Goal: Task Accomplishment & Management: Use online tool/utility

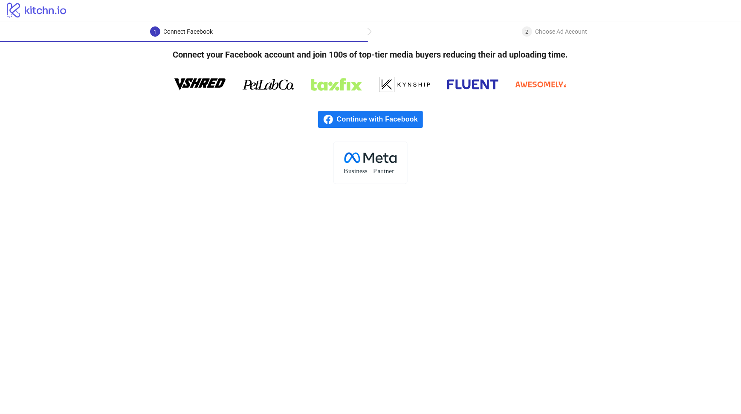
click at [391, 118] on span "Continue with Facebook" at bounding box center [380, 119] width 86 height 17
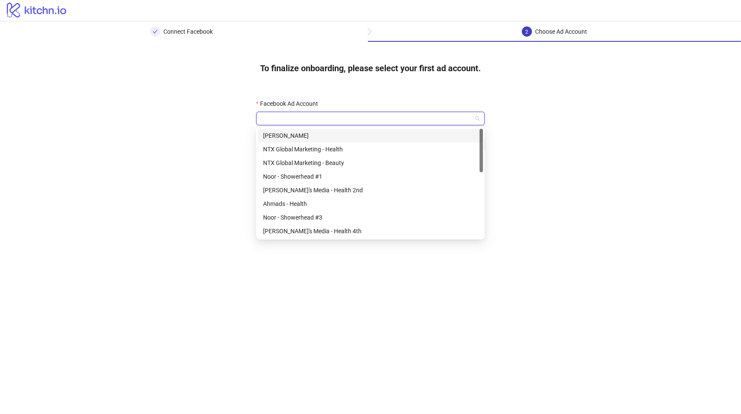
click at [351, 119] on input "Facebook Ad Account" at bounding box center [366, 118] width 210 height 13
click at [336, 179] on div "Noor - Showerhead #1" at bounding box center [370, 176] width 215 height 9
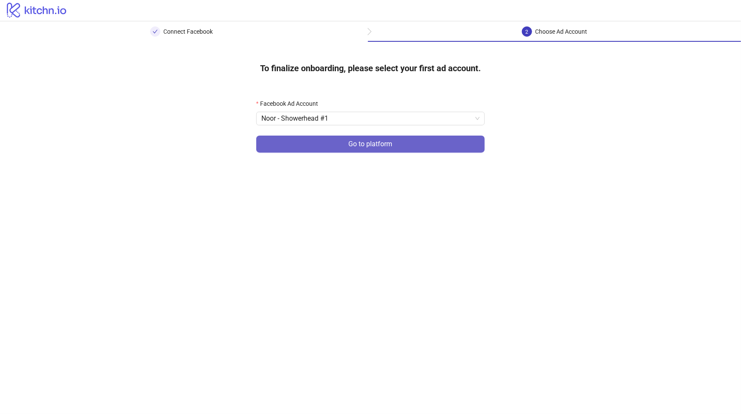
click at [371, 145] on span "Go to platform" at bounding box center [371, 144] width 44 height 8
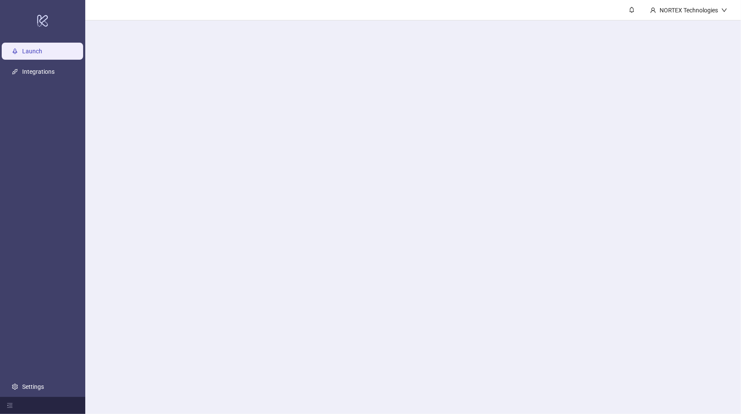
click at [319, 117] on main "NORTEX Technologies" at bounding box center [412, 207] width 655 height 414
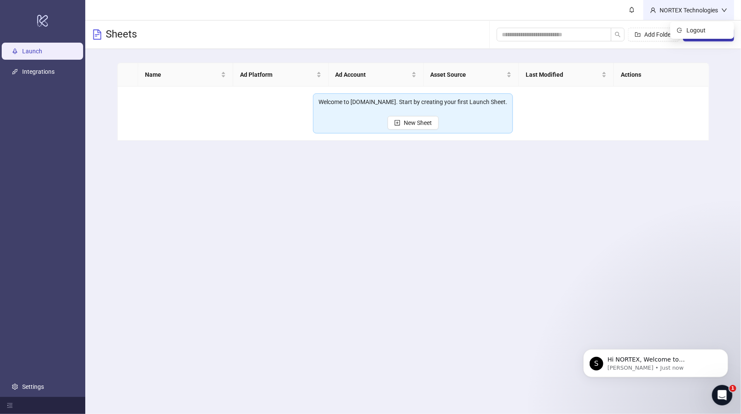
click at [713, 11] on div "NORTEX Technologies" at bounding box center [688, 10] width 65 height 9
click at [411, 122] on span "New Sheet" at bounding box center [417, 122] width 28 height 7
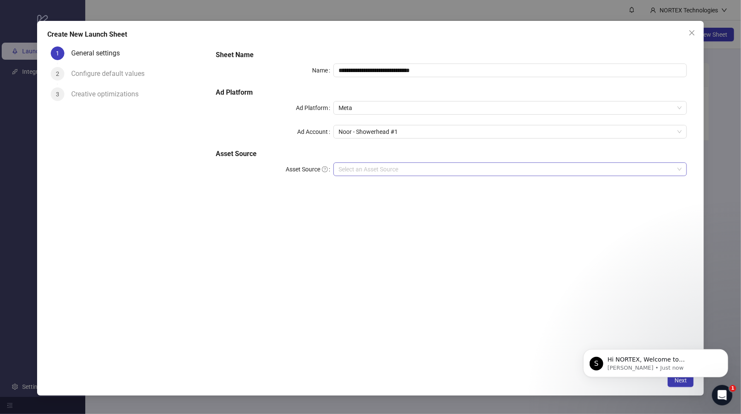
click at [368, 170] on input "Asset Source" at bounding box center [505, 169] width 335 height 13
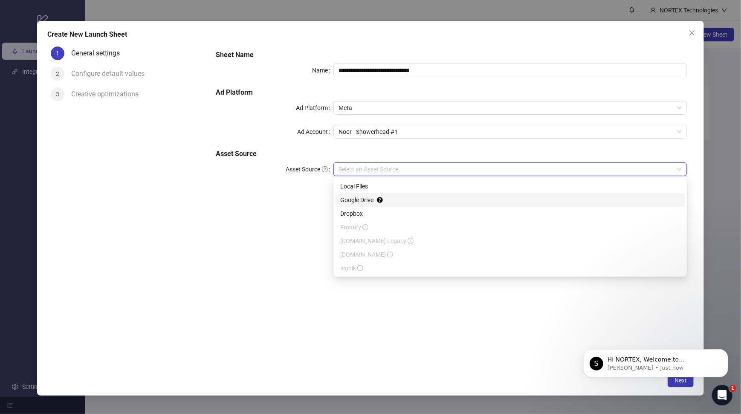
click at [362, 200] on div "Google Drive" at bounding box center [510, 199] width 340 height 9
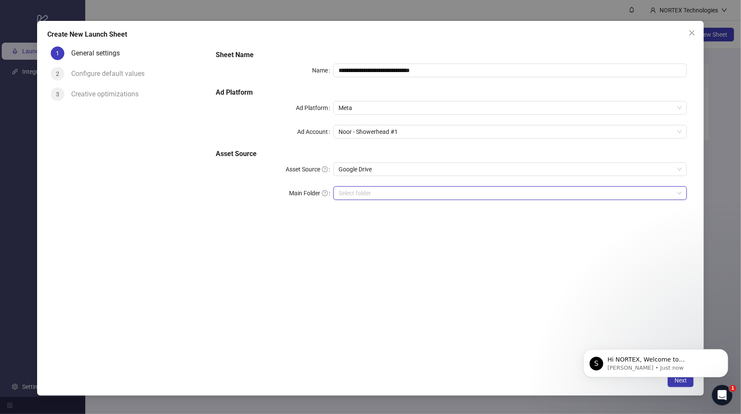
click at [369, 192] on input "Main Folder" at bounding box center [505, 193] width 335 height 13
click at [396, 187] on input "Main Folder" at bounding box center [505, 193] width 335 height 13
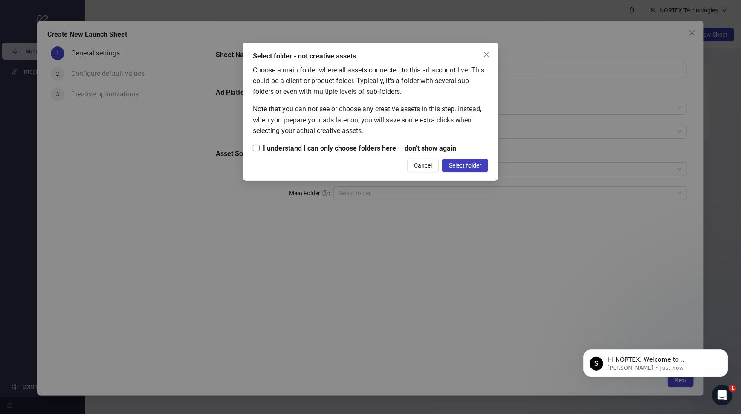
click at [345, 148] on span "I understand I can only choose folders here — don’t show again" at bounding box center [359, 148] width 200 height 11
click at [464, 166] on span "Select folder" at bounding box center [465, 165] width 32 height 7
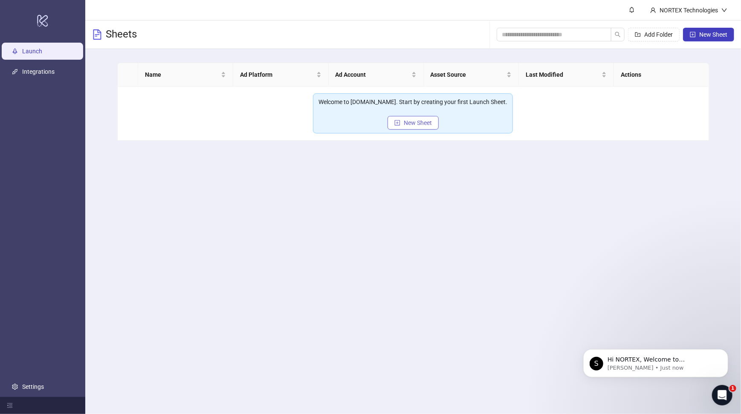
click at [406, 125] on span "New Sheet" at bounding box center [417, 122] width 28 height 7
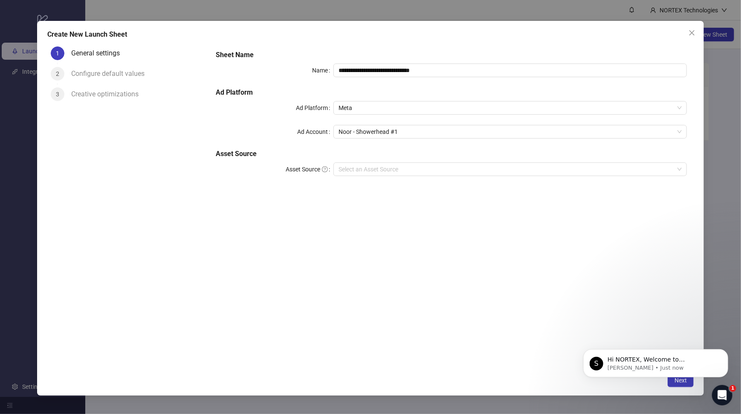
click at [117, 75] on div "Configure default values" at bounding box center [111, 74] width 80 height 14
click at [376, 174] on input "Asset Source" at bounding box center [505, 169] width 335 height 13
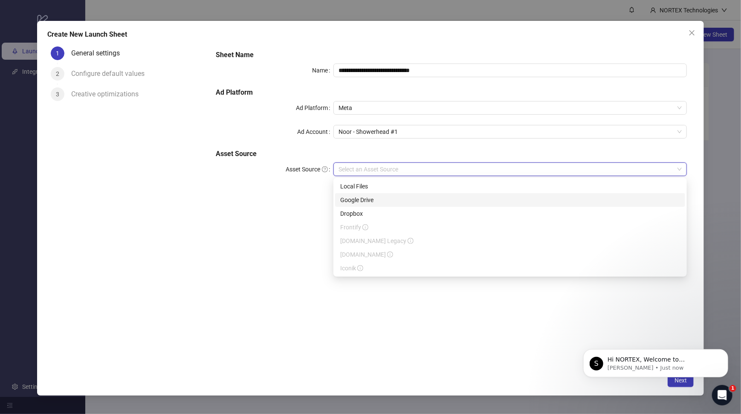
click at [369, 201] on div "Google Drive" at bounding box center [510, 199] width 340 height 9
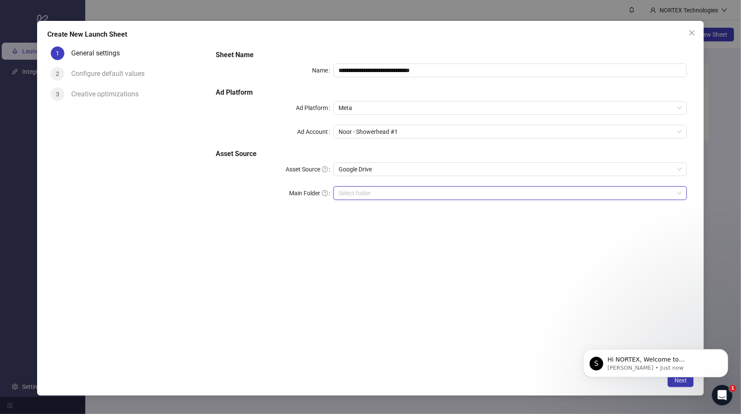
click at [356, 192] on input "Main Folder" at bounding box center [505, 193] width 335 height 13
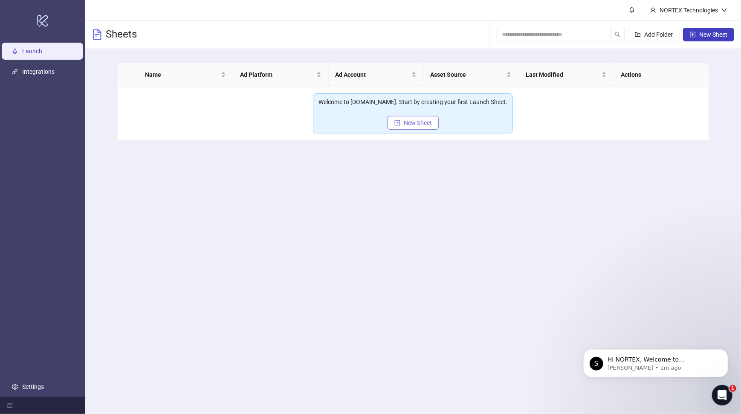
click at [403, 123] on button "New Sheet" at bounding box center [412, 123] width 51 height 14
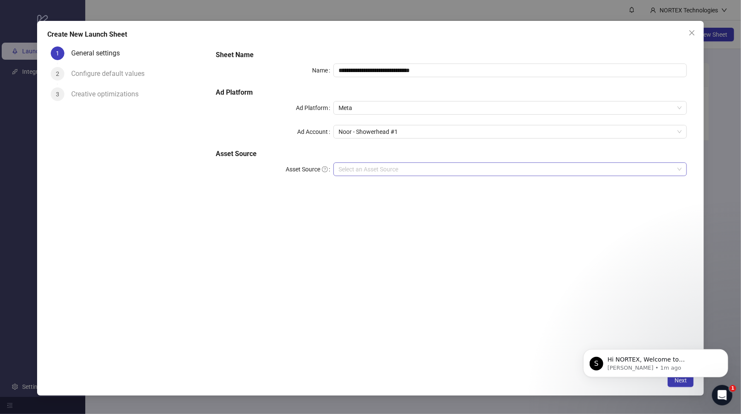
click at [358, 170] on input "Asset Source" at bounding box center [505, 169] width 335 height 13
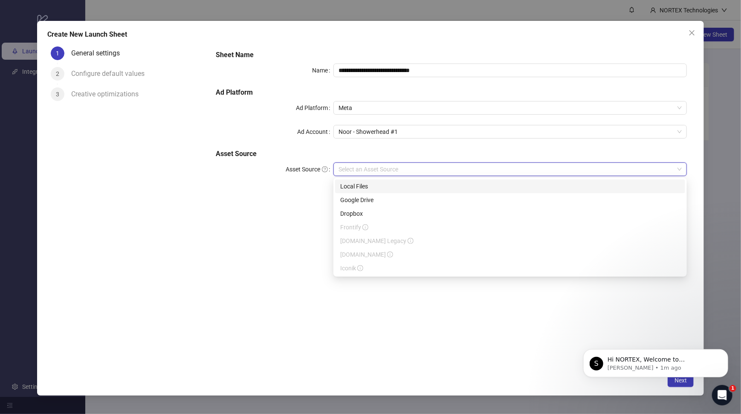
click at [381, 186] on div "Local Files" at bounding box center [510, 186] width 340 height 9
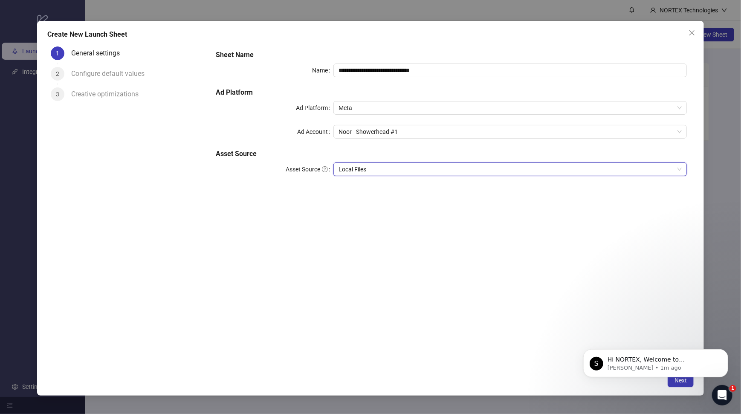
click at [674, 384] on body "S Hi NORTEX, Welcome to Kitchn.io! 🎉 You’re all set to start launching ads effo…" at bounding box center [655, 360] width 164 height 53
click at [723, 351] on icon "Dismiss notification" at bounding box center [725, 351] width 5 height 5
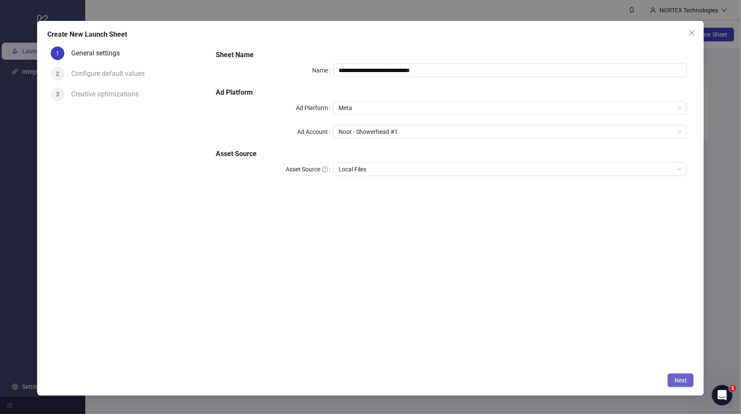
click at [681, 377] on span "Next" at bounding box center [680, 380] width 12 height 7
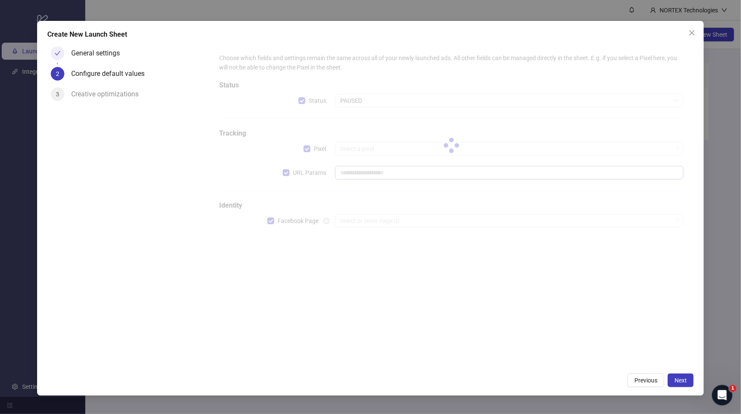
type input "**********"
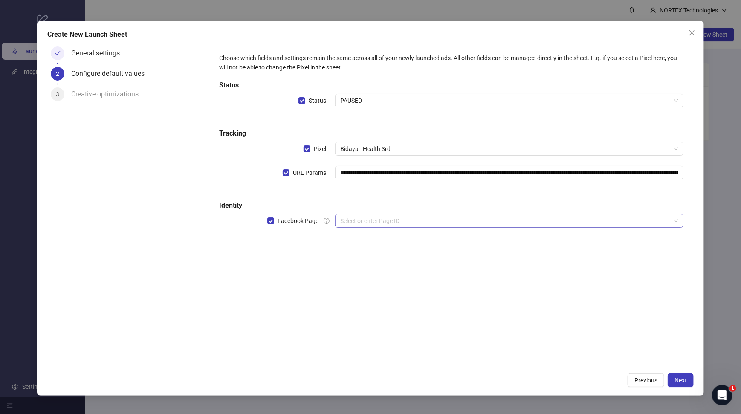
click at [382, 224] on input "search" at bounding box center [505, 220] width 330 height 13
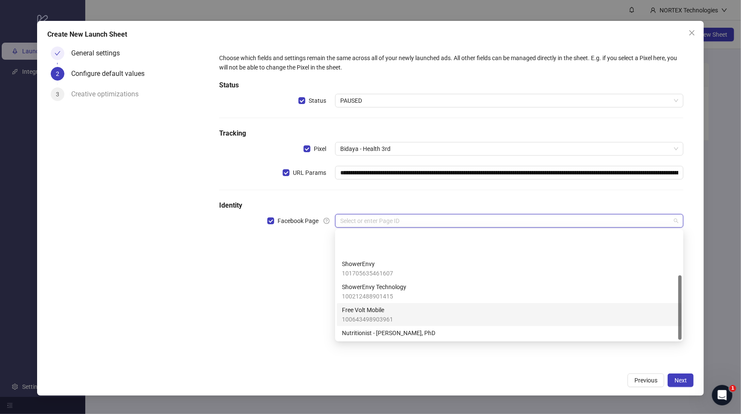
scroll to position [75, 0]
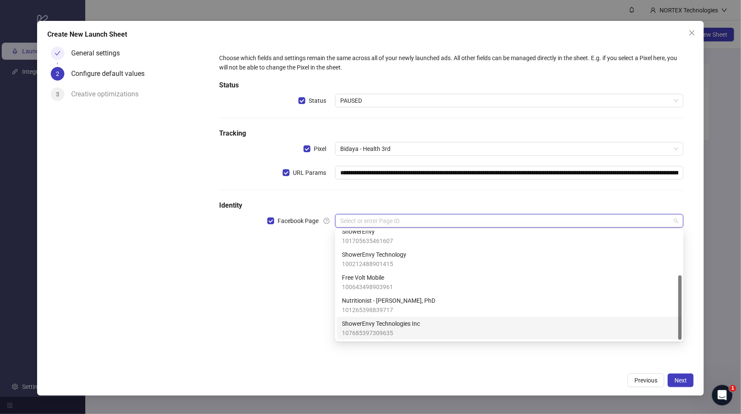
click at [425, 323] on div "ShowerEnvy Technologies Inc 107685397309635" at bounding box center [509, 328] width 334 height 19
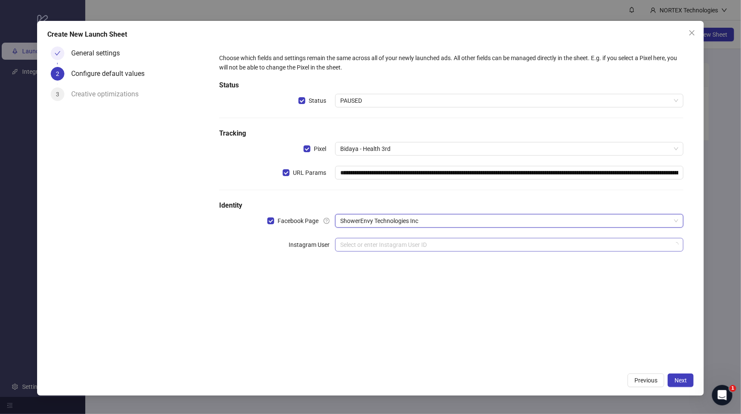
click at [373, 247] on input "search" at bounding box center [505, 244] width 330 height 13
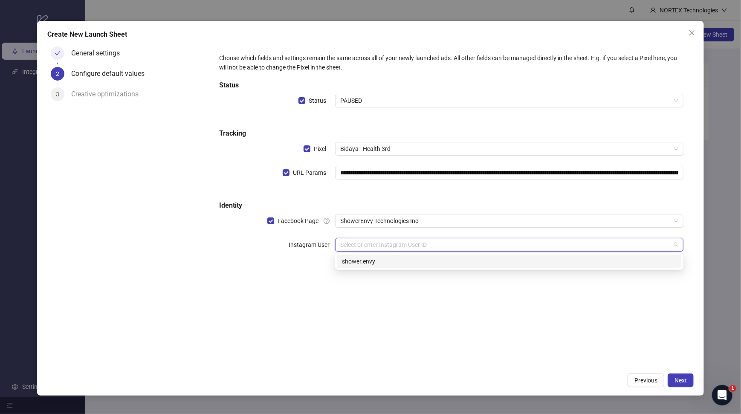
click at [370, 259] on div "shower.envy" at bounding box center [509, 260] width 334 height 9
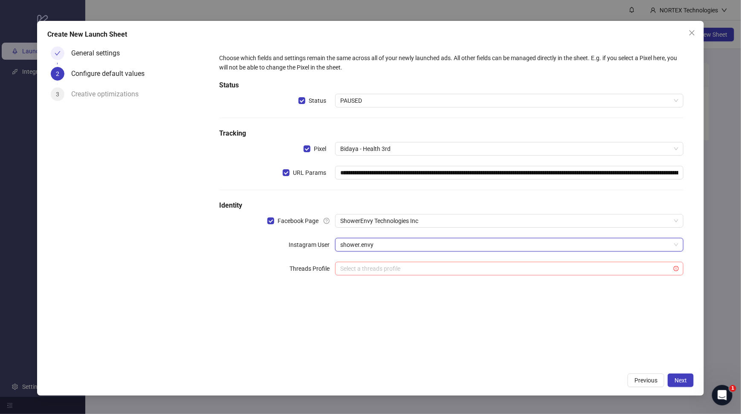
click at [370, 274] on input "search" at bounding box center [505, 268] width 330 height 13
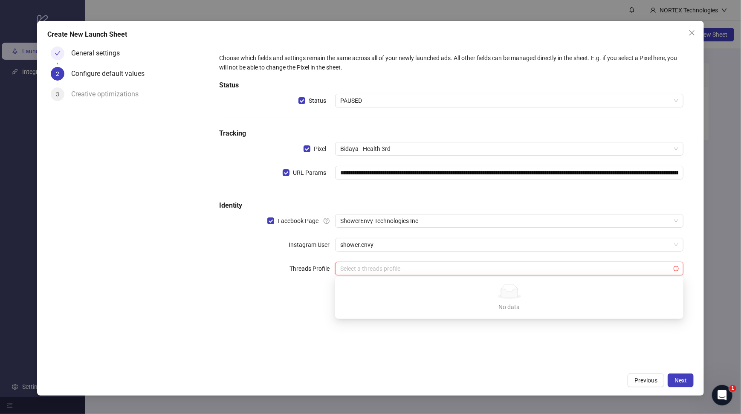
click at [259, 289] on div "**********" at bounding box center [451, 169] width 478 height 246
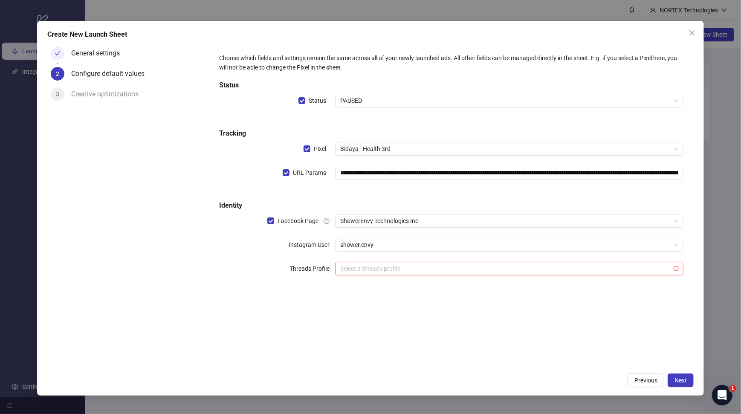
click at [277, 280] on div "**********" at bounding box center [451, 169] width 471 height 239
click at [262, 275] on div "**********" at bounding box center [451, 169] width 471 height 239
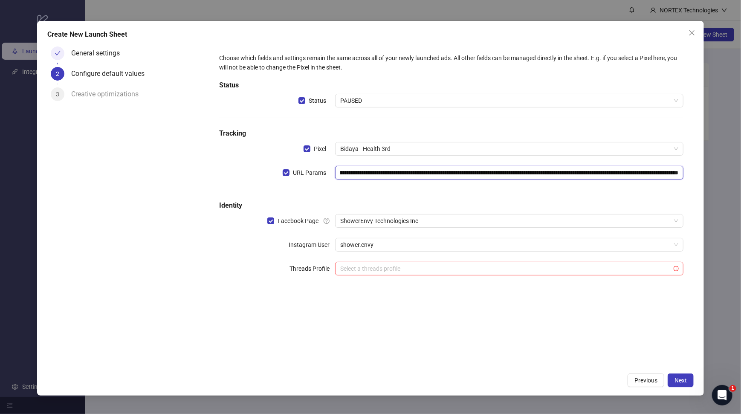
scroll to position [0, 442]
drag, startPoint x: 342, startPoint y: 172, endPoint x: 699, endPoint y: 189, distance: 357.9
click at [699, 189] on div "**********" at bounding box center [370, 208] width 666 height 375
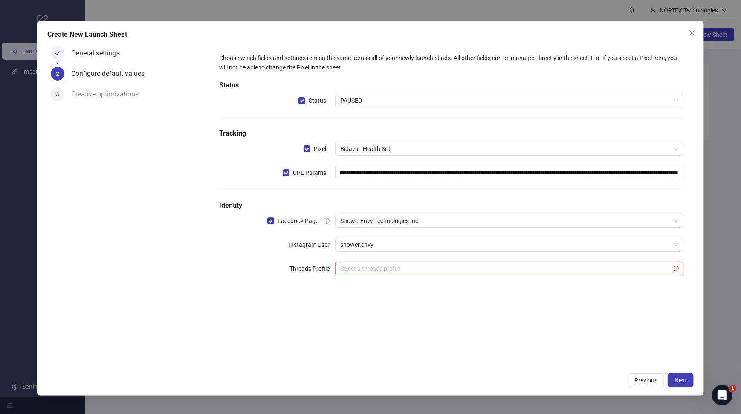
scroll to position [0, 0]
click at [188, 170] on div "General settings 2 Configure default values 3 Creative optimizations" at bounding box center [127, 206] width 161 height 326
click at [491, 265] on input "search" at bounding box center [505, 268] width 330 height 13
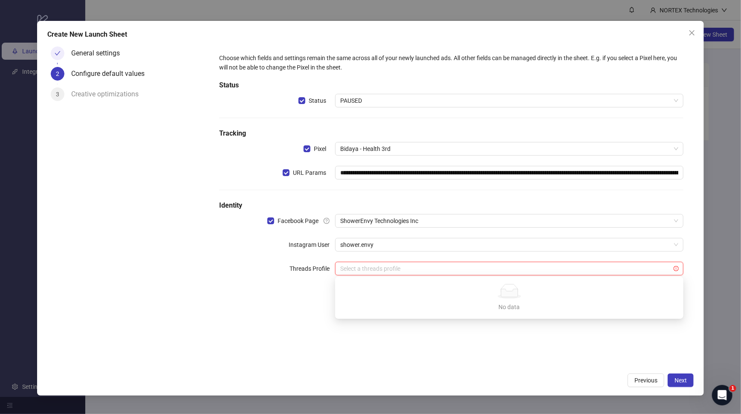
click at [530, 305] on div "No data" at bounding box center [509, 306] width 328 height 9
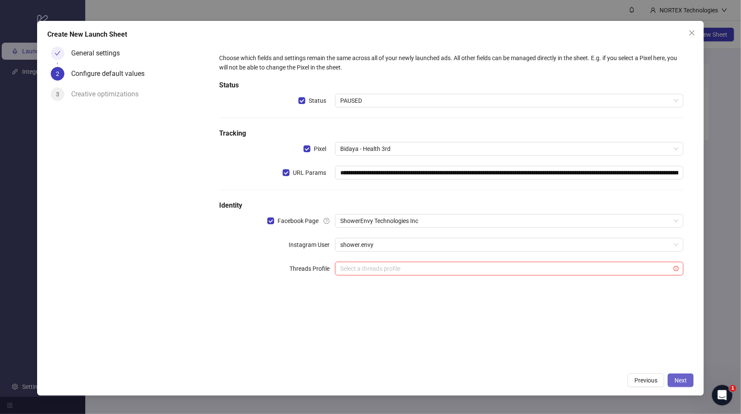
click at [677, 381] on span "Next" at bounding box center [680, 380] width 12 height 7
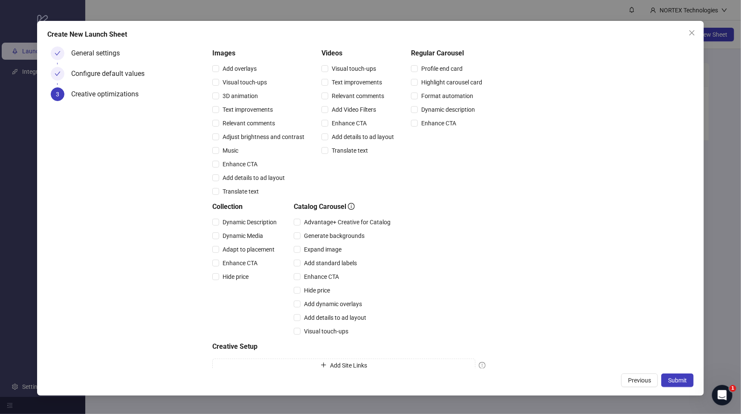
scroll to position [109, 0]
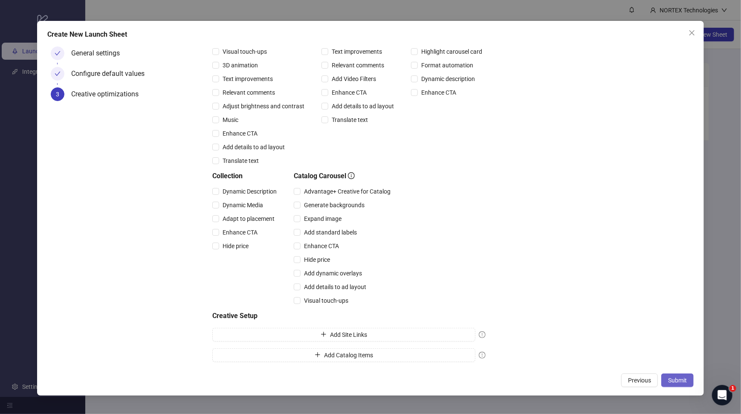
click at [678, 383] on span "Submit" at bounding box center [677, 380] width 19 height 7
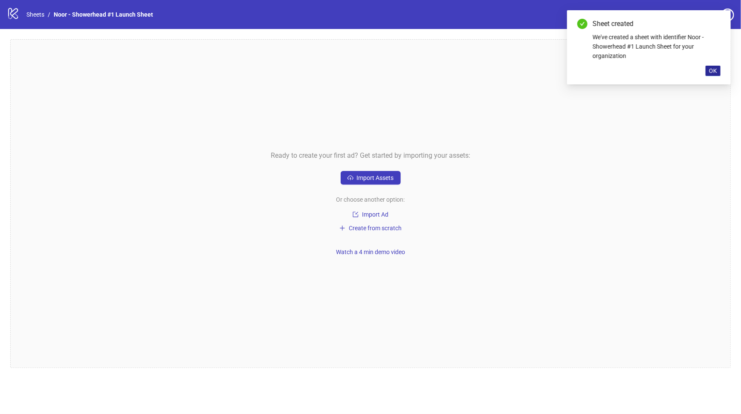
click at [716, 73] on span "OK" at bounding box center [713, 70] width 8 height 7
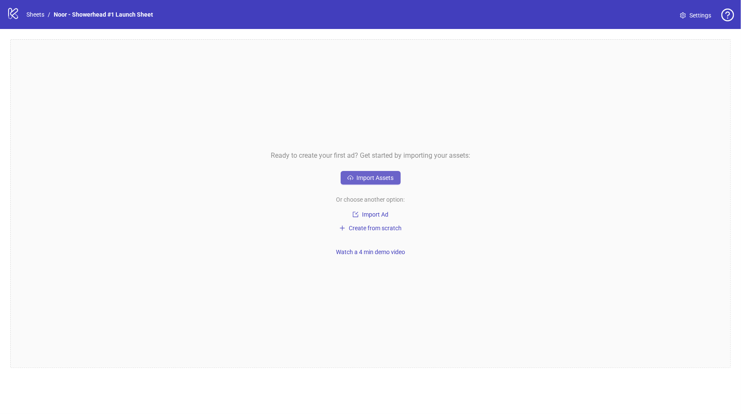
click at [380, 177] on span "Import Assets" at bounding box center [375, 177] width 37 height 7
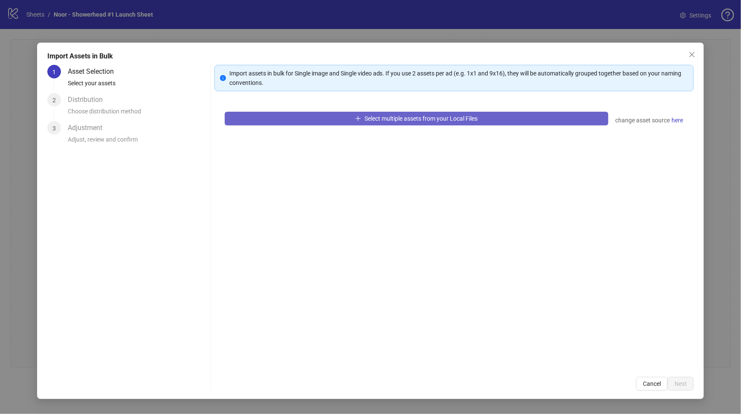
click at [431, 116] on span "Select multiple assets from your Local Files" at bounding box center [420, 118] width 113 height 7
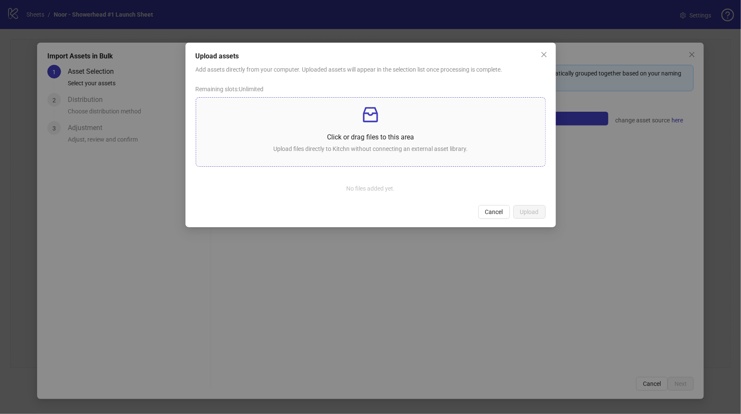
click at [373, 127] on div "Click or drag files to this area Upload files directly to Kitchn without connec…" at bounding box center [370, 131] width 335 height 55
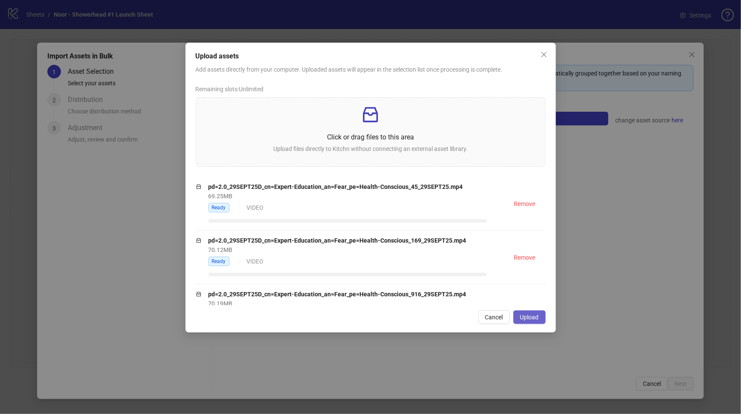
click at [533, 317] on span "Upload" at bounding box center [529, 317] width 19 height 7
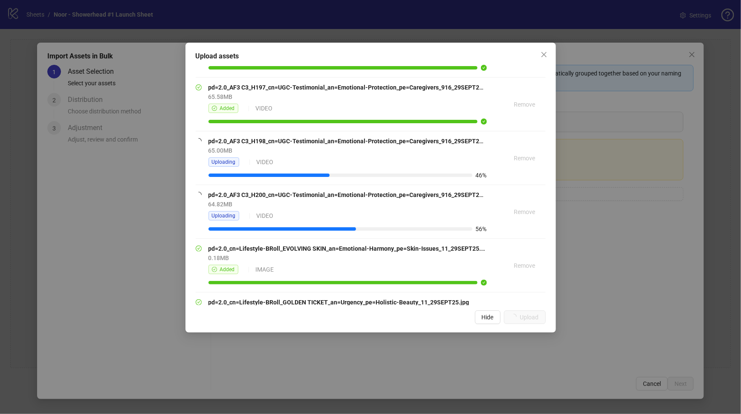
scroll to position [1653, 0]
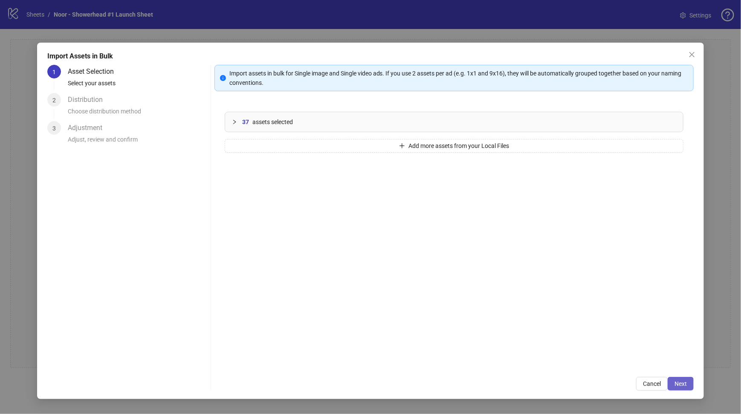
click at [677, 383] on span "Next" at bounding box center [680, 383] width 12 height 7
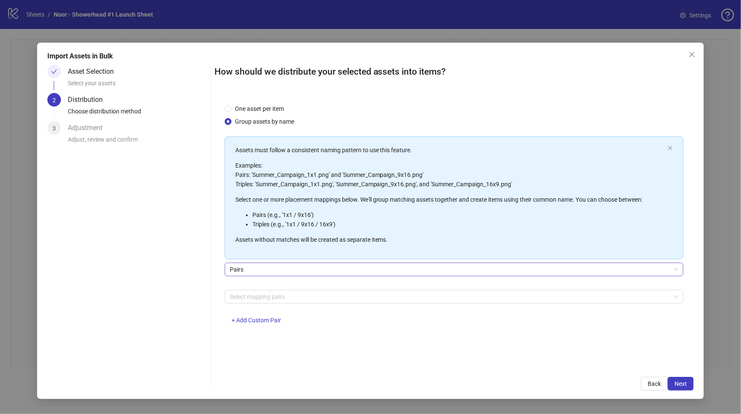
click at [245, 271] on span "Pairs" at bounding box center [454, 269] width 448 height 13
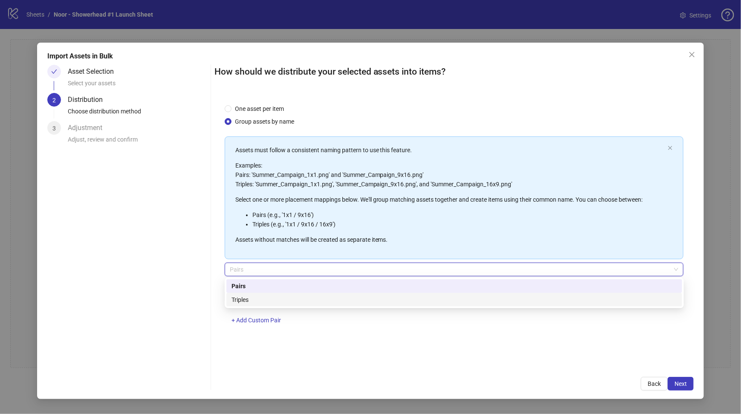
click at [246, 297] on div "Triples" at bounding box center [453, 299] width 445 height 9
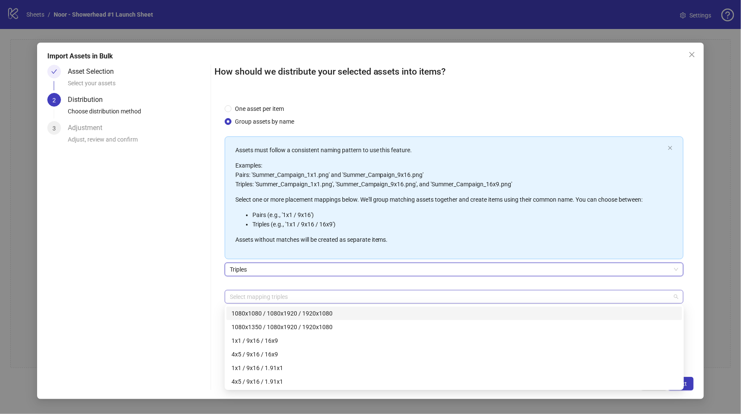
click at [263, 299] on div at bounding box center [449, 297] width 446 height 12
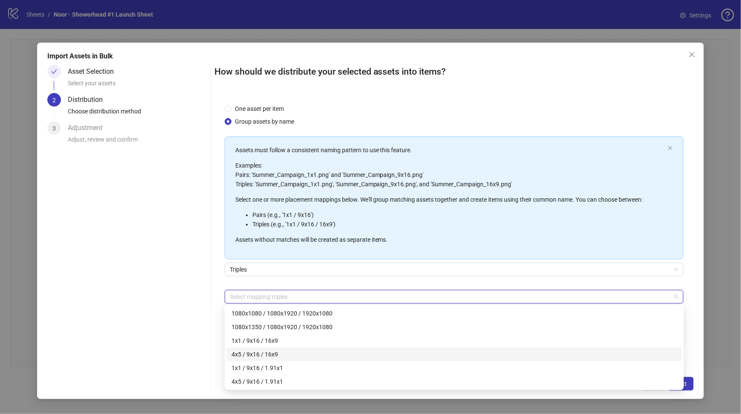
click at [280, 356] on div "4x5 / 9x16 / 16x9" at bounding box center [453, 353] width 445 height 9
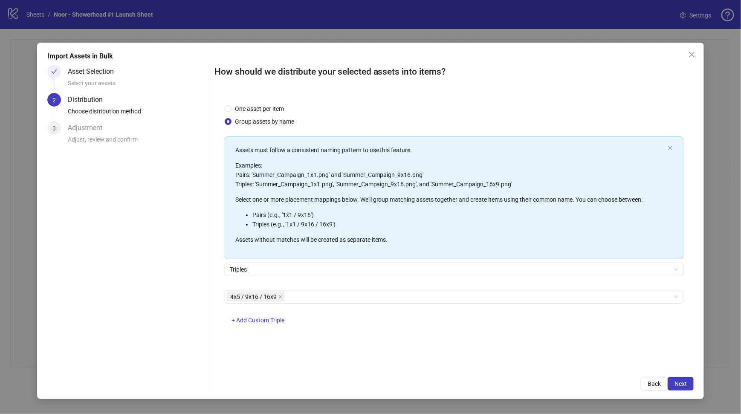
click at [211, 274] on div "Asset Selection Select your assets 2 Distribution Choose distribution method 3 …" at bounding box center [370, 228] width 646 height 326
click at [683, 386] on span "Next" at bounding box center [680, 383] width 12 height 7
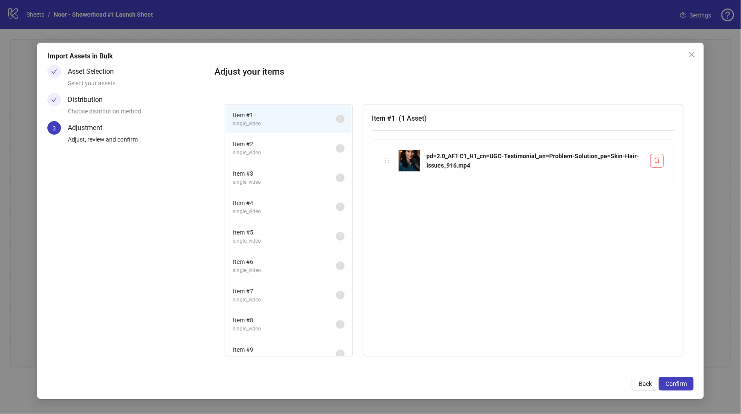
click at [279, 145] on span "Item # 2" at bounding box center [284, 143] width 103 height 9
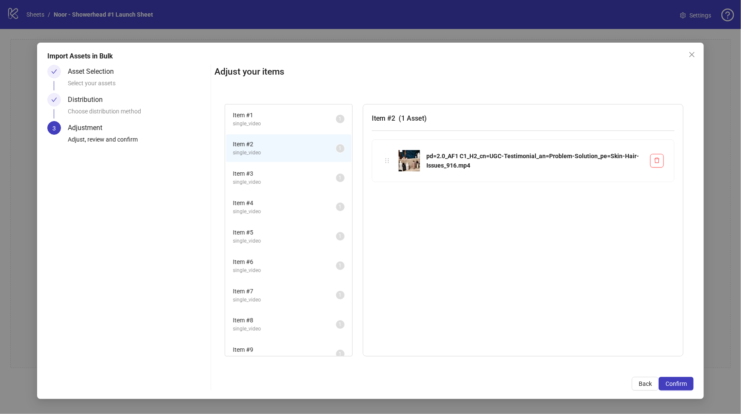
click at [280, 179] on span "single_video" at bounding box center [284, 182] width 103 height 8
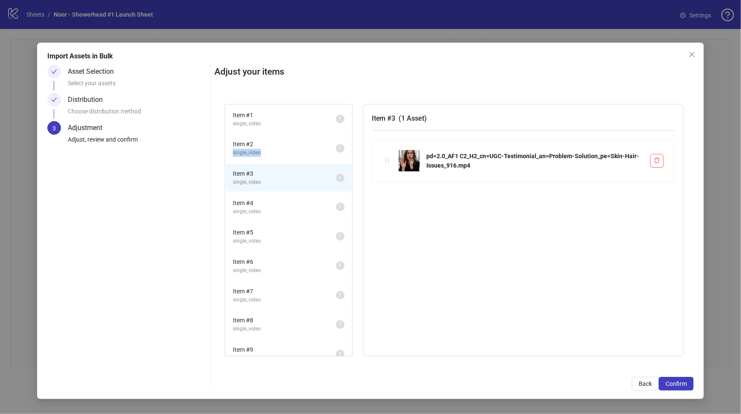
click at [292, 148] on div "Item # 2 single_video" at bounding box center [284, 147] width 103 height 17
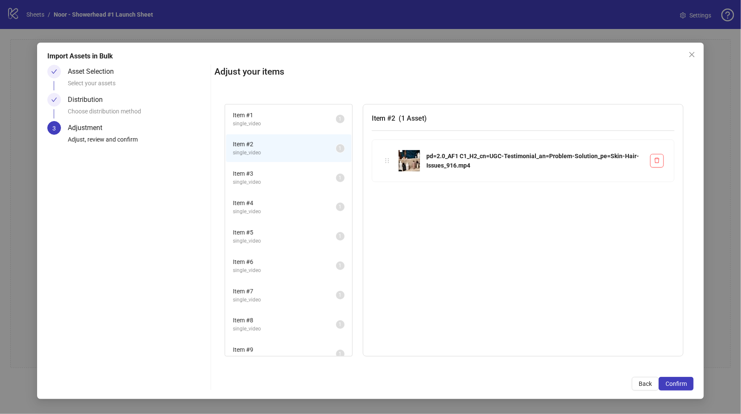
click at [297, 118] on span "Item # 1" at bounding box center [284, 114] width 103 height 9
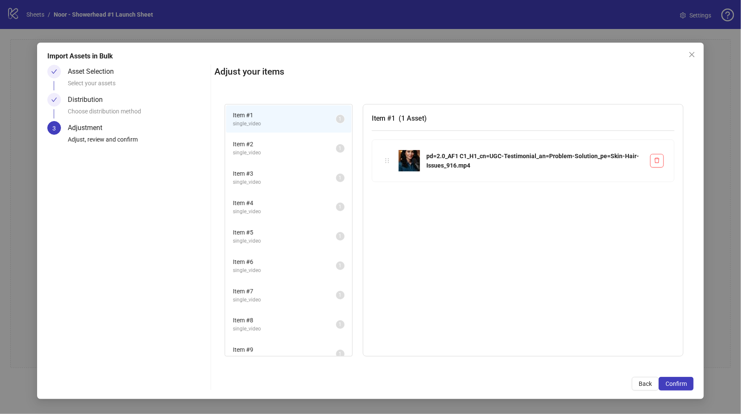
click at [284, 158] on li "Item # 2 single_video 1" at bounding box center [288, 148] width 125 height 28
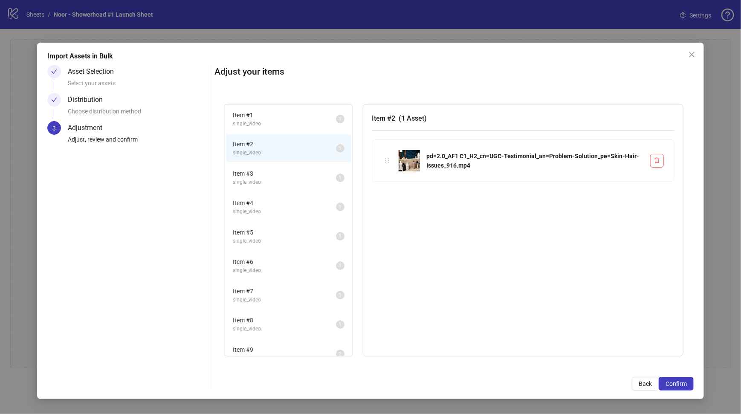
click at [278, 186] on li "Item # 3 single_video 1" at bounding box center [288, 178] width 125 height 28
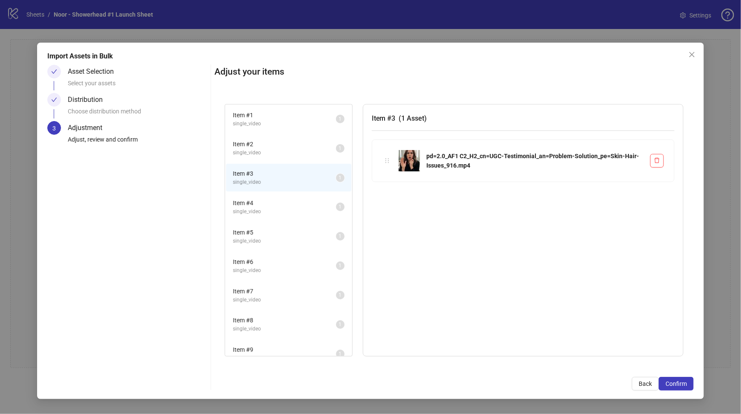
click at [277, 207] on span "single_video" at bounding box center [284, 211] width 103 height 8
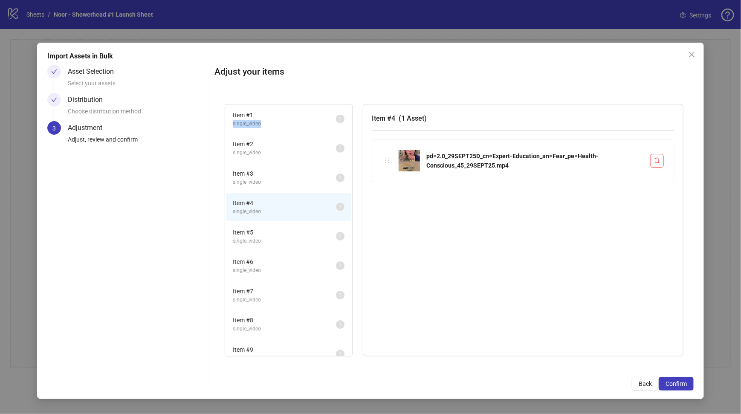
drag, startPoint x: 285, startPoint y: 114, endPoint x: 327, endPoint y: 127, distance: 43.9
click at [327, 127] on li "Item # 1 single_video 1" at bounding box center [288, 119] width 125 height 28
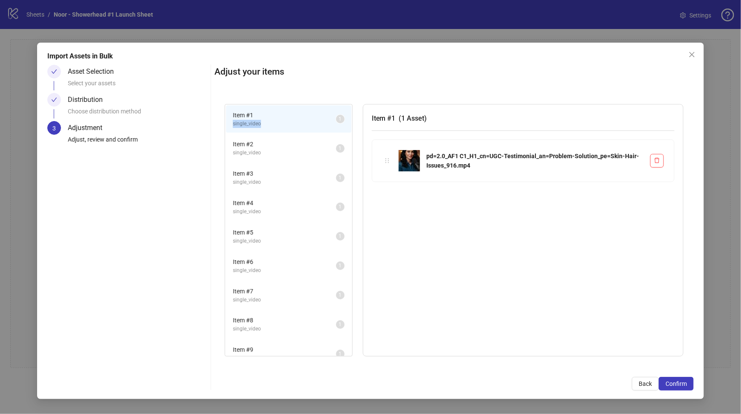
click at [312, 120] on span "single_video" at bounding box center [284, 124] width 103 height 8
drag, startPoint x: 388, startPoint y: 160, endPoint x: 375, endPoint y: 161, distance: 12.8
click at [378, 162] on div "Item # 1 single_video 1 Item # 2 single_video 1 Item # 3 single_video 1 Item # …" at bounding box center [453, 230] width 479 height 273
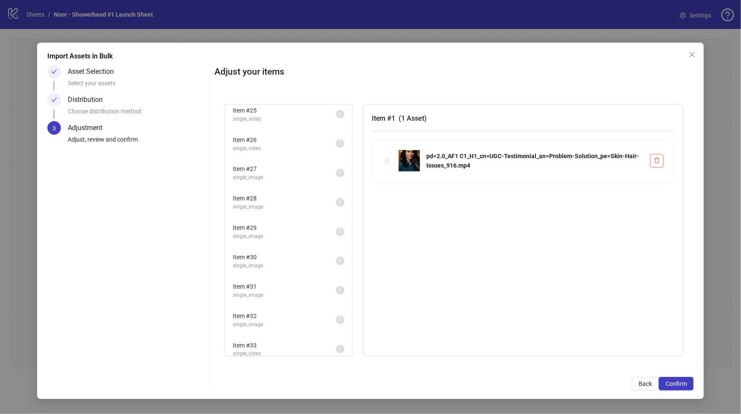
scroll to position [821, 0]
click at [266, 346] on span "Item # 37" at bounding box center [284, 350] width 103 height 9
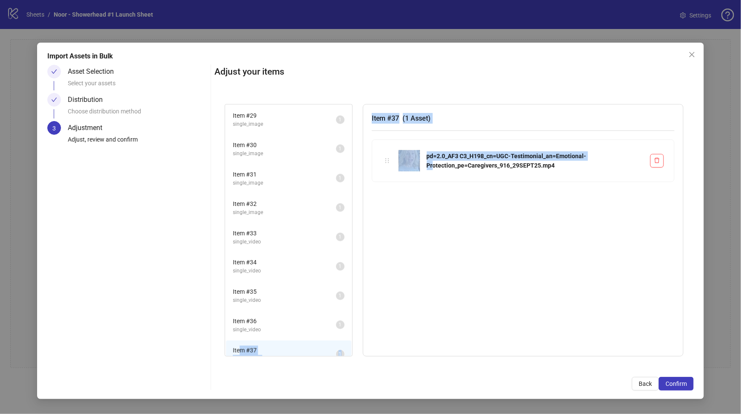
drag, startPoint x: 240, startPoint y: 340, endPoint x: 433, endPoint y: 225, distance: 224.9
click at [433, 225] on div "Item # 1 single_video 1 Item # 2 single_video 1 Item # 3 single_video 1 Item # …" at bounding box center [454, 230] width 458 height 252
click at [430, 223] on div "Item # 37 ( 1 Asset ) pd=2.0_AF3 C3_H198_cn=UGC-Testimonial_an=Emotional-Protec…" at bounding box center [523, 230] width 320 height 252
click at [401, 208] on div "Item # 37 ( 1 Asset ) pd=2.0_AF3 C3_H198_cn=UGC-Testimonial_an=Emotional-Protec…" at bounding box center [523, 230] width 320 height 252
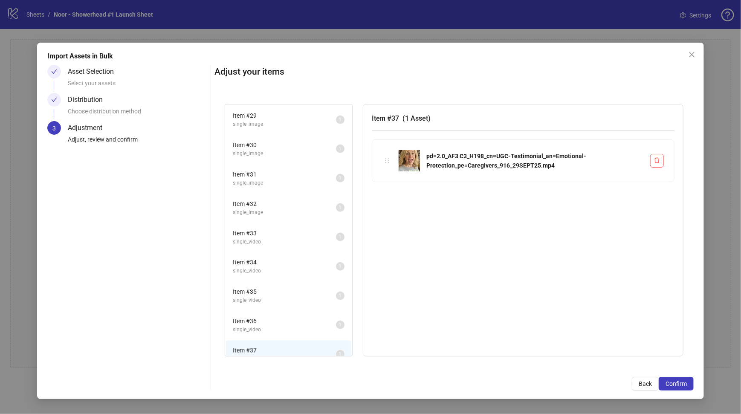
click at [275, 199] on span "Item # 32" at bounding box center [284, 203] width 103 height 9
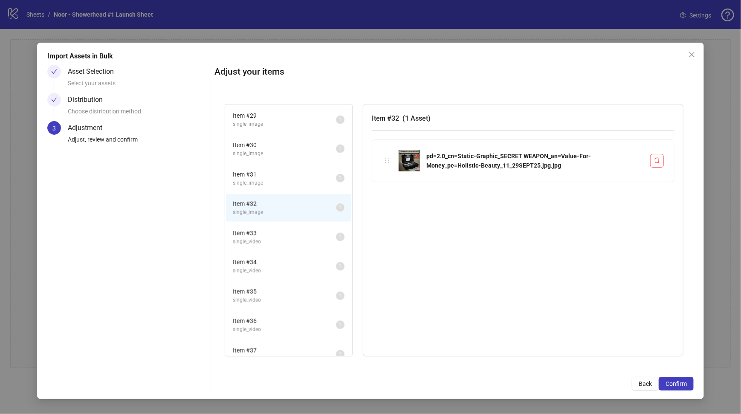
click at [275, 199] on span "Item # 32" at bounding box center [284, 203] width 103 height 9
drag, startPoint x: 239, startPoint y: 192, endPoint x: 322, endPoint y: 189, distance: 83.6
click at [322, 199] on span "Item # 32" at bounding box center [284, 203] width 103 height 9
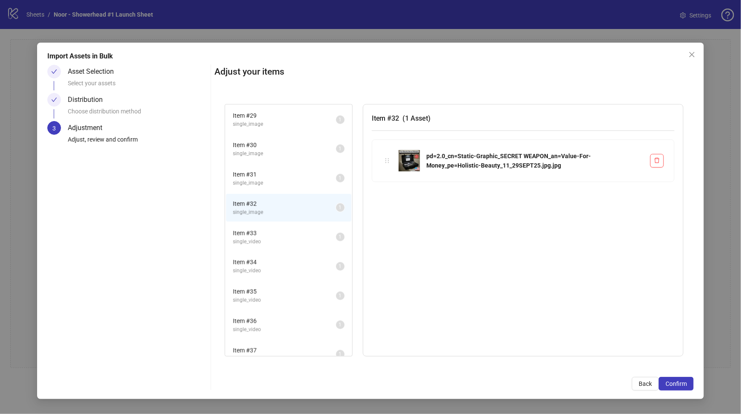
click at [336, 203] on sup "1" at bounding box center [340, 207] width 9 height 9
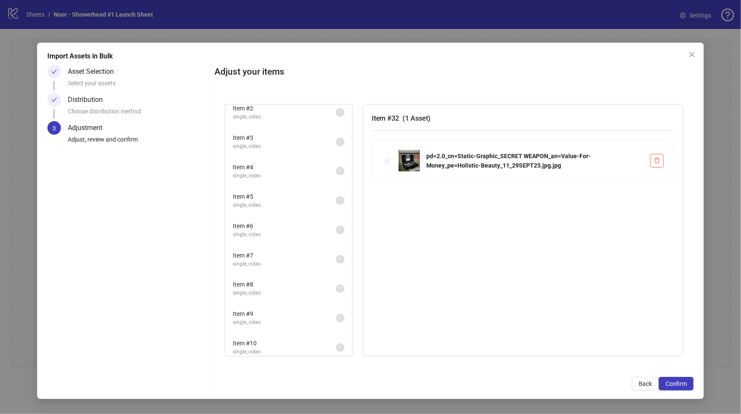
scroll to position [0, 0]
click at [254, 144] on span "Item # 2" at bounding box center [284, 143] width 103 height 9
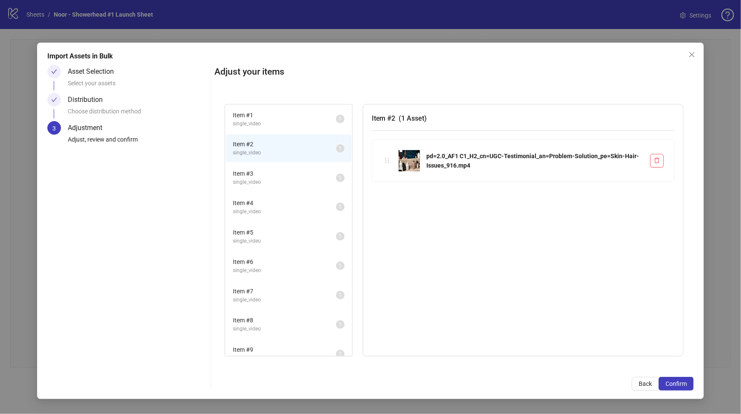
click at [262, 117] on span "Item # 1" at bounding box center [284, 114] width 103 height 9
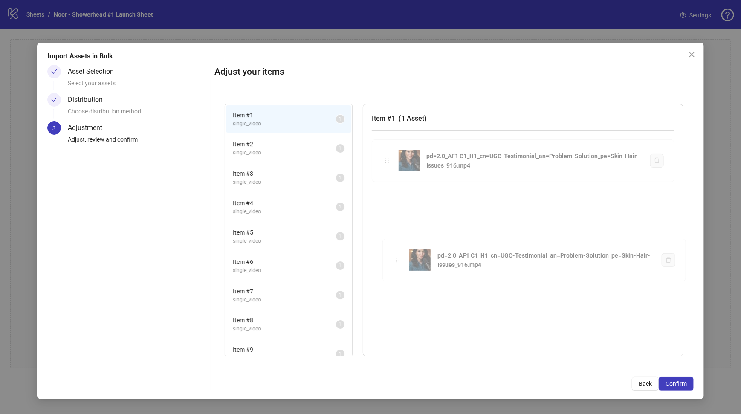
drag, startPoint x: 385, startPoint y: 159, endPoint x: 396, endPoint y: 259, distance: 101.2
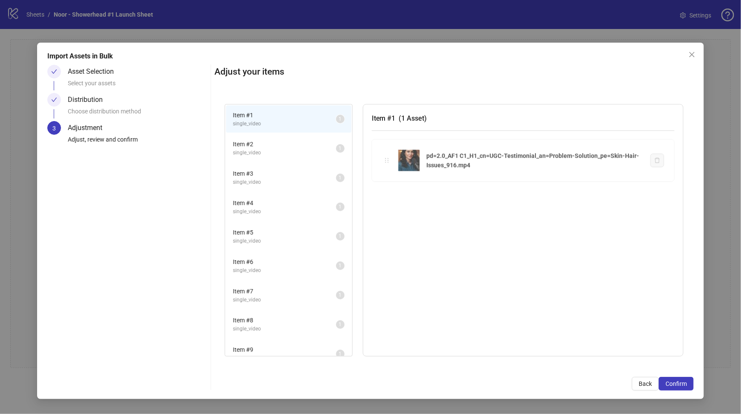
click at [396, 259] on div "Item # 1 single_video 1 Item # 2 single_video 1 Item # 3 single_video 1 Item # …" at bounding box center [453, 230] width 479 height 273
click at [386, 194] on div "Item # 1 ( 1 Asset ) pd=2.0_AF1 C1_H1_cn=UGC-Testimonial_an=Problem-Solution_pe…" at bounding box center [523, 230] width 320 height 252
click at [268, 147] on span "Item # 2" at bounding box center [284, 143] width 103 height 9
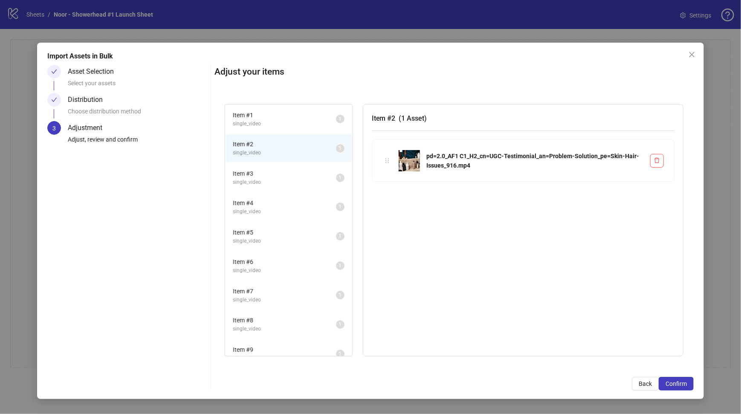
click at [262, 173] on span "Item # 3" at bounding box center [284, 173] width 103 height 9
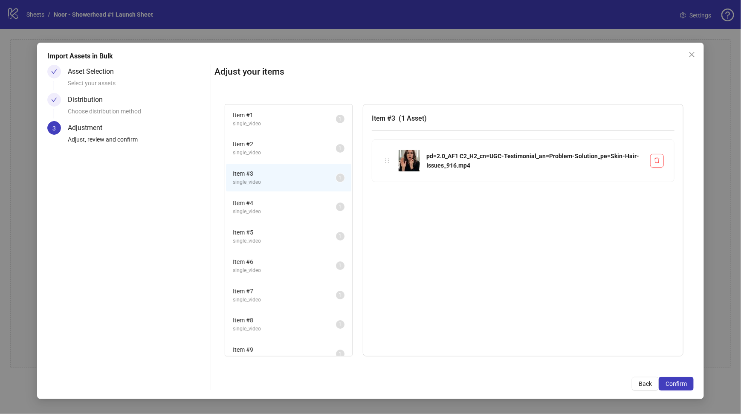
click at [248, 150] on span "single_video" at bounding box center [284, 153] width 103 height 8
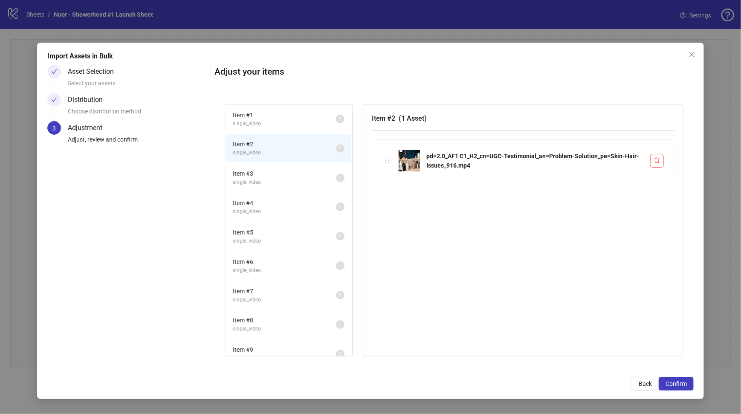
click at [257, 119] on span "Item # 1" at bounding box center [284, 114] width 103 height 9
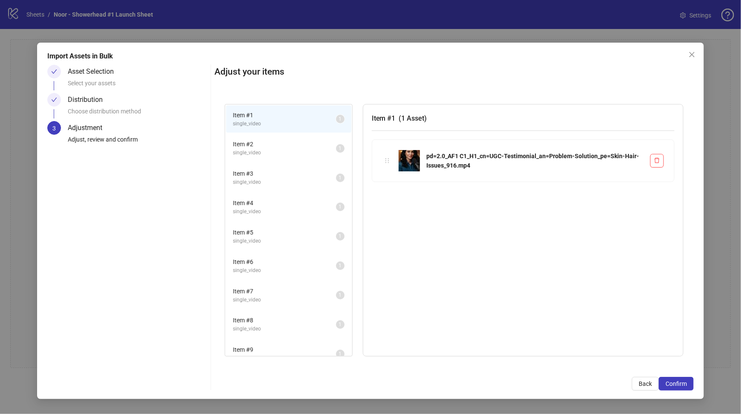
click at [99, 97] on div "Distribution" at bounding box center [89, 100] width 42 height 14
click at [37, 109] on div "Import Assets in Bulk Asset Selection Select your assets Distribution Choose di…" at bounding box center [370, 221] width 666 height 356
click at [641, 386] on span "Back" at bounding box center [644, 383] width 13 height 7
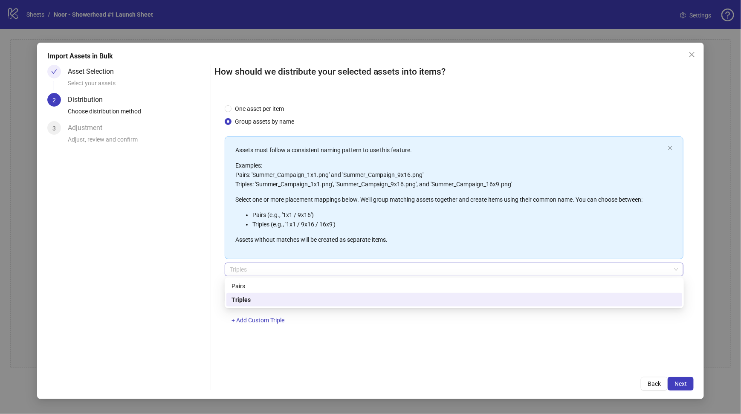
click at [266, 269] on span "Triples" at bounding box center [454, 269] width 448 height 13
click at [255, 289] on div "Pairs" at bounding box center [453, 285] width 445 height 9
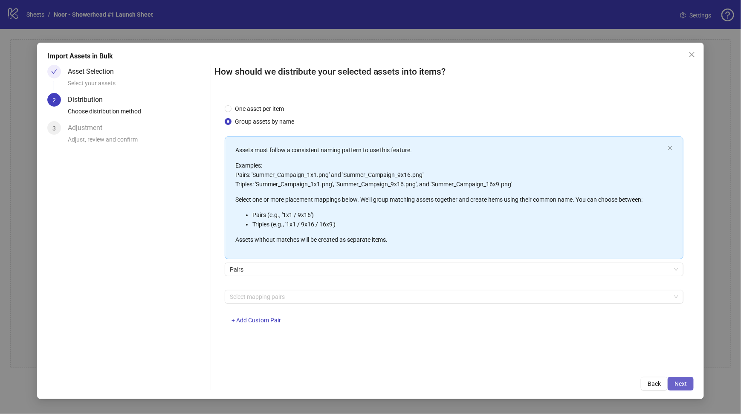
click at [679, 383] on span "Next" at bounding box center [680, 383] width 12 height 7
click at [304, 294] on div at bounding box center [449, 297] width 446 height 12
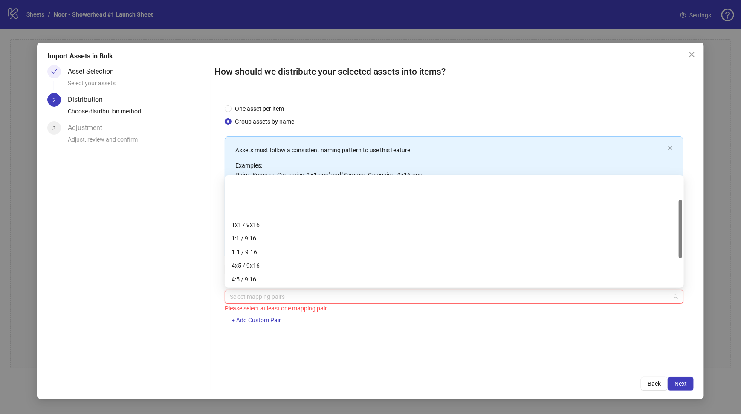
scroll to position [43, 0]
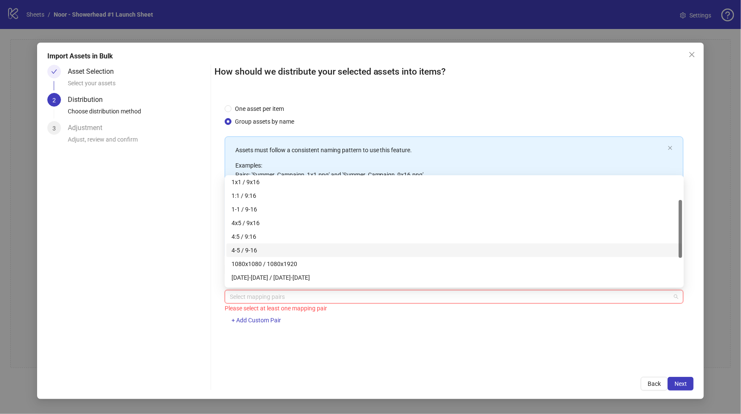
click at [266, 248] on div "4-5 / 9-16" at bounding box center [453, 249] width 445 height 9
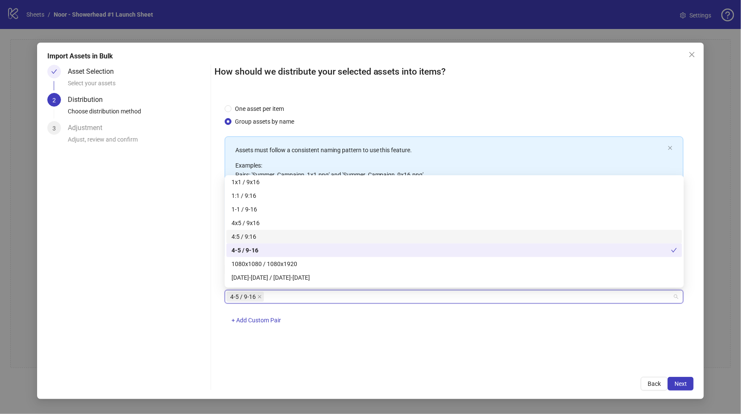
click at [276, 235] on div "4:5 / 9:16" at bounding box center [453, 236] width 445 height 9
click at [278, 222] on div "4x5 / 9x16" at bounding box center [453, 222] width 445 height 9
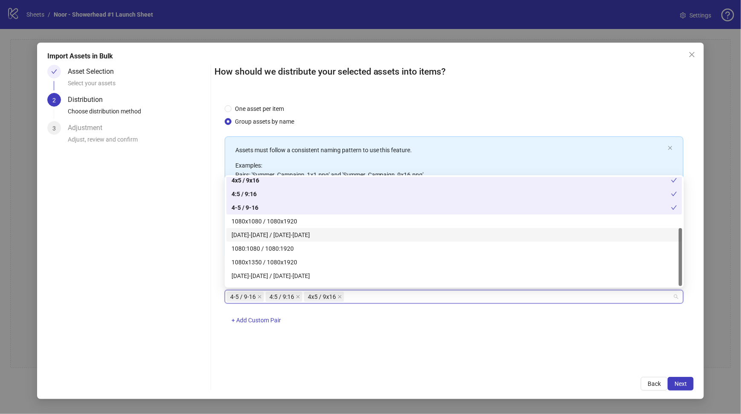
scroll to position [95, 0]
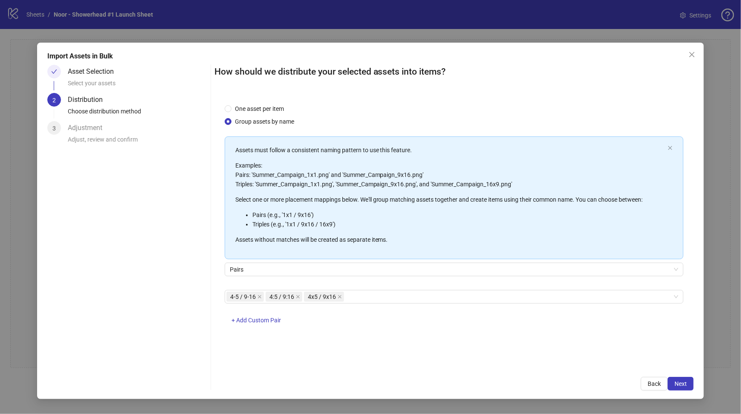
click at [203, 255] on div "Asset Selection Select your assets 2 Distribution Choose distribution method 3 …" at bounding box center [127, 228] width 160 height 326
click at [682, 383] on span "Next" at bounding box center [680, 383] width 12 height 7
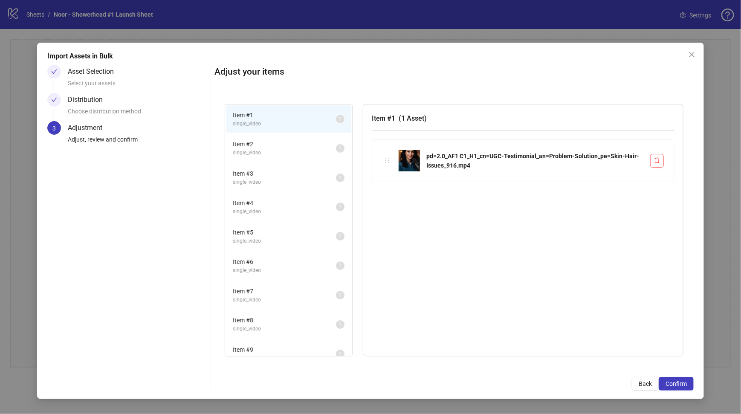
click at [274, 149] on span "single_video" at bounding box center [284, 153] width 103 height 8
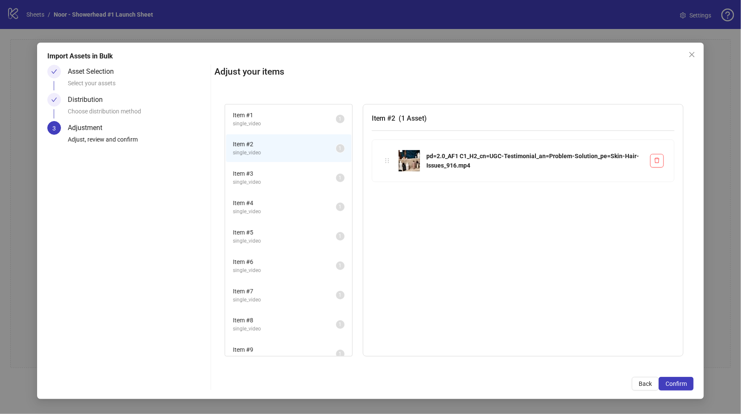
click at [285, 185] on span "single_video" at bounding box center [284, 182] width 103 height 8
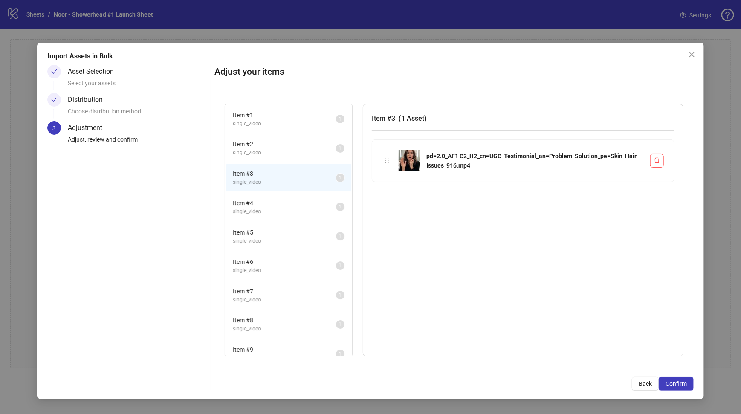
click at [285, 222] on li "Item # 5 single_video 1" at bounding box center [288, 236] width 125 height 28
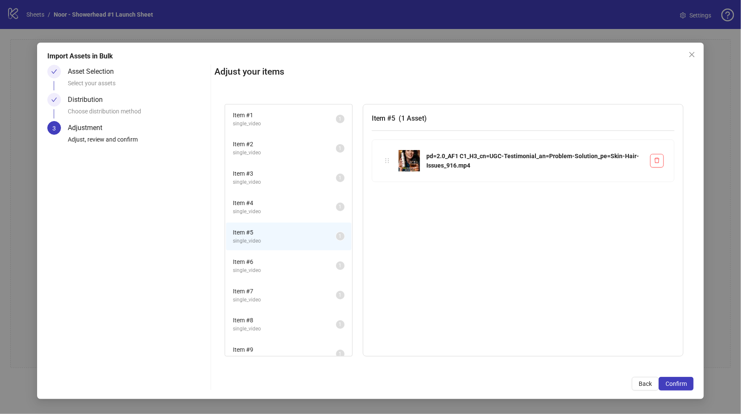
click at [274, 204] on span "Item # 4" at bounding box center [284, 202] width 103 height 9
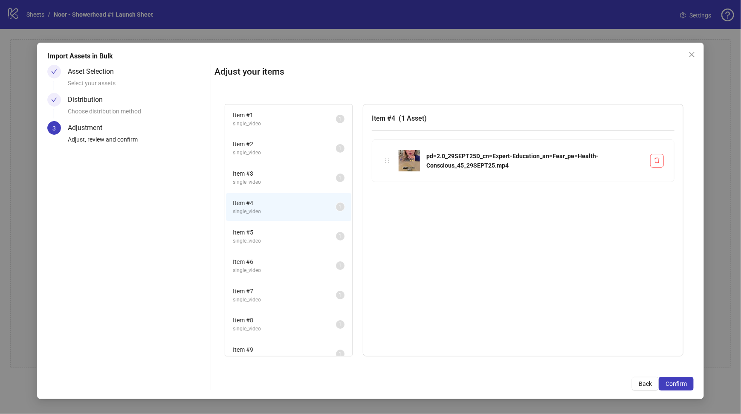
click at [268, 257] on span "Item # 6" at bounding box center [284, 261] width 103 height 9
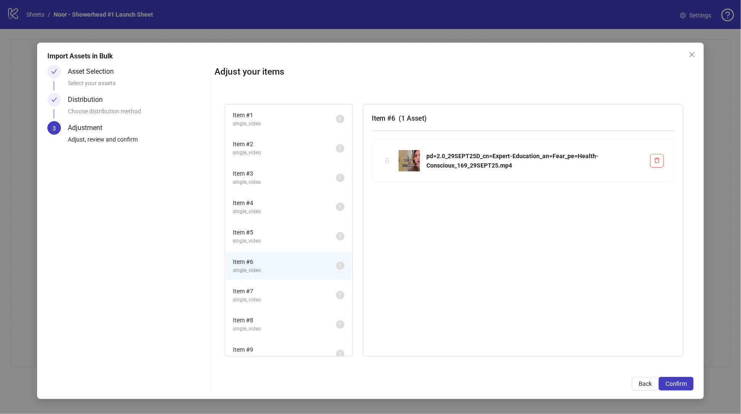
click at [269, 296] on span "single_video" at bounding box center [284, 300] width 103 height 8
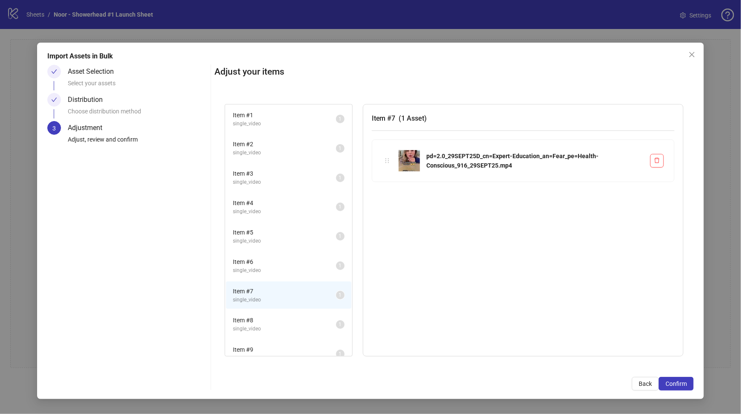
click at [268, 325] on span "single_video" at bounding box center [284, 329] width 103 height 8
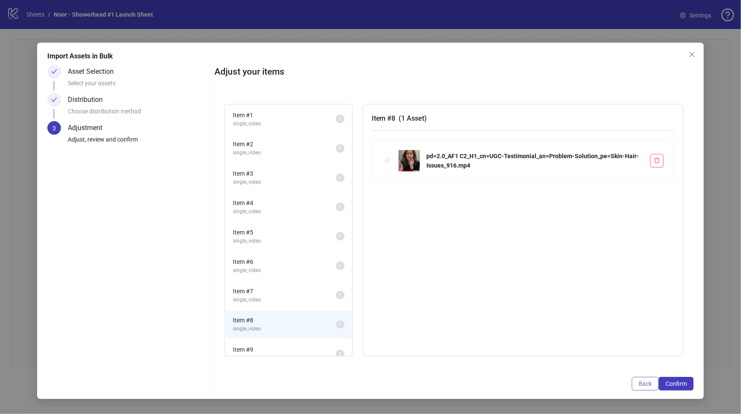
click at [646, 383] on span "Back" at bounding box center [644, 383] width 13 height 7
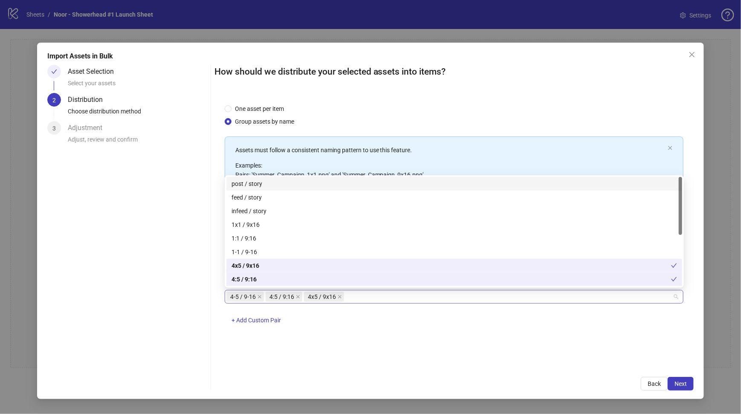
click at [354, 298] on div "4-5 / 9-16 4:5 / 9:16 4x5 / 9x16" at bounding box center [449, 297] width 446 height 12
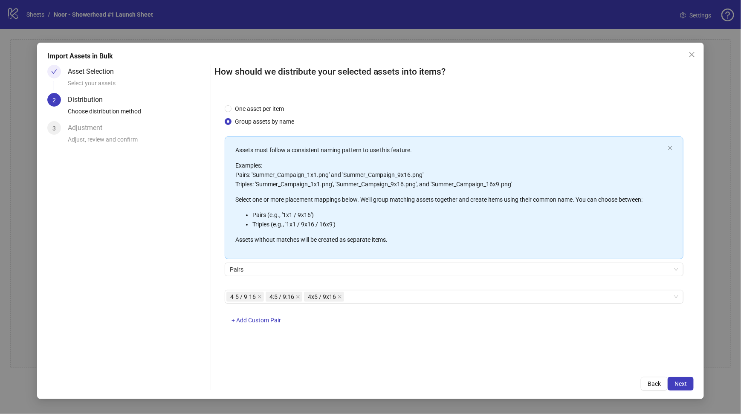
click at [196, 293] on div "Asset Selection Select your assets 2 Distribution Choose distribution method 3 …" at bounding box center [127, 228] width 160 height 326
click at [262, 319] on span "+ Add Custom Pair" at bounding box center [255, 320] width 49 height 7
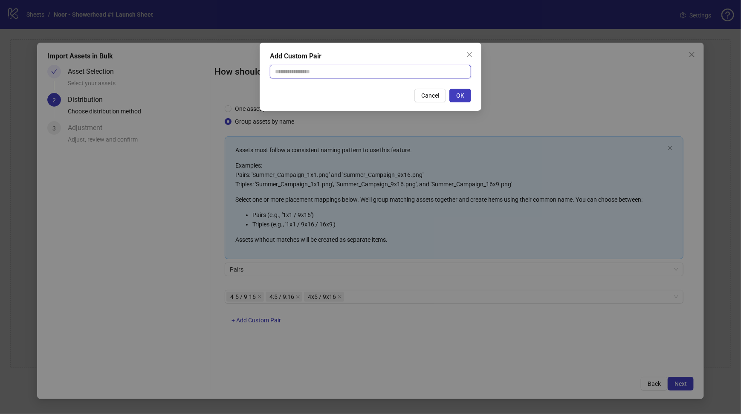
click at [326, 75] on input "text" at bounding box center [370, 72] width 201 height 14
type input "******"
click at [453, 96] on button "OK" at bounding box center [460, 96] width 22 height 14
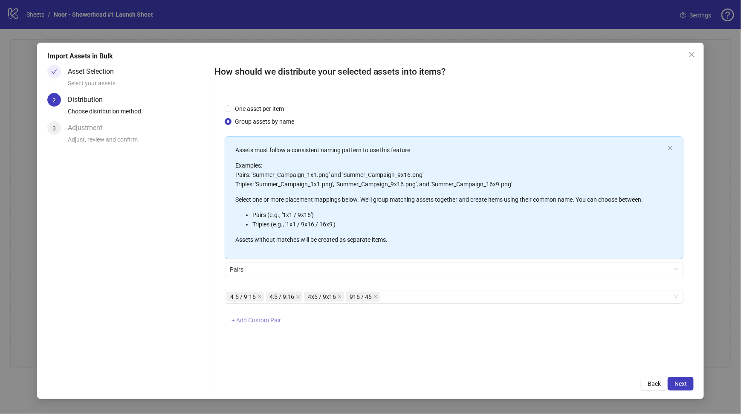
click at [256, 322] on span "+ Add Custom Pair" at bounding box center [255, 320] width 49 height 7
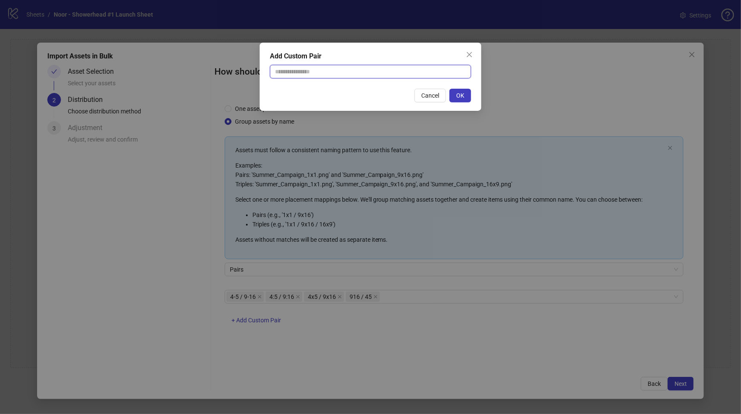
click at [334, 72] on input "text" at bounding box center [370, 72] width 201 height 14
click at [467, 54] on icon "close" at bounding box center [469, 54] width 7 height 7
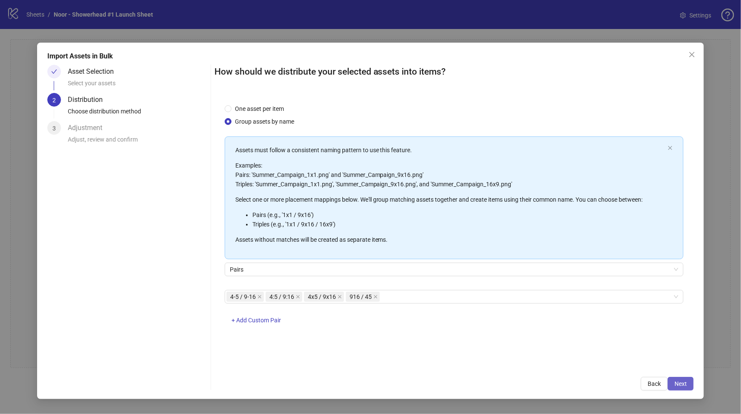
click at [680, 383] on span "Next" at bounding box center [680, 383] width 12 height 7
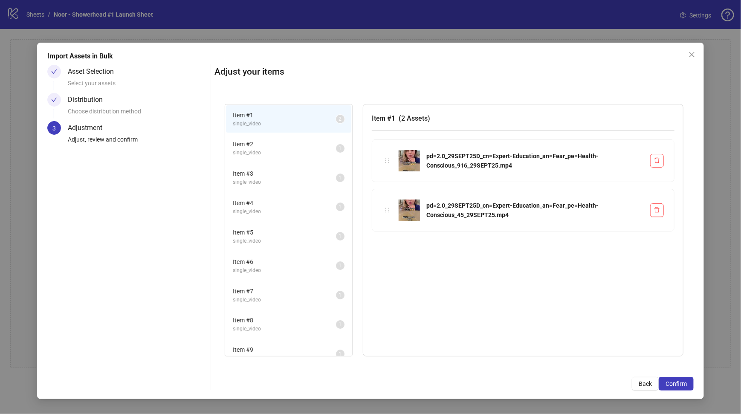
click at [252, 147] on span "Item # 2" at bounding box center [284, 143] width 103 height 9
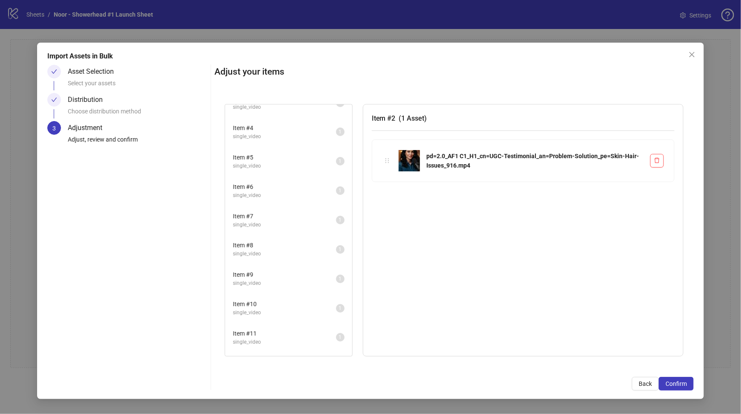
scroll to position [0, 0]
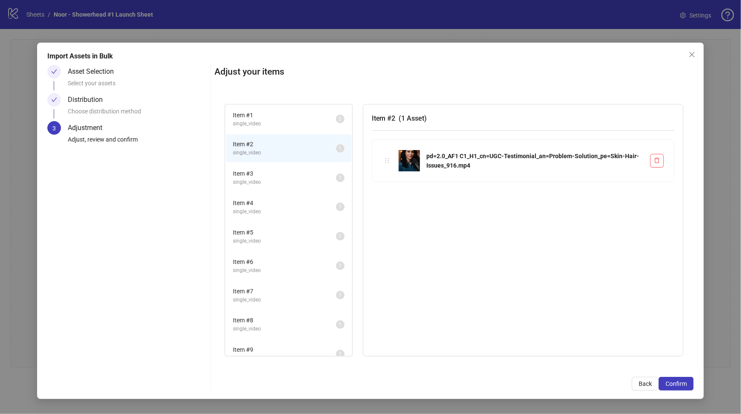
click at [267, 176] on span "Item # 3" at bounding box center [284, 173] width 103 height 9
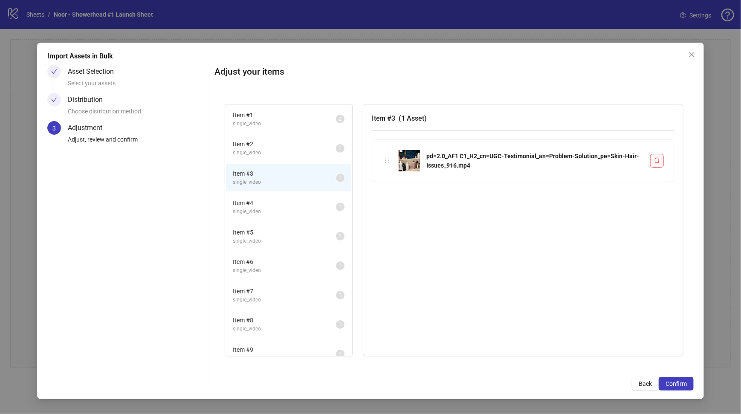
click at [269, 207] on span "single_video" at bounding box center [284, 211] width 103 height 8
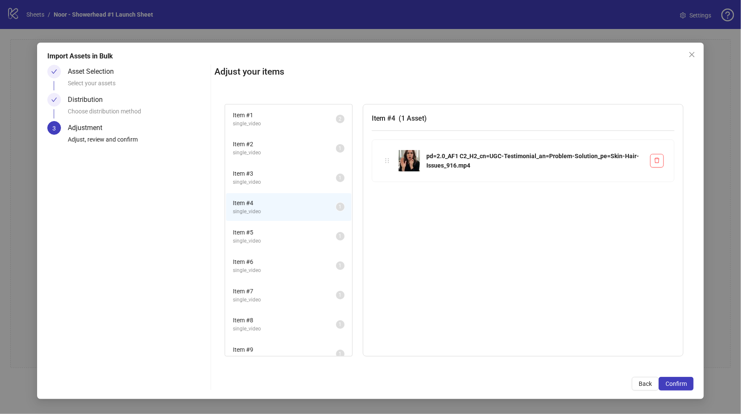
click at [268, 237] on span "single_video" at bounding box center [284, 241] width 103 height 8
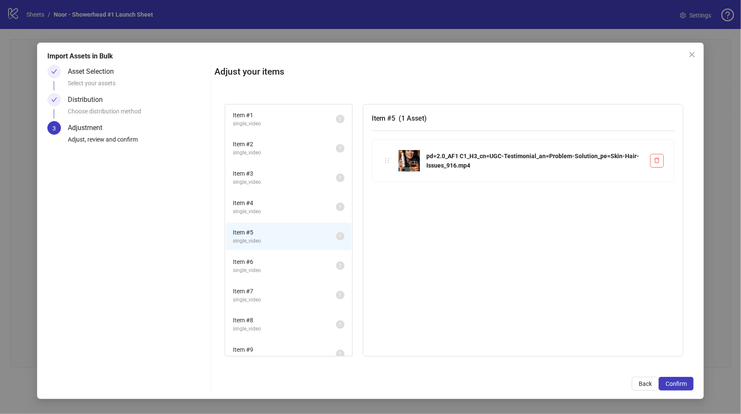
click at [268, 260] on span "Item # 6" at bounding box center [284, 261] width 103 height 9
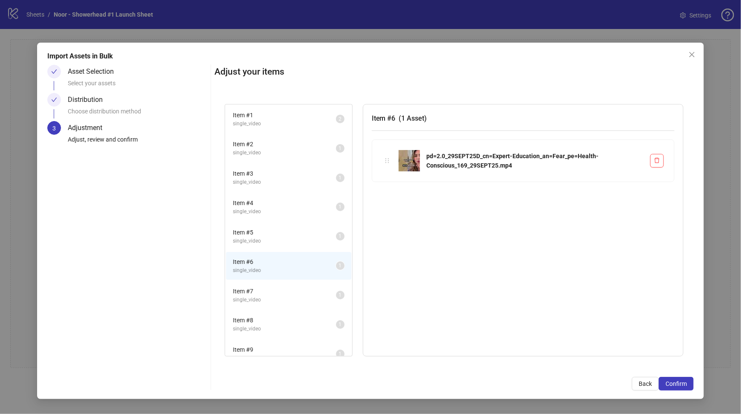
click at [269, 303] on li "Item # 7 single_video 1" at bounding box center [288, 295] width 125 height 28
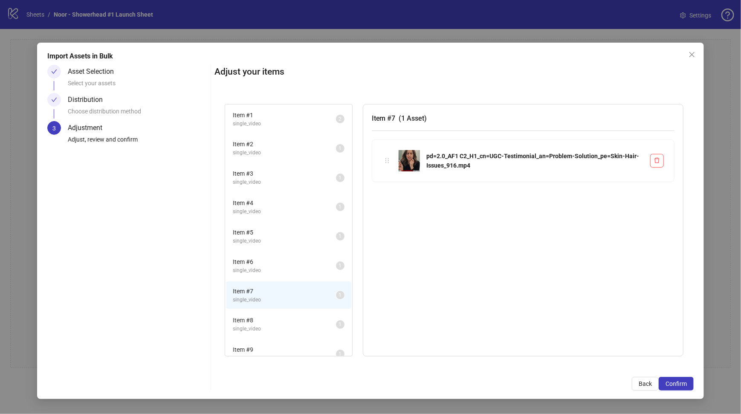
click at [266, 325] on span "single_video" at bounding box center [284, 329] width 103 height 8
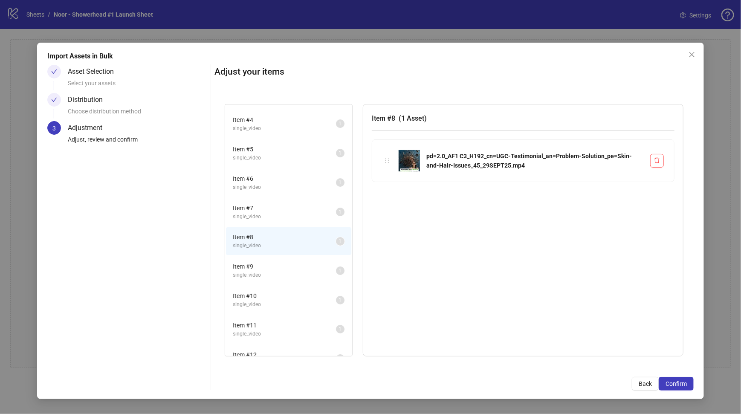
scroll to position [85, 0]
click at [276, 254] on li "Item # 9 single_video 1" at bounding box center [288, 268] width 125 height 28
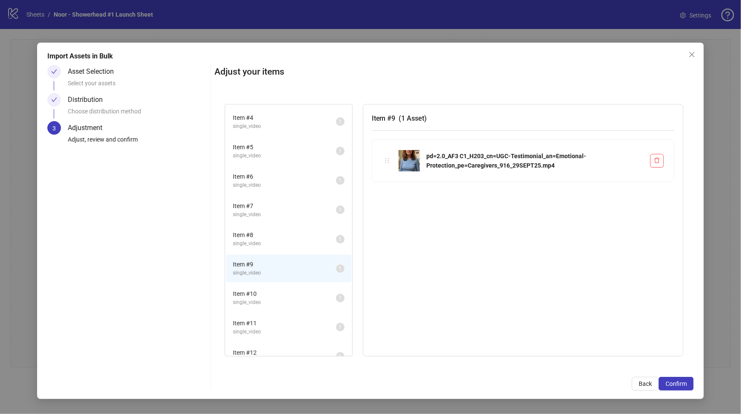
click at [272, 298] on span "single_video" at bounding box center [284, 302] width 103 height 8
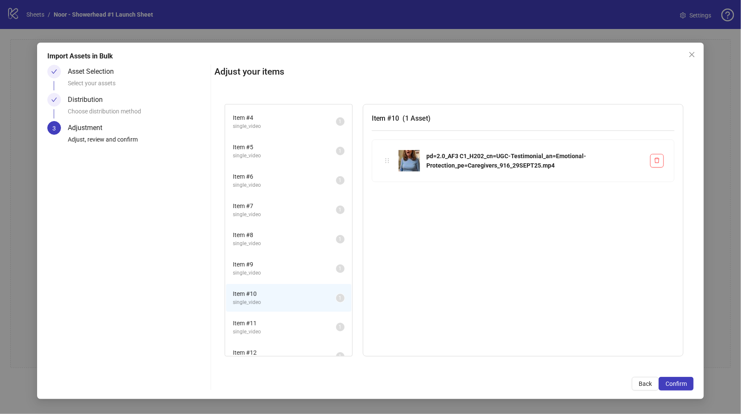
click at [272, 323] on span "Item # 11" at bounding box center [284, 322] width 103 height 9
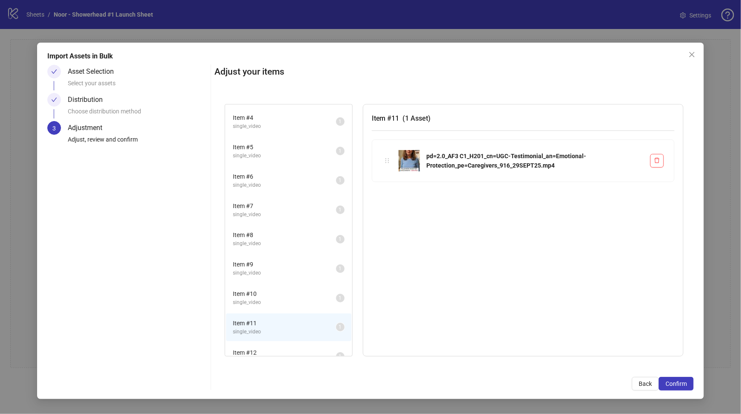
click at [273, 283] on div "Item # 10 single_video 1" at bounding box center [288, 297] width 127 height 29
click at [264, 293] on span "Item # 10" at bounding box center [284, 293] width 103 height 9
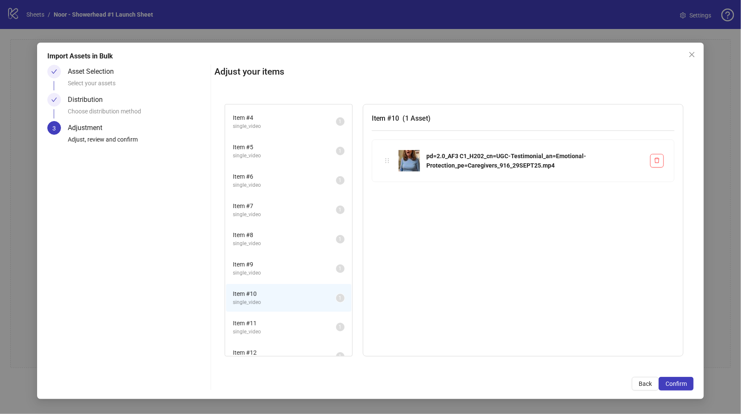
click at [274, 261] on span "Item # 9" at bounding box center [284, 263] width 103 height 9
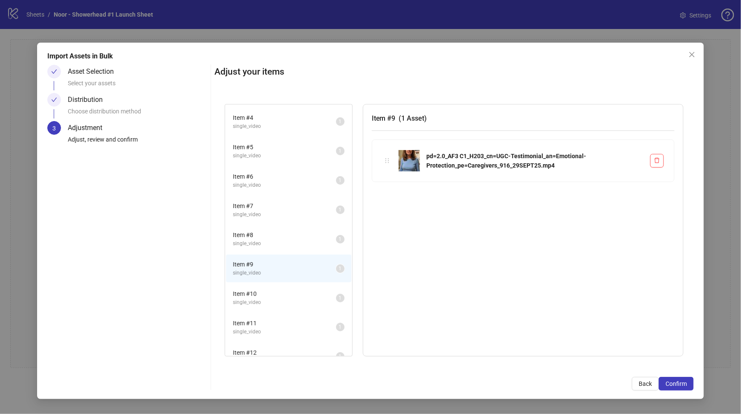
click at [281, 230] on span "Item # 8" at bounding box center [284, 234] width 103 height 9
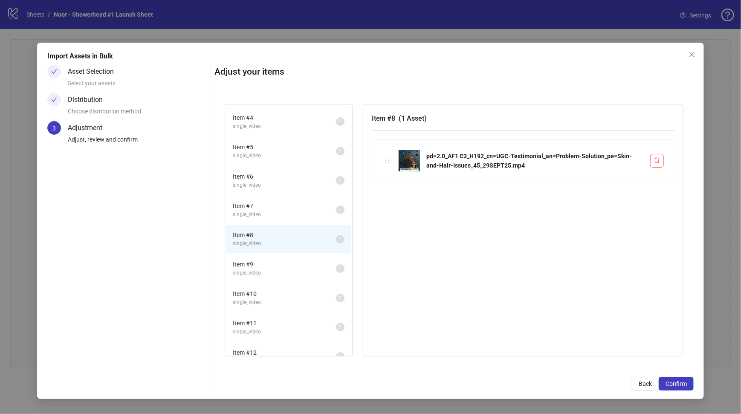
click at [276, 271] on span "single_video" at bounding box center [284, 273] width 103 height 8
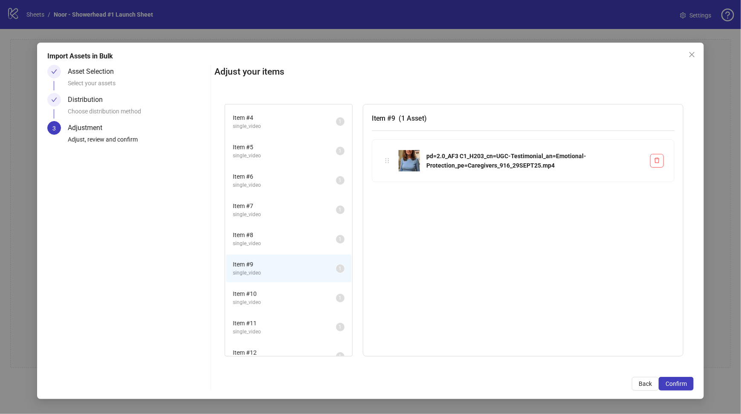
click at [273, 301] on span "single_video" at bounding box center [284, 302] width 103 height 8
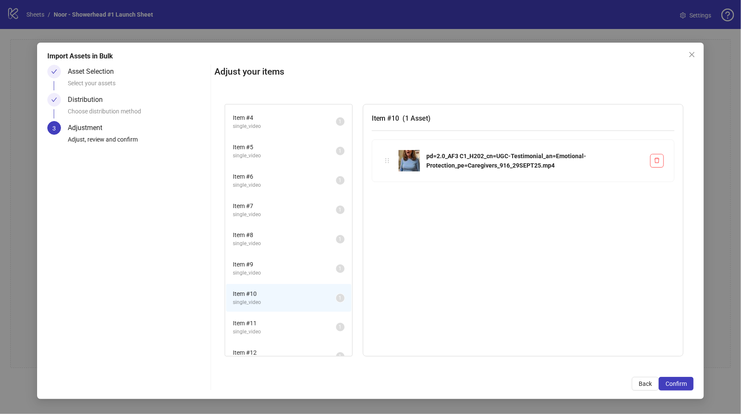
click at [272, 328] on span "single_video" at bounding box center [284, 332] width 103 height 8
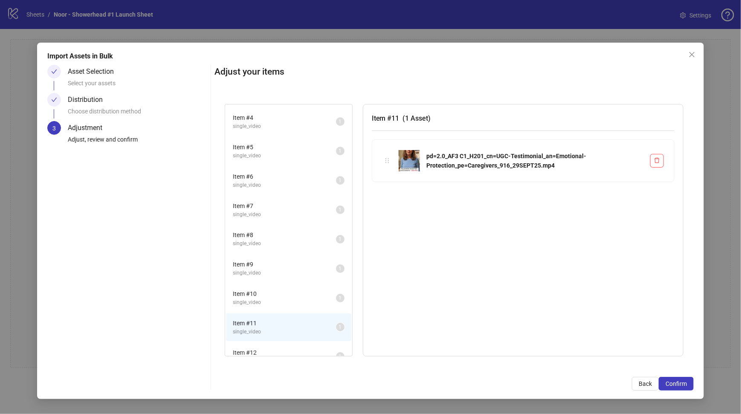
click at [265, 278] on li "Item # 9 single_video 1" at bounding box center [288, 268] width 125 height 28
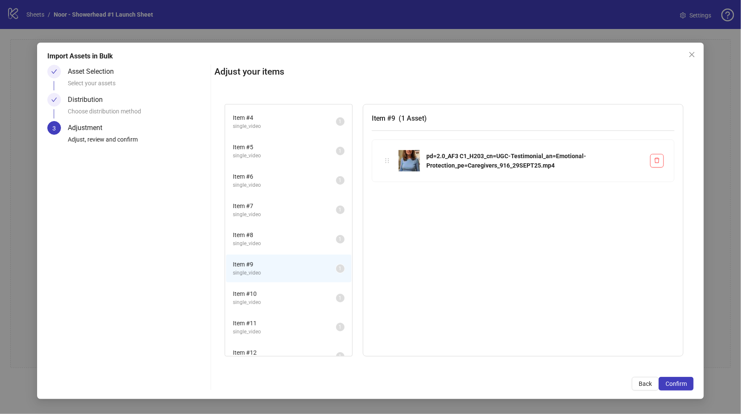
click at [274, 247] on li "Item # 8 single_video 1" at bounding box center [288, 239] width 125 height 28
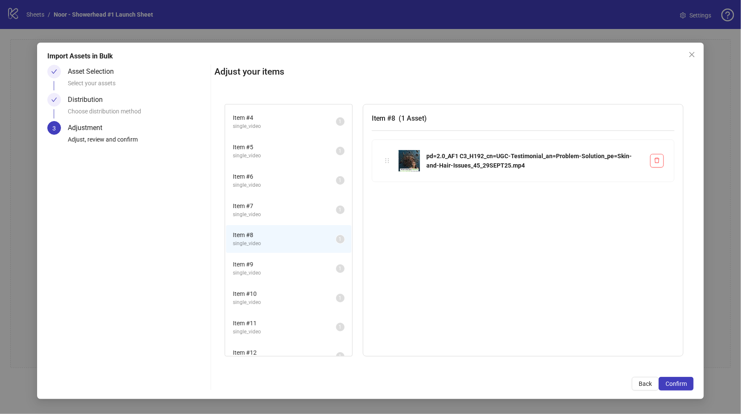
click at [268, 205] on span "Item # 7" at bounding box center [284, 205] width 103 height 9
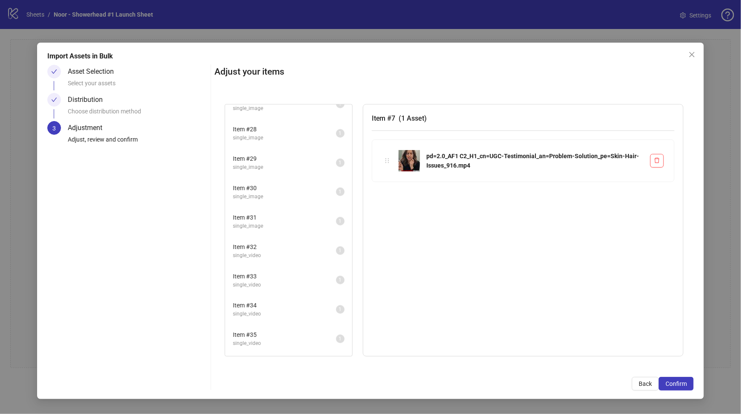
scroll to position [792, 0]
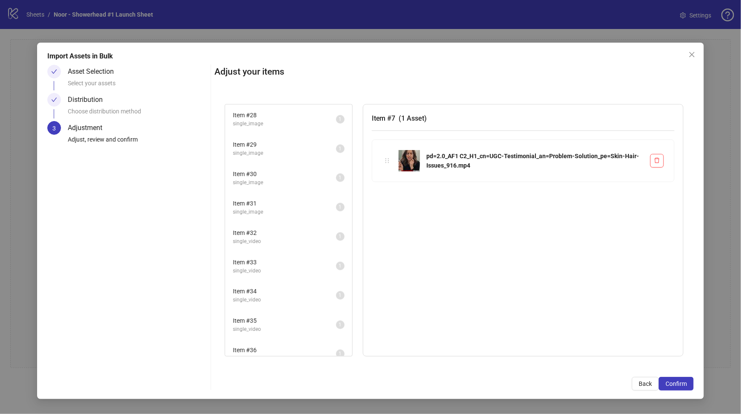
click at [269, 345] on span "Item # 36" at bounding box center [284, 349] width 103 height 9
click at [279, 316] on span "Item # 35" at bounding box center [284, 320] width 103 height 9
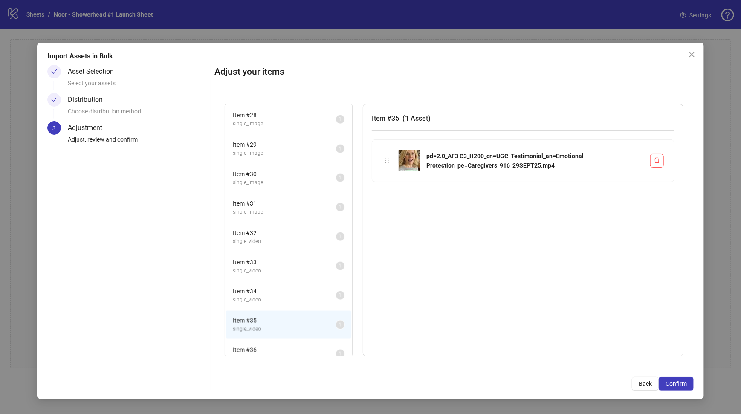
click at [288, 296] on span "single_video" at bounding box center [284, 300] width 103 height 8
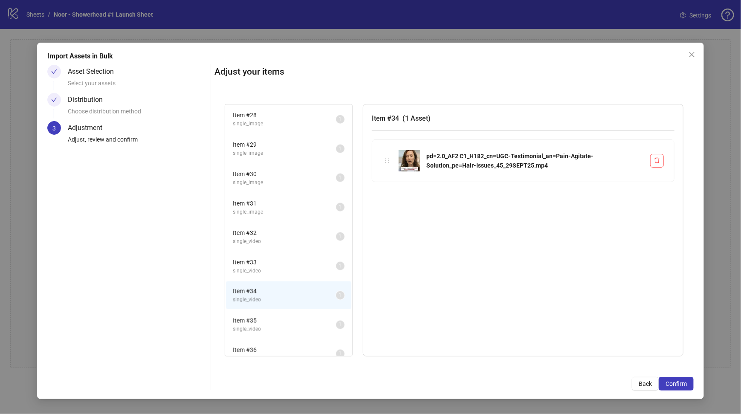
click at [288, 267] on span "single_video" at bounding box center [284, 271] width 103 height 8
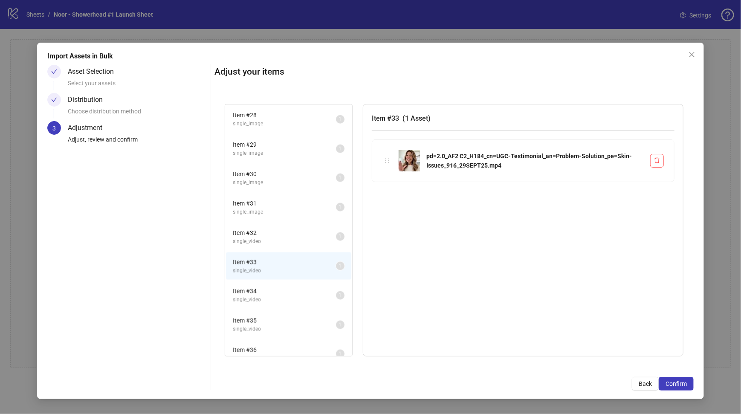
click at [274, 228] on span "Item # 32" at bounding box center [284, 232] width 103 height 9
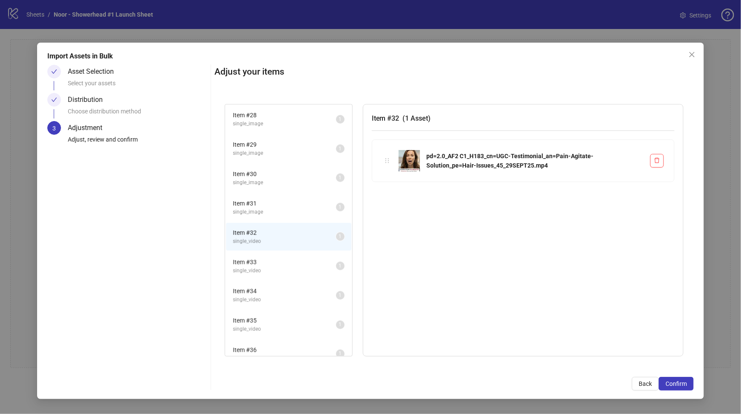
click at [279, 199] on span "Item # 31" at bounding box center [284, 203] width 103 height 9
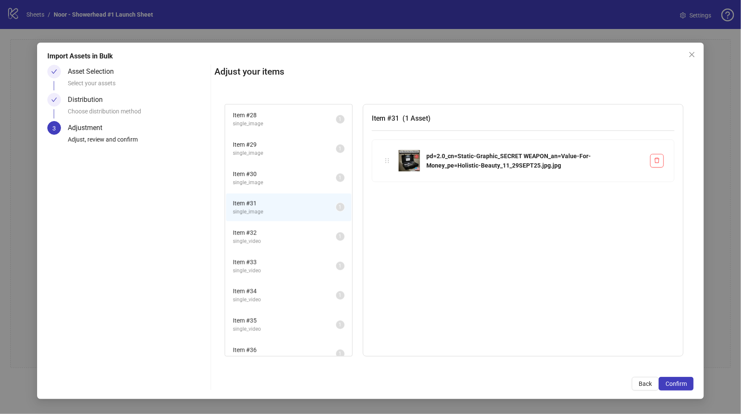
click at [275, 164] on li "Item # 30 single_image 1" at bounding box center [288, 178] width 125 height 28
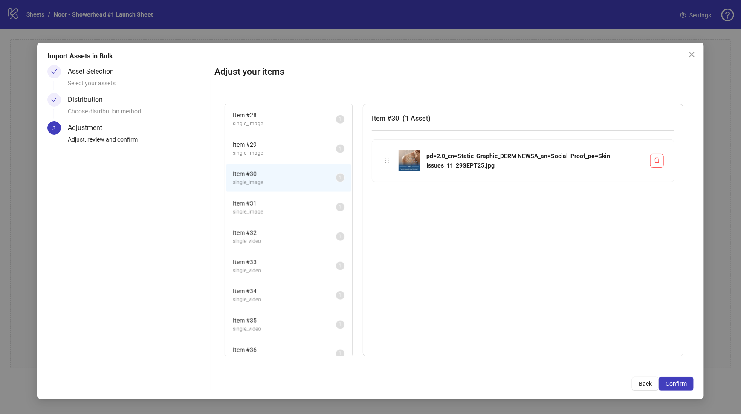
click at [271, 135] on li "Item # 29 single_image 1" at bounding box center [288, 149] width 125 height 28
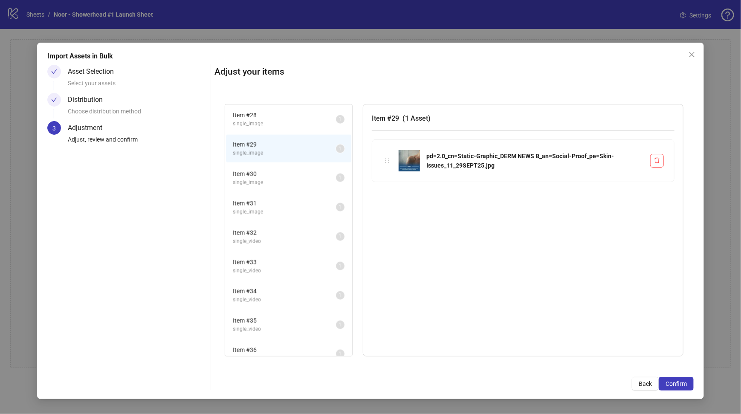
click at [274, 120] on span "single_image" at bounding box center [284, 124] width 103 height 8
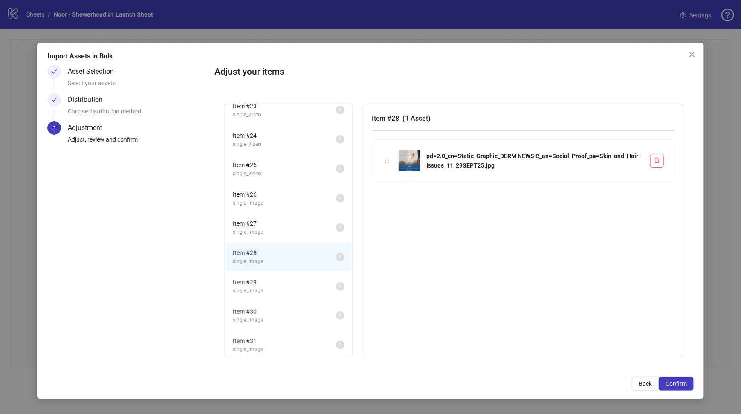
scroll to position [621, 0]
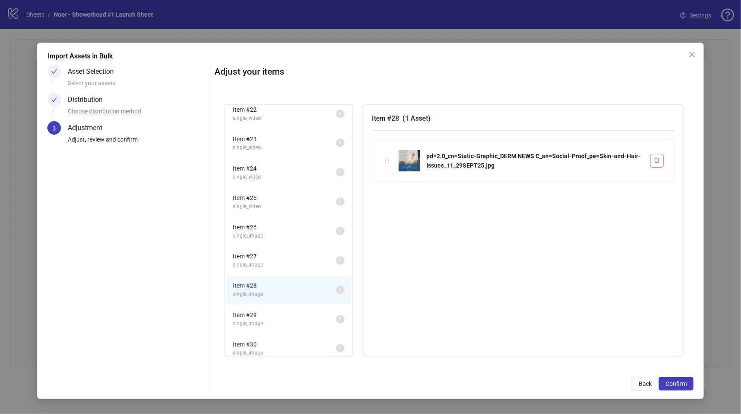
click at [266, 251] on span "Item # 27" at bounding box center [284, 255] width 103 height 9
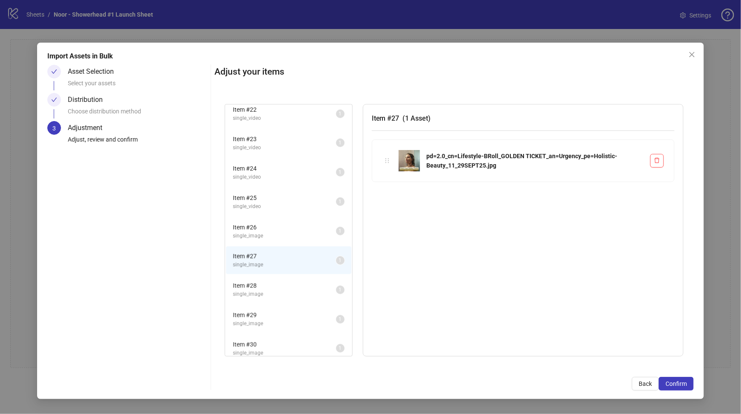
click at [276, 222] on span "Item # 26" at bounding box center [284, 226] width 103 height 9
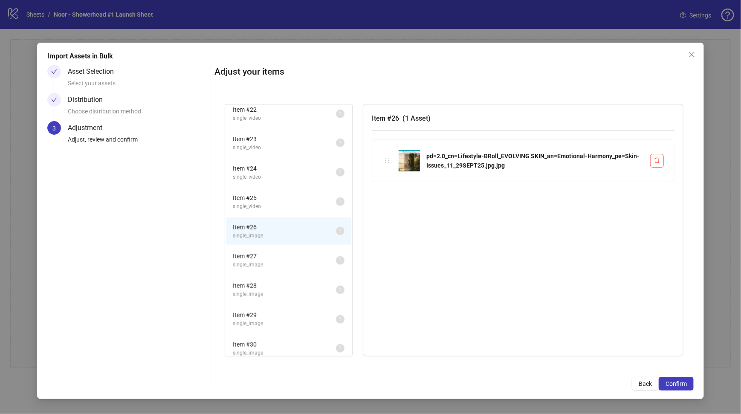
click at [284, 202] on span "single_video" at bounding box center [284, 206] width 103 height 8
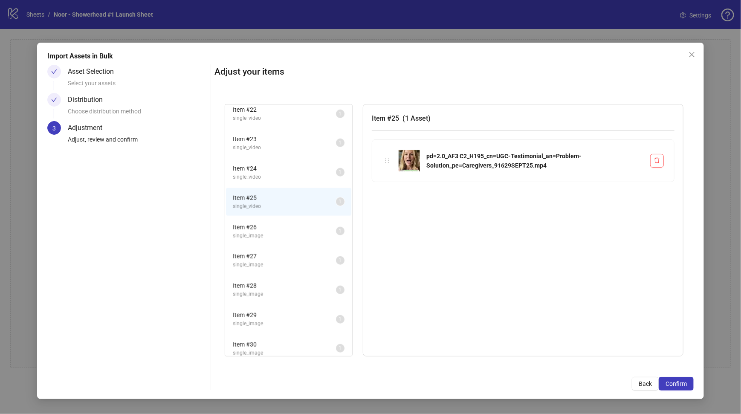
click at [288, 187] on div "Item # 25 single_video 1" at bounding box center [288, 201] width 127 height 29
click at [286, 164] on span "Item # 24" at bounding box center [284, 168] width 103 height 9
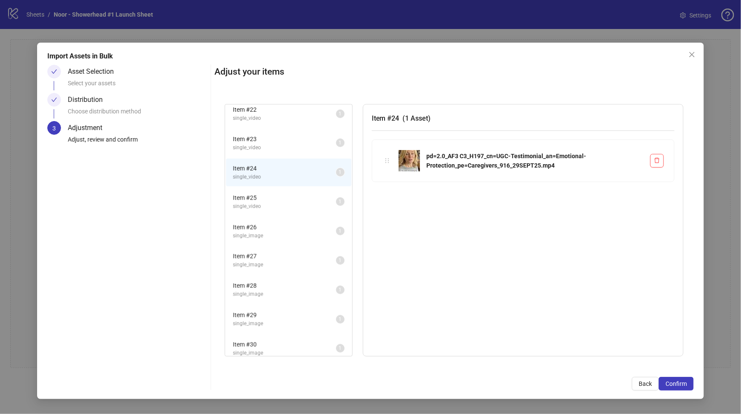
click at [280, 202] on span "single_video" at bounding box center [284, 206] width 103 height 8
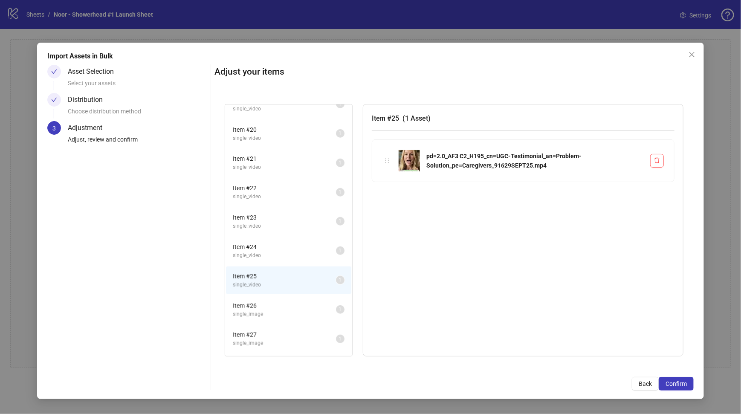
scroll to position [536, 0]
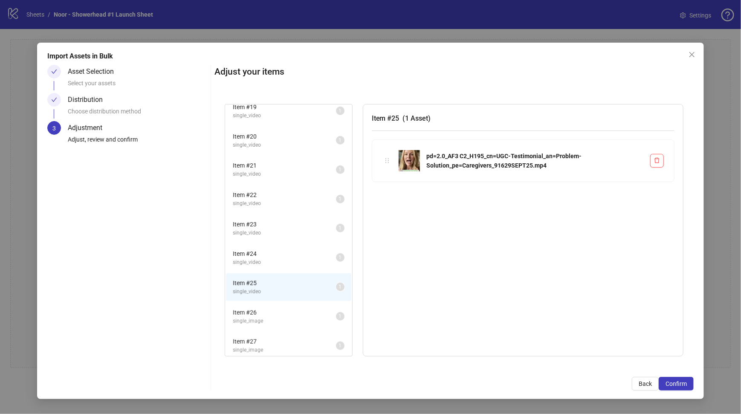
click at [265, 249] on span "Item # 24" at bounding box center [284, 253] width 103 height 9
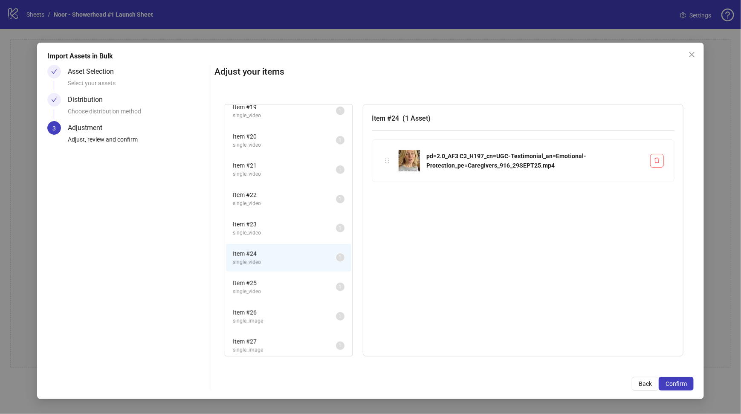
click at [272, 219] on span "Item # 23" at bounding box center [284, 223] width 103 height 9
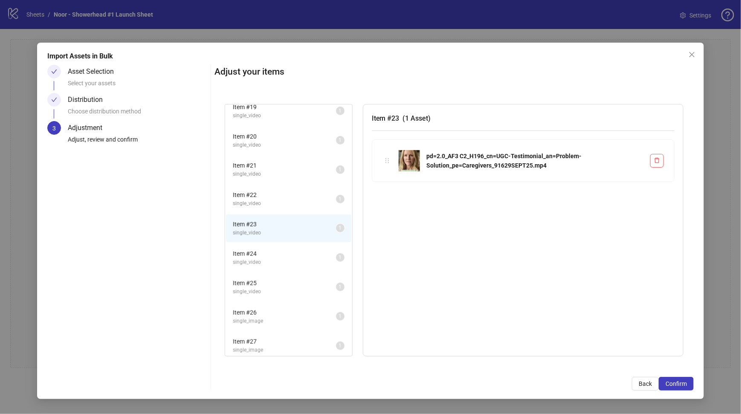
click at [285, 185] on li "Item # 22 single_video 1" at bounding box center [288, 199] width 125 height 28
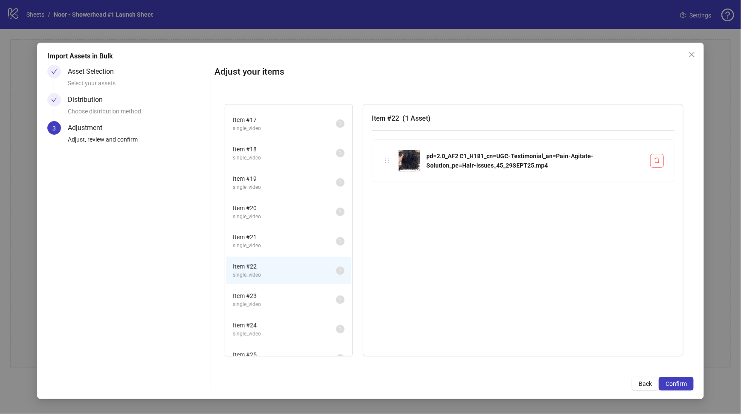
scroll to position [451, 0]
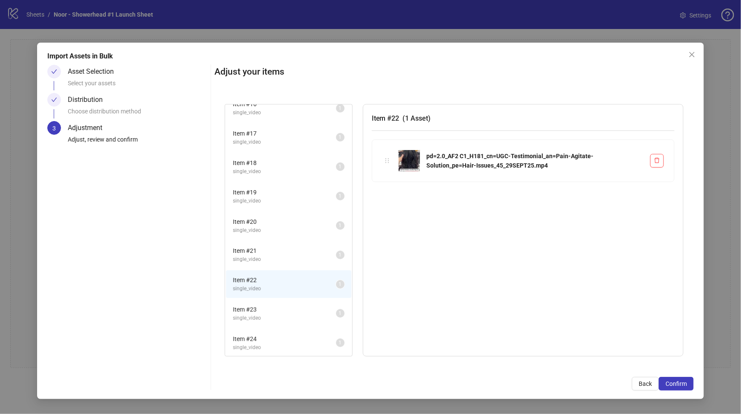
click at [266, 246] on span "Item # 21" at bounding box center [284, 250] width 103 height 9
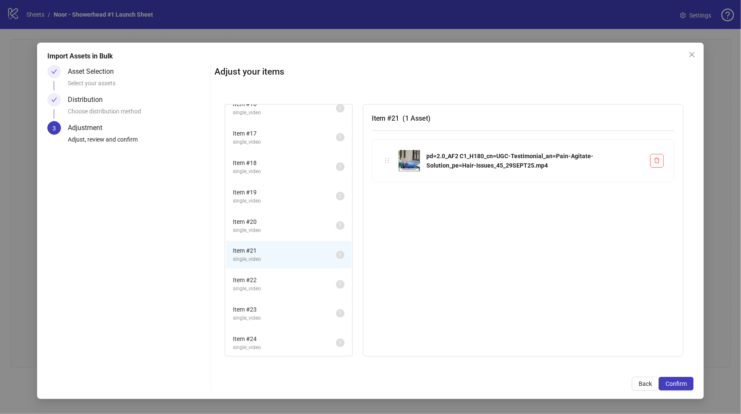
click at [268, 217] on span "Item # 20" at bounding box center [284, 221] width 103 height 9
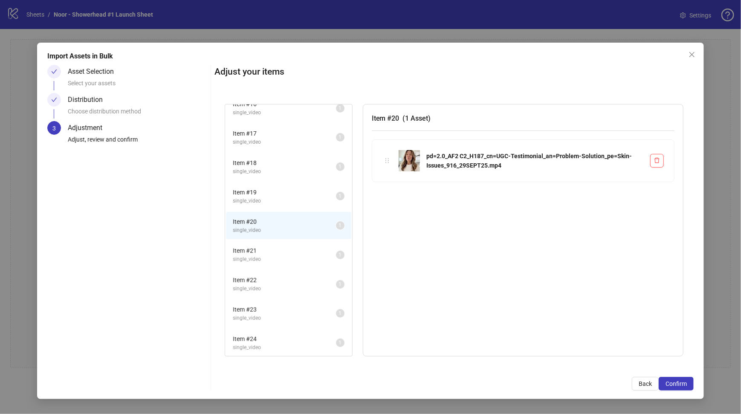
click at [279, 187] on span "Item # 19" at bounding box center [284, 191] width 103 height 9
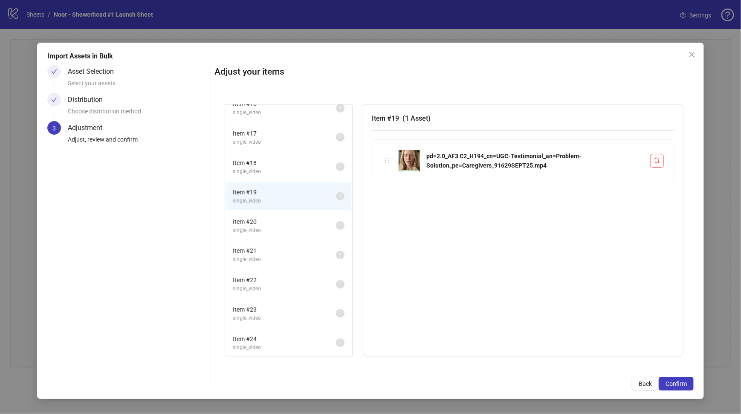
click at [277, 158] on span "Item # 18" at bounding box center [284, 162] width 103 height 9
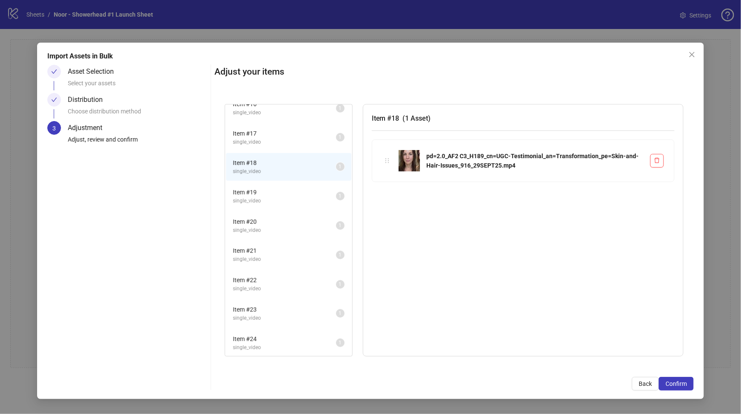
click at [274, 129] on span "Item # 17" at bounding box center [284, 133] width 103 height 9
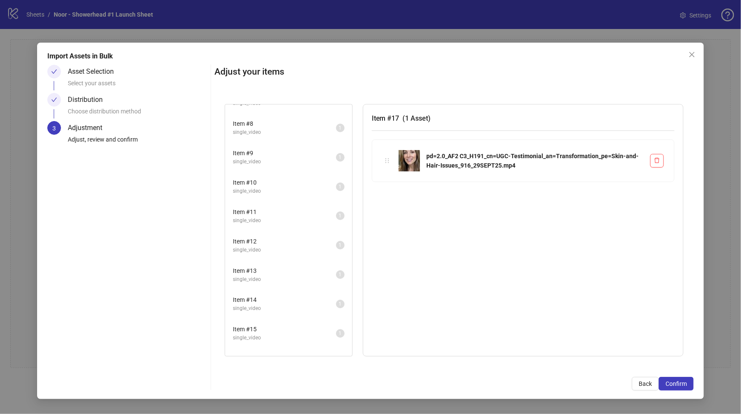
scroll to position [195, 0]
click at [272, 247] on span "single_video" at bounding box center [284, 251] width 103 height 8
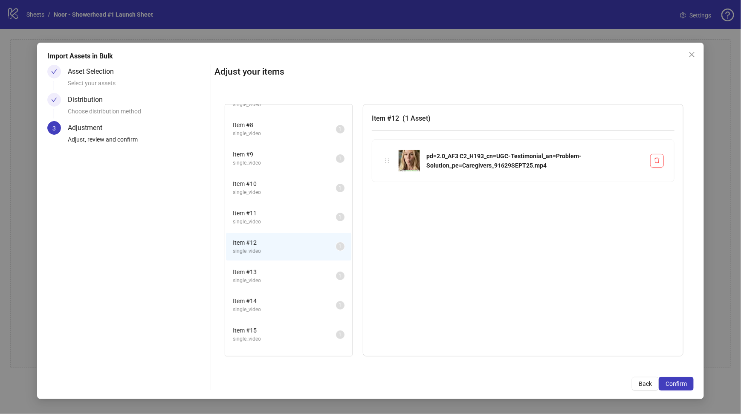
click at [278, 204] on li "Item # 11 single_video 1" at bounding box center [288, 217] width 125 height 28
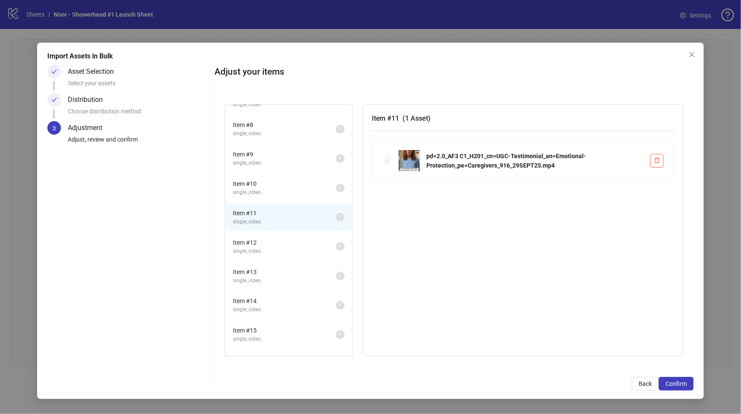
click at [277, 166] on li "Item # 9 single_video 1" at bounding box center [288, 158] width 125 height 28
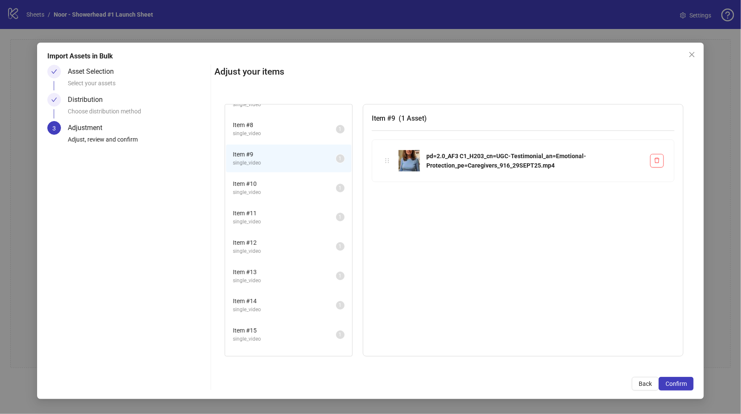
click at [274, 133] on span "single_video" at bounding box center [284, 134] width 103 height 8
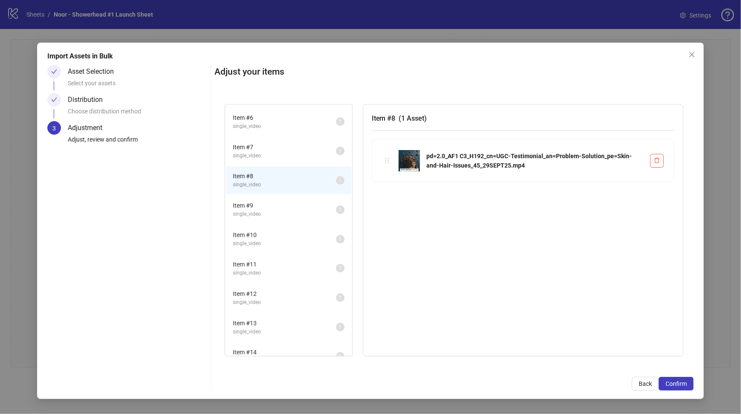
scroll to position [25, 0]
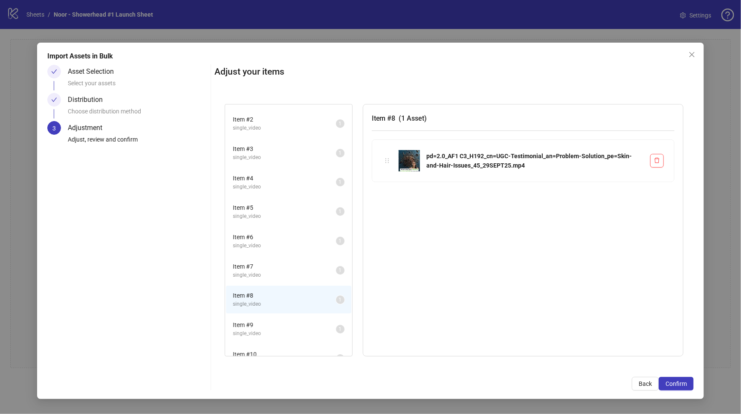
click at [270, 206] on span "Item # 5" at bounding box center [284, 207] width 103 height 9
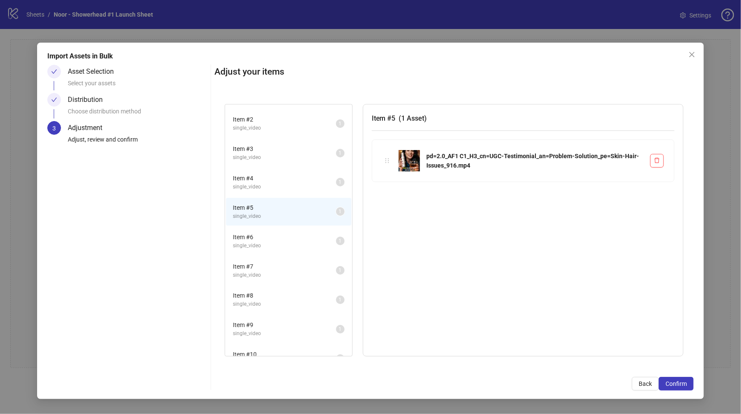
click at [268, 177] on span "Item # 4" at bounding box center [284, 177] width 103 height 9
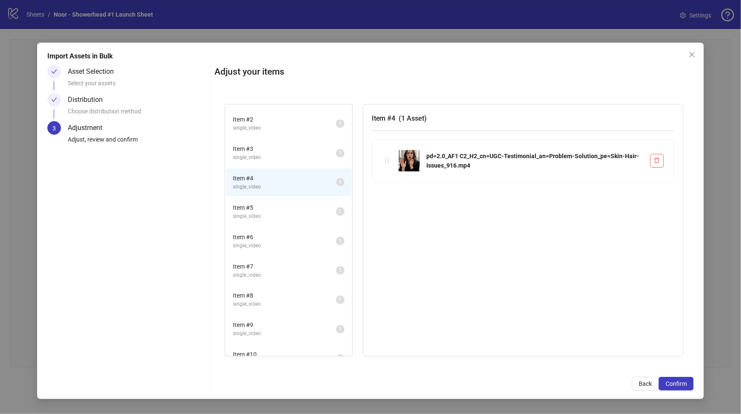
click at [273, 145] on span "Item # 3" at bounding box center [284, 148] width 103 height 9
click at [260, 150] on span "single_video" at bounding box center [284, 153] width 103 height 8
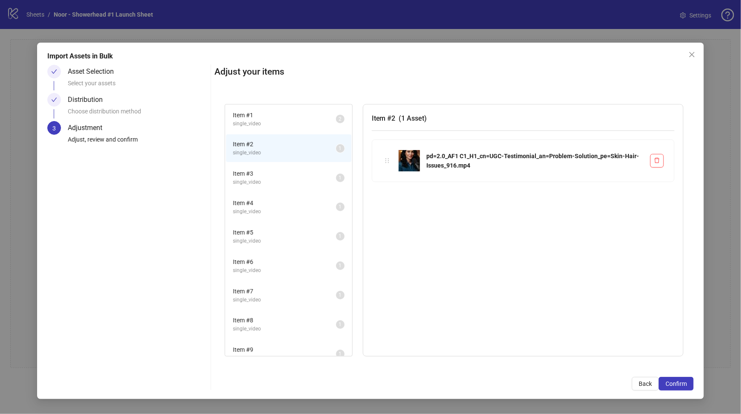
click at [275, 117] on span "Item # 1" at bounding box center [284, 114] width 103 height 9
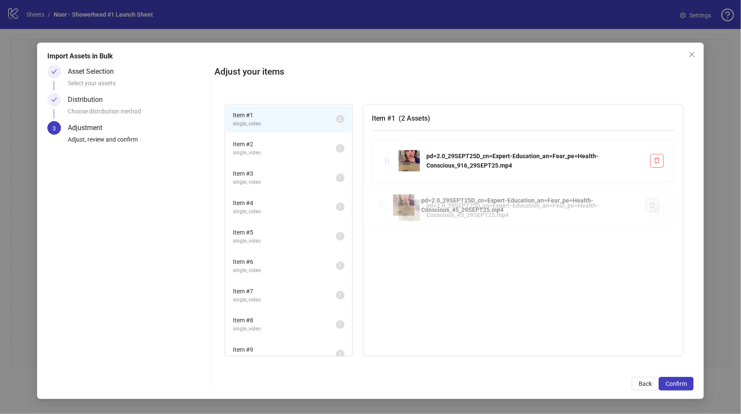
drag, startPoint x: 388, startPoint y: 209, endPoint x: 383, endPoint y: 205, distance: 6.9
click at [383, 205] on div "Item # 1 single_video 2 Item # 2 single_video 1 Item # 3 single_video 1 Item # …" at bounding box center [453, 230] width 479 height 273
click at [435, 264] on div "Item # 1 ( 2 Assets ) pd=2.0_29SEPT25D_cn=Expert-Education_an=Fear_pe=Health-Co…" at bounding box center [523, 230] width 320 height 252
click at [273, 149] on span "single_video" at bounding box center [284, 153] width 103 height 8
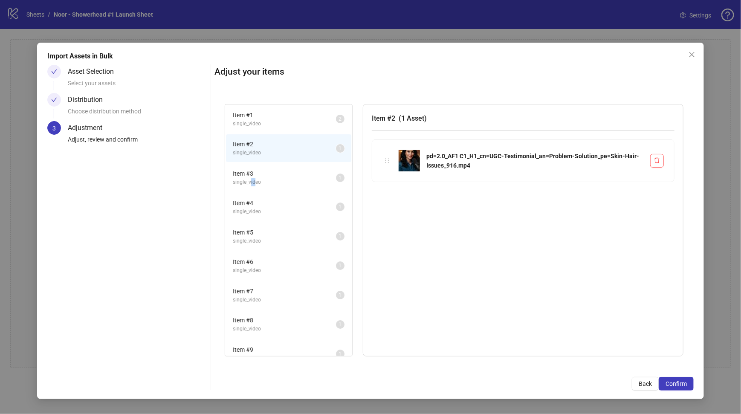
drag, startPoint x: 250, startPoint y: 178, endPoint x: 256, endPoint y: 179, distance: 6.0
click at [256, 179] on span "single_video" at bounding box center [284, 182] width 103 height 8
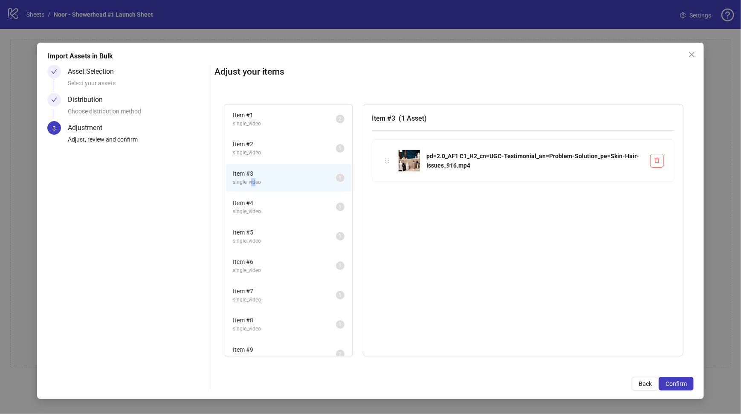
click at [256, 179] on span "single_video" at bounding box center [284, 182] width 103 height 8
click at [189, 179] on div "Asset Selection Select your assets Distribution Choose distribution method 3 Ad…" at bounding box center [127, 228] width 160 height 326
click at [282, 134] on li "Item # 2 single_video 1" at bounding box center [288, 148] width 125 height 28
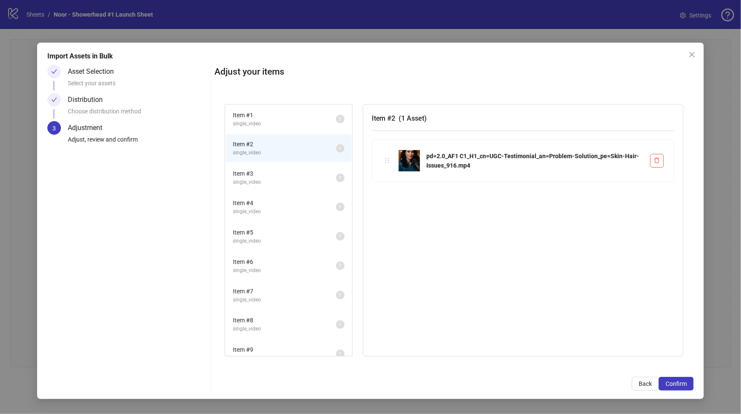
click at [268, 115] on span "Item # 1" at bounding box center [284, 114] width 103 height 9
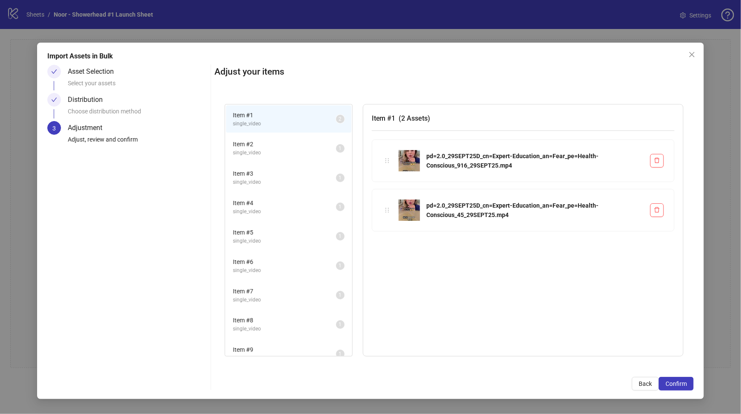
click at [266, 161] on li "Item # 2 single_video 1" at bounding box center [288, 148] width 125 height 28
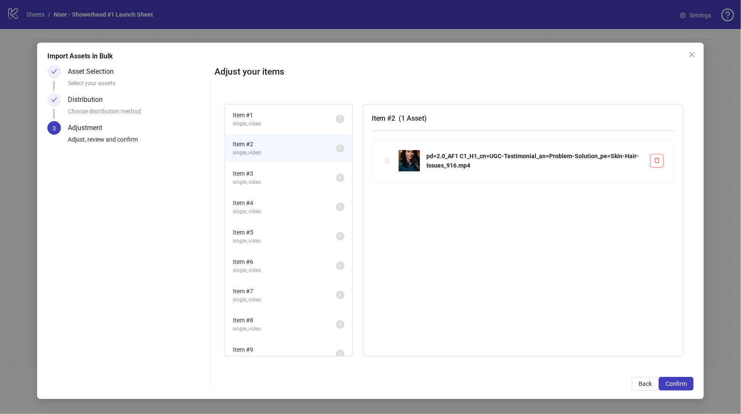
click at [259, 193] on li "Item # 4 single_video 1" at bounding box center [288, 207] width 125 height 28
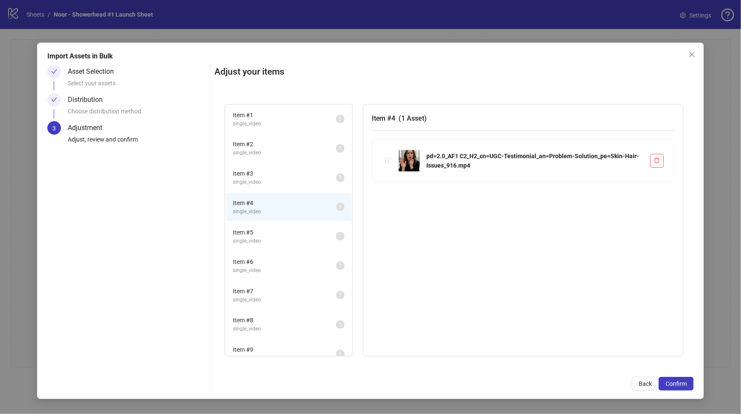
click at [254, 115] on span "Item # 1" at bounding box center [284, 114] width 103 height 9
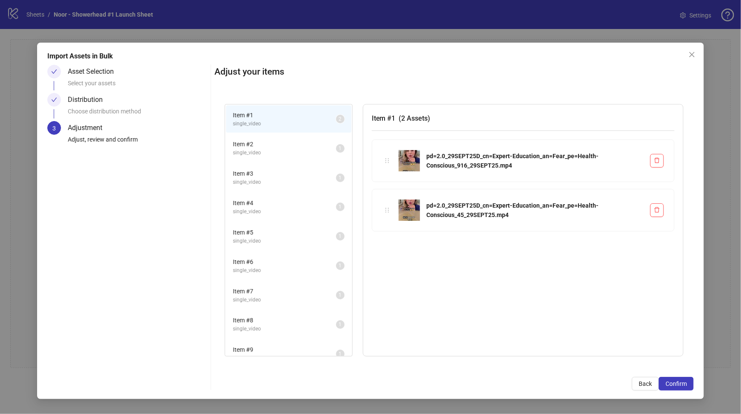
click at [271, 151] on span "single_video" at bounding box center [284, 153] width 103 height 8
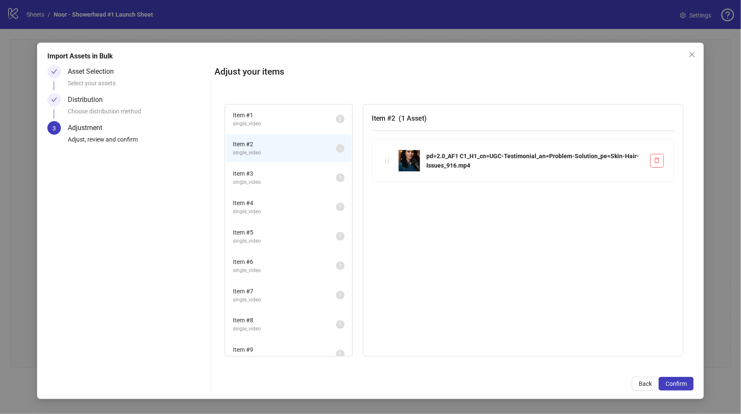
click at [276, 182] on span "single_video" at bounding box center [284, 182] width 103 height 8
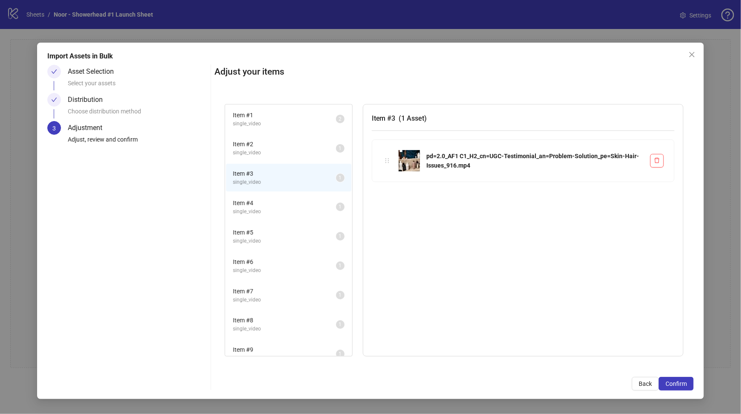
click at [268, 147] on span "Item # 2" at bounding box center [284, 143] width 103 height 9
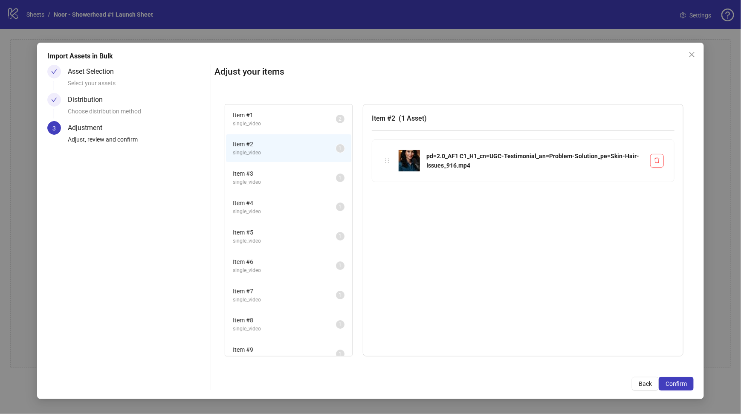
click at [265, 184] on span "single_video" at bounding box center [284, 182] width 103 height 8
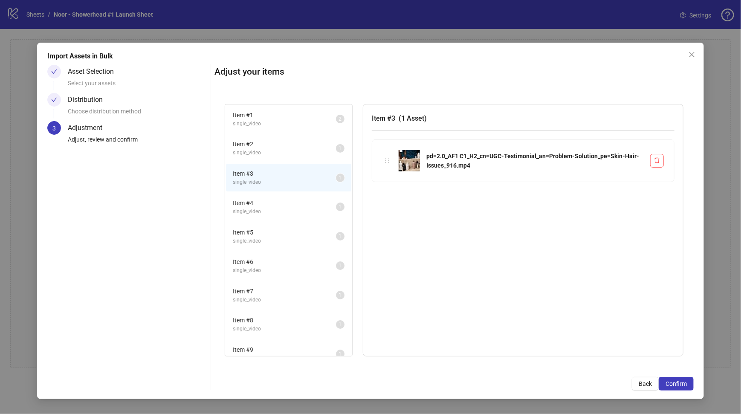
click at [265, 140] on span "Item # 2" at bounding box center [284, 143] width 103 height 9
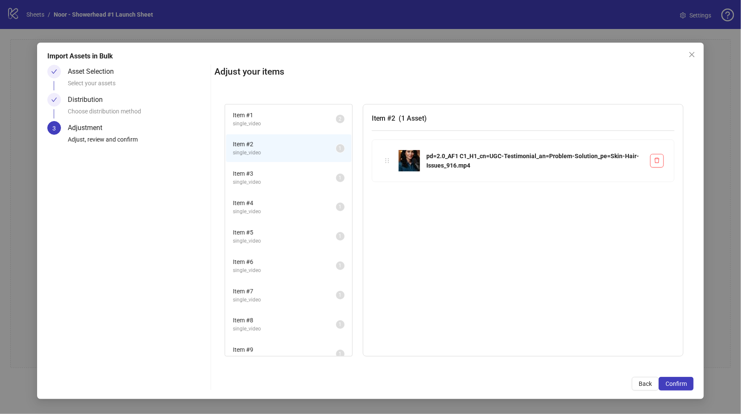
click at [271, 120] on span "single_video" at bounding box center [284, 124] width 103 height 8
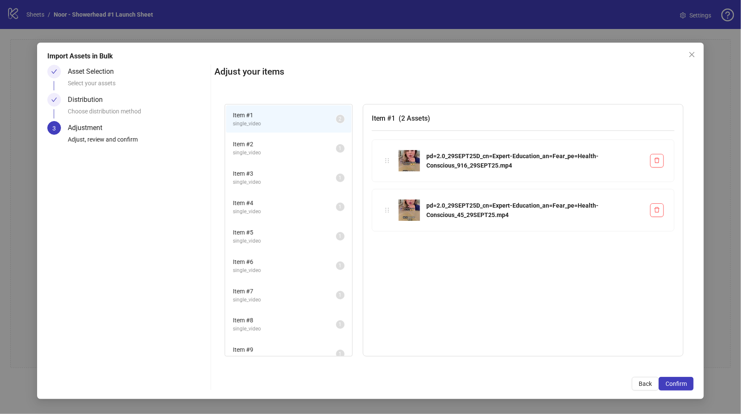
click at [256, 153] on span "single_video" at bounding box center [284, 153] width 103 height 8
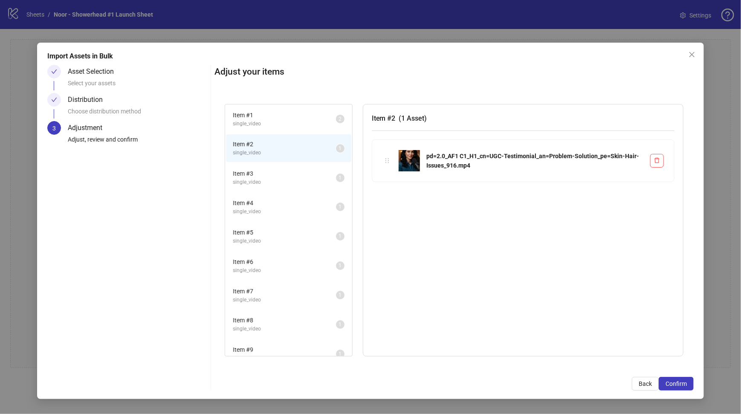
click at [252, 173] on span "Item # 3" at bounding box center [284, 173] width 103 height 9
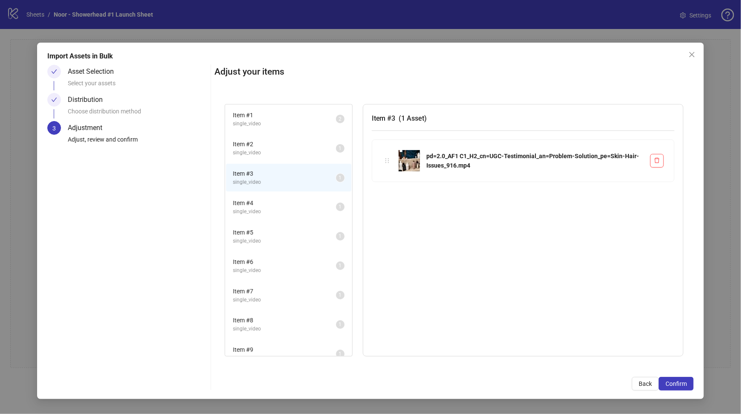
click at [258, 201] on span "Item # 4" at bounding box center [284, 202] width 103 height 9
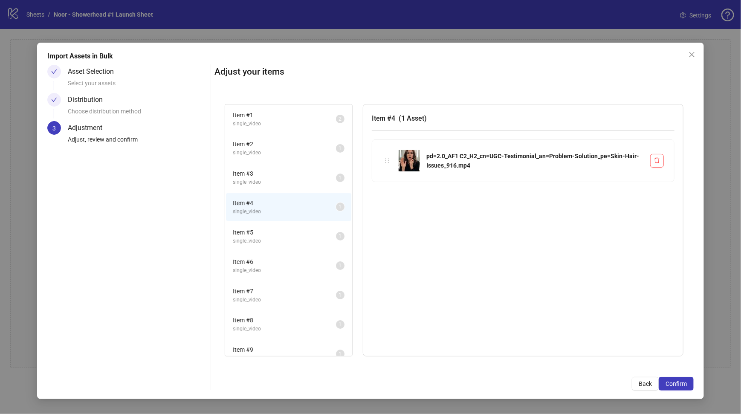
click at [253, 170] on span "Item # 3" at bounding box center [284, 173] width 103 height 9
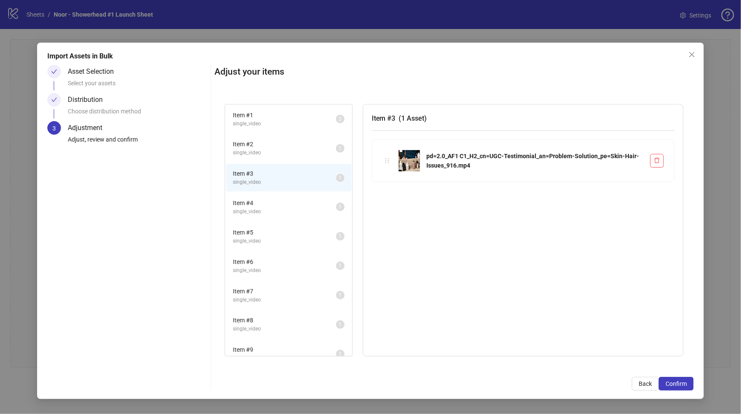
click at [253, 144] on span "Item # 2" at bounding box center [284, 143] width 103 height 9
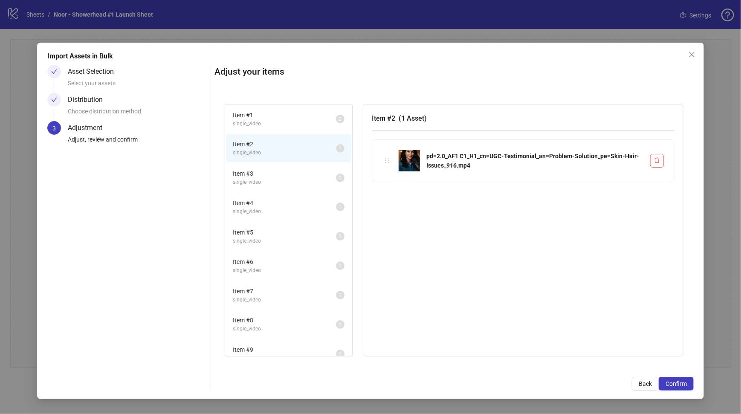
click at [252, 184] on span "single_video" at bounding box center [284, 182] width 103 height 8
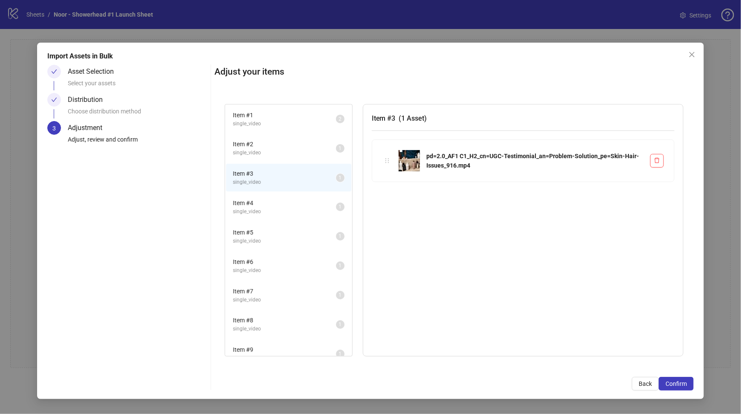
click at [254, 205] on span "Item # 4" at bounding box center [284, 202] width 103 height 9
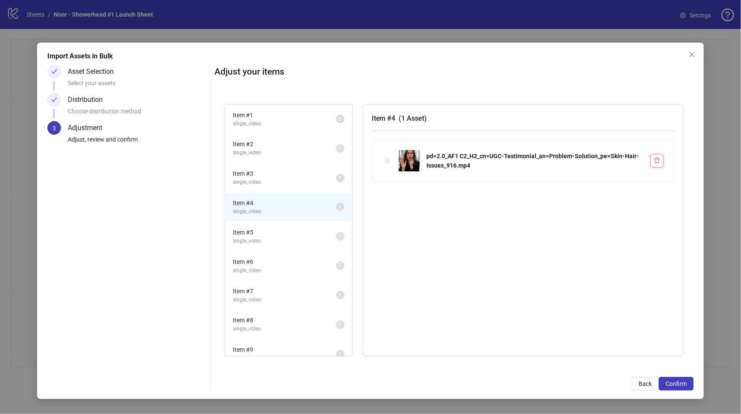
click at [264, 237] on span "single_video" at bounding box center [284, 241] width 103 height 8
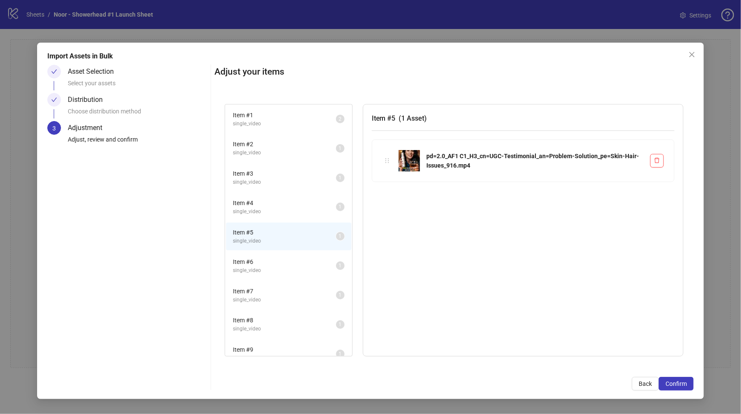
click at [264, 261] on span "Item # 6" at bounding box center [284, 261] width 103 height 9
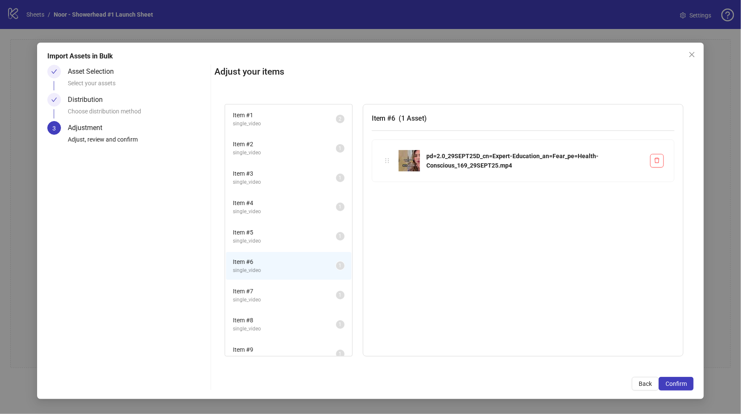
click at [262, 276] on li "Item # 6 single_video 1" at bounding box center [288, 266] width 125 height 28
click at [261, 296] on span "single_video" at bounding box center [284, 300] width 103 height 8
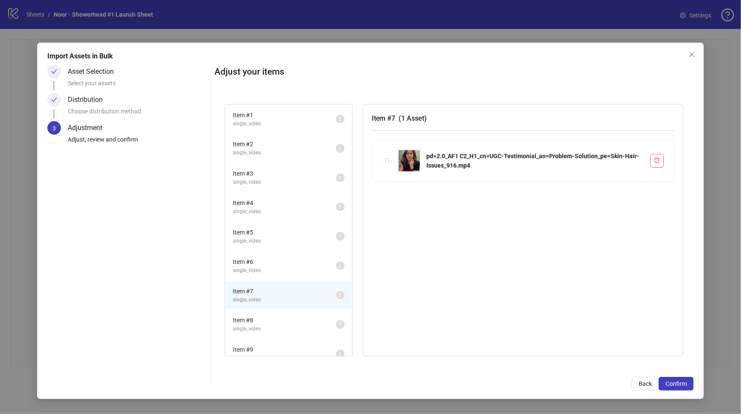
click at [261, 267] on span "single_video" at bounding box center [284, 270] width 103 height 8
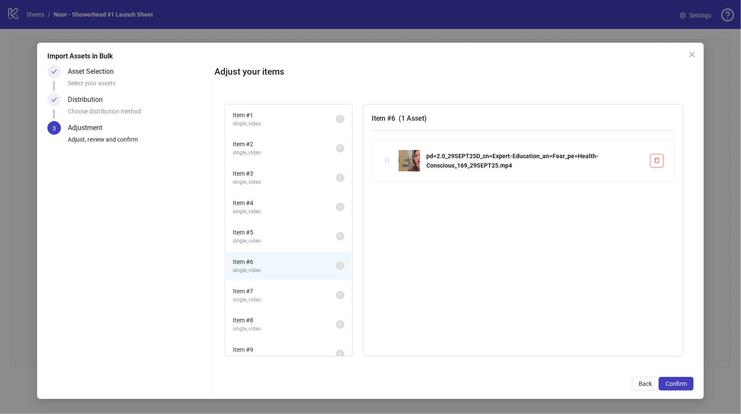
click at [260, 286] on span "Item # 7" at bounding box center [284, 290] width 103 height 9
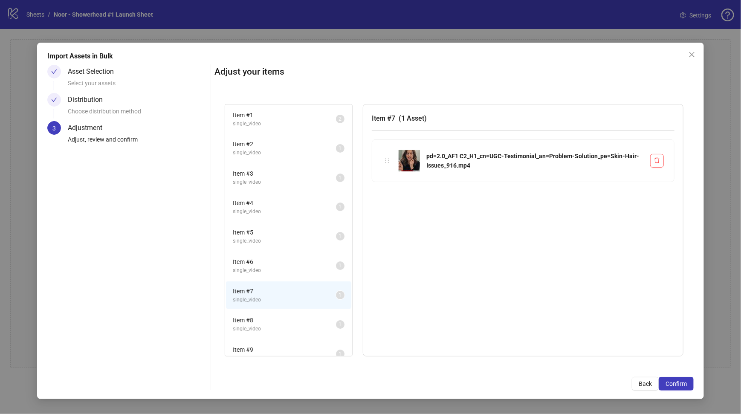
click at [262, 315] on span "Item # 8" at bounding box center [284, 319] width 103 height 9
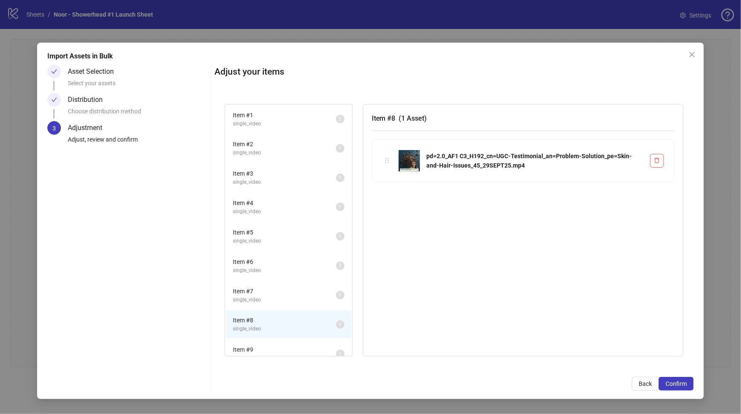
click at [261, 339] on div "Item # 9 single_video 1" at bounding box center [288, 353] width 127 height 29
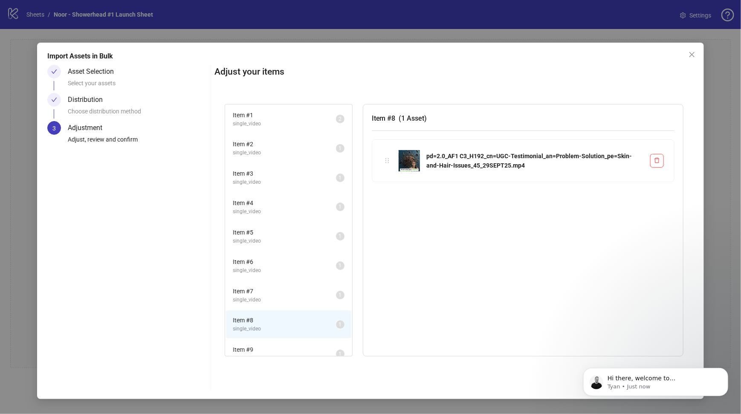
click at [259, 281] on li "Item # 7 single_video 1" at bounding box center [288, 295] width 125 height 28
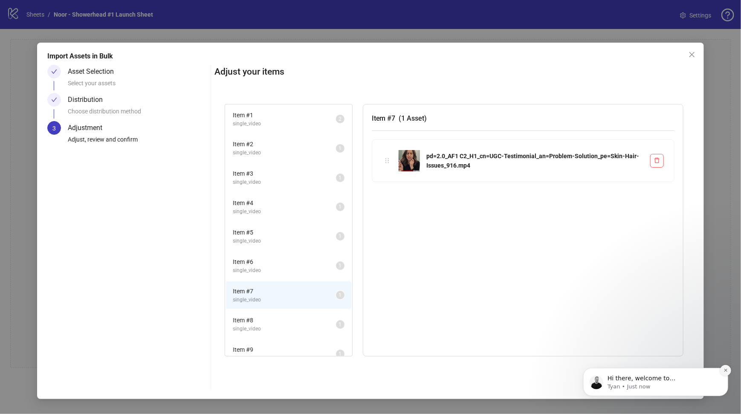
click at [723, 372] on icon "Dismiss notification" at bounding box center [725, 369] width 5 height 5
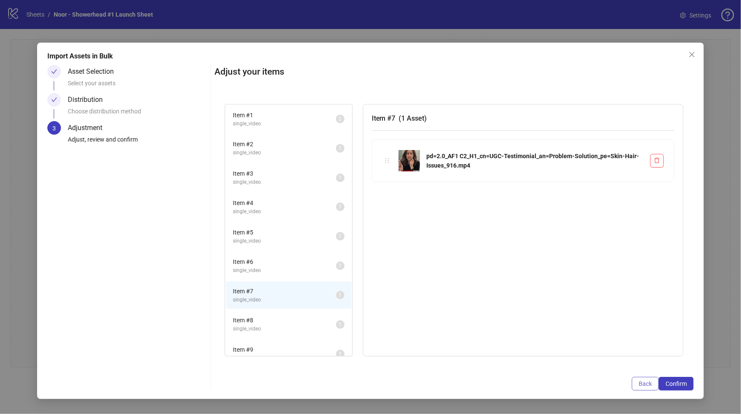
click at [643, 385] on span "Back" at bounding box center [644, 383] width 13 height 7
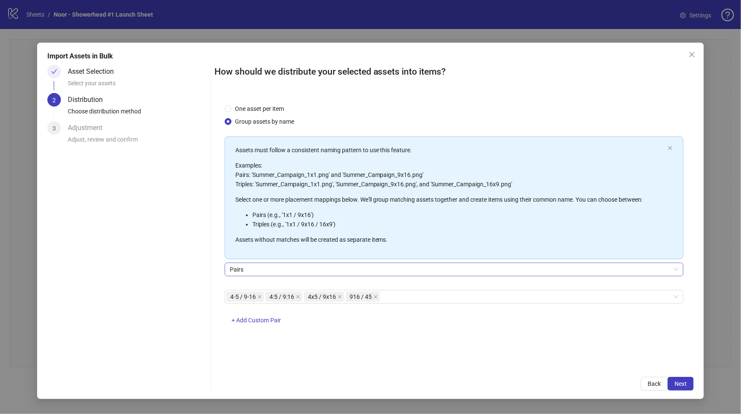
click at [283, 266] on span "Pairs" at bounding box center [454, 269] width 448 height 13
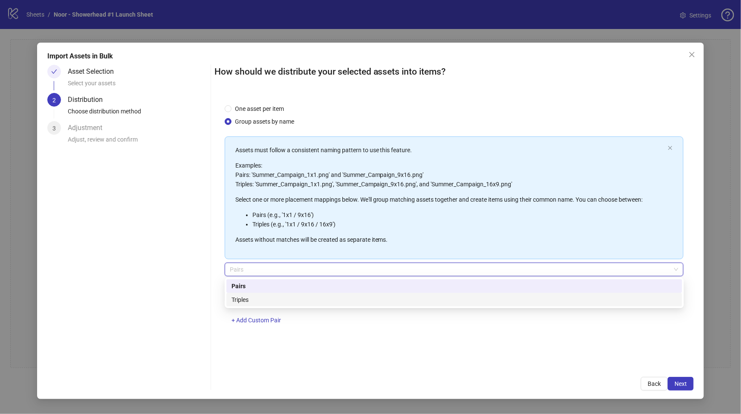
click at [252, 300] on div "Triples" at bounding box center [453, 299] width 445 height 9
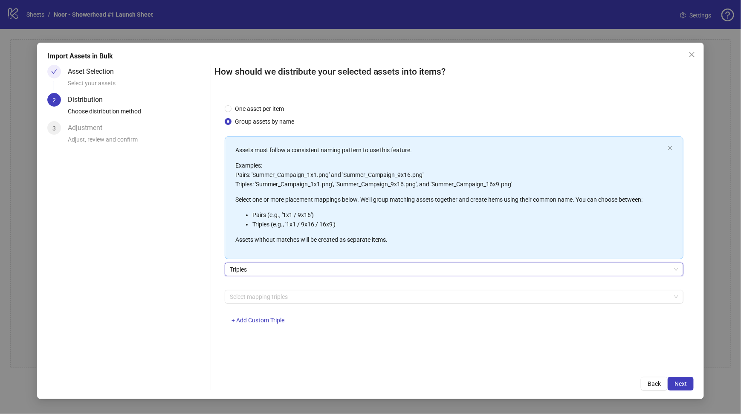
click at [252, 300] on div at bounding box center [449, 297] width 446 height 12
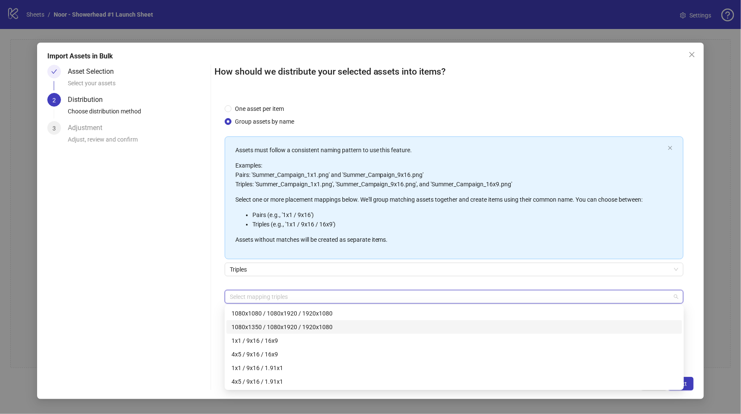
click at [208, 314] on div "Asset Selection Select your assets 2 Distribution Choose distribution method 3 …" at bounding box center [370, 228] width 646 height 326
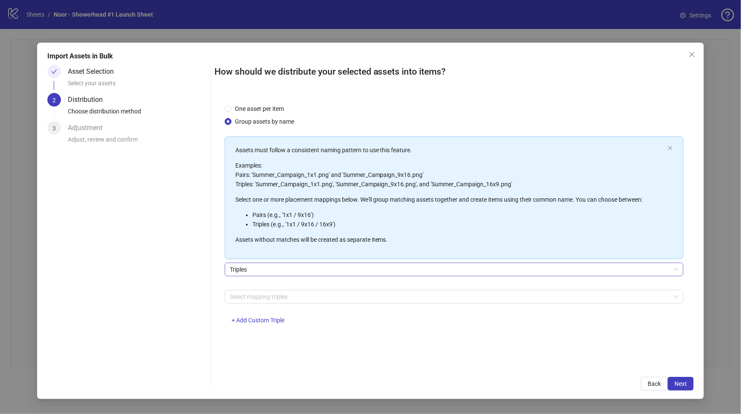
click at [260, 268] on span "Triples" at bounding box center [454, 269] width 448 height 13
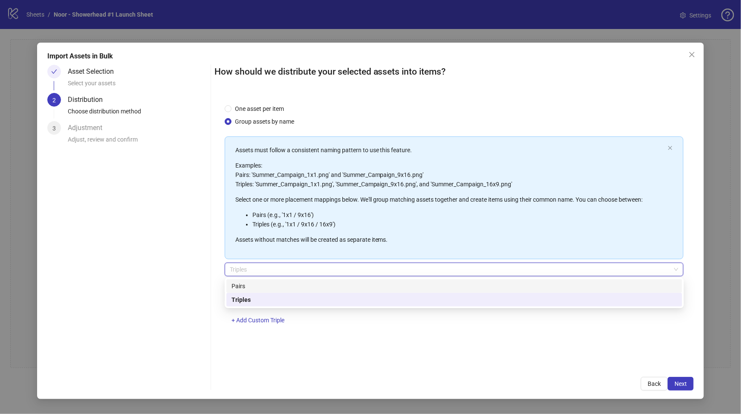
click at [247, 289] on div "Pairs" at bounding box center [453, 285] width 445 height 9
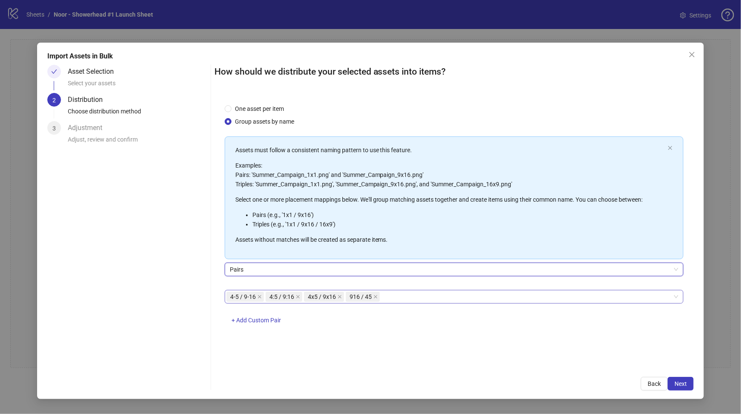
click at [406, 300] on div "4-5 / 9-16 4:5 / 9:16 4x5 / 9x16 916 / 45" at bounding box center [449, 297] width 446 height 12
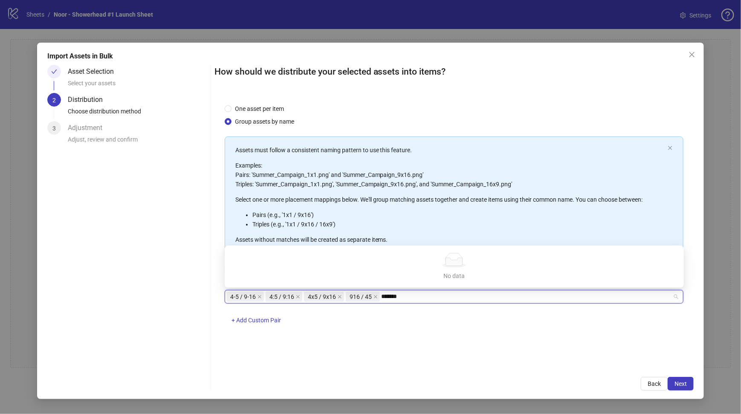
type input "********"
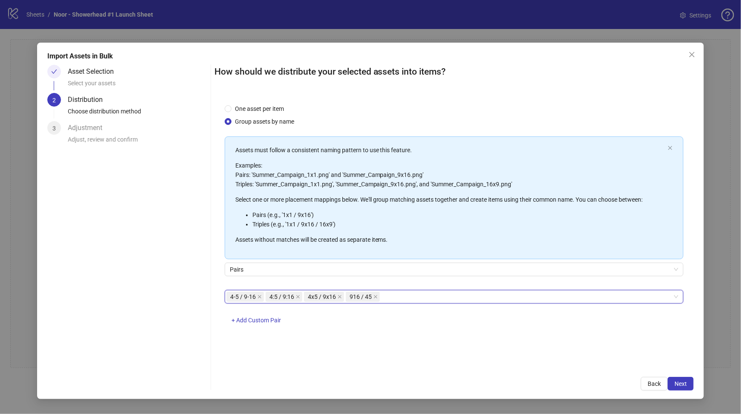
drag, startPoint x: 408, startPoint y: 294, endPoint x: 392, endPoint y: 300, distance: 16.6
click at [392, 300] on div "4-5 / 9-16 4:5 / 9:16 4x5 / 9x16 916 / 45" at bounding box center [449, 297] width 446 height 12
click at [268, 319] on span "+ Add Custom Pair" at bounding box center [255, 320] width 49 height 7
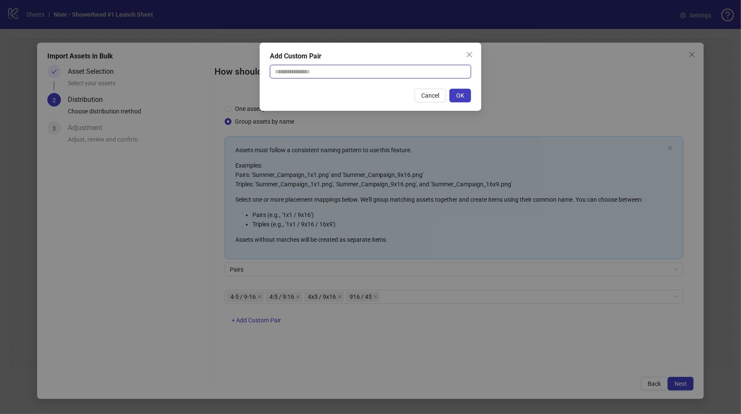
click at [323, 69] on input "text" at bounding box center [370, 72] width 201 height 14
click at [469, 50] on button "Close" at bounding box center [469, 55] width 14 height 14
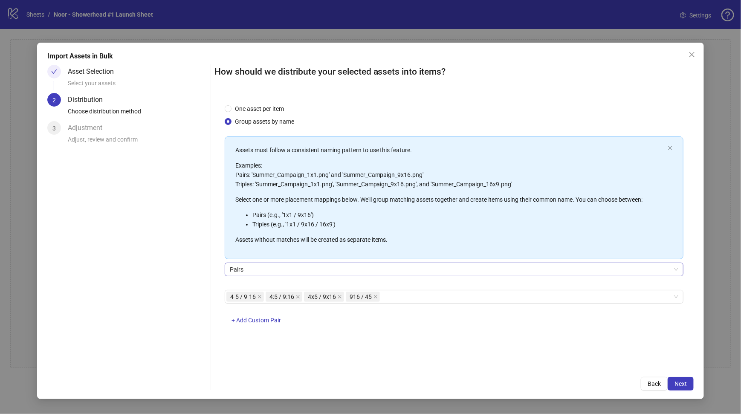
click at [263, 265] on span "Pairs" at bounding box center [454, 269] width 448 height 13
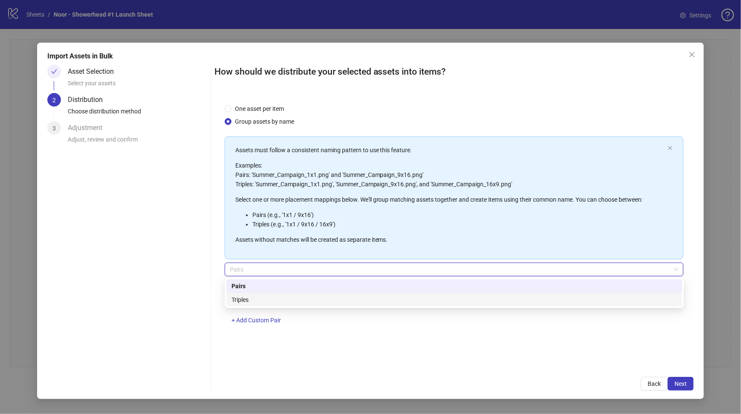
click at [250, 300] on div "Triples" at bounding box center [453, 299] width 445 height 9
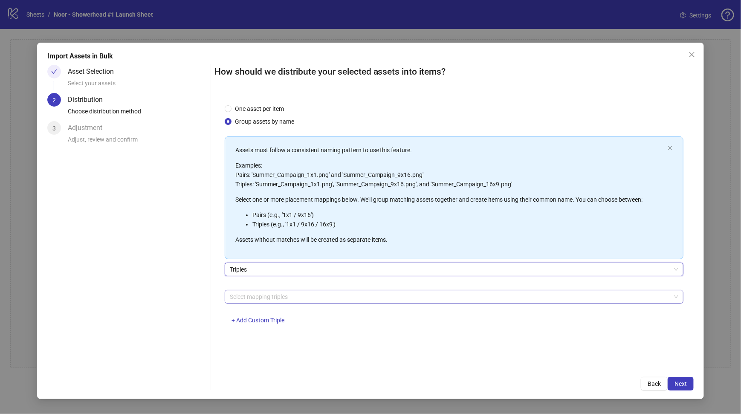
click at [278, 298] on div at bounding box center [449, 297] width 446 height 12
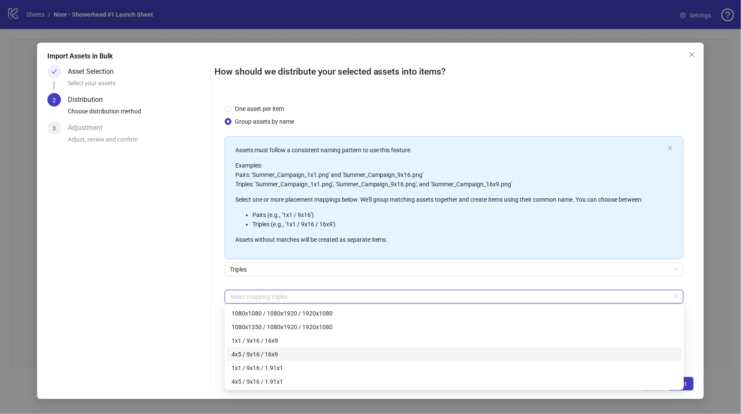
click at [195, 280] on div "Asset Selection Select your assets 2 Distribution Choose distribution method 3 …" at bounding box center [127, 228] width 160 height 326
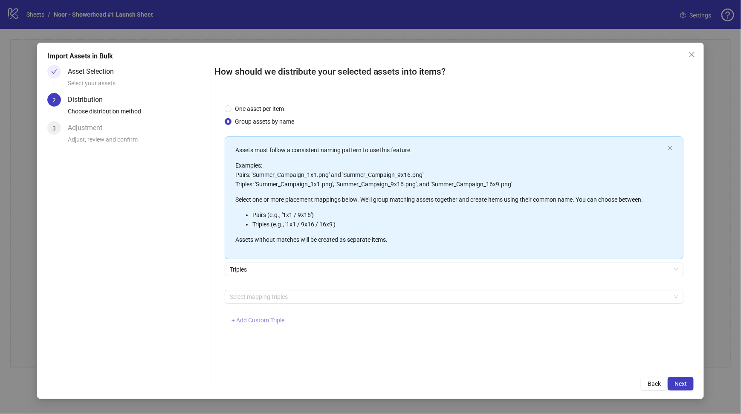
click at [261, 320] on span "+ Add Custom Triple" at bounding box center [257, 320] width 53 height 7
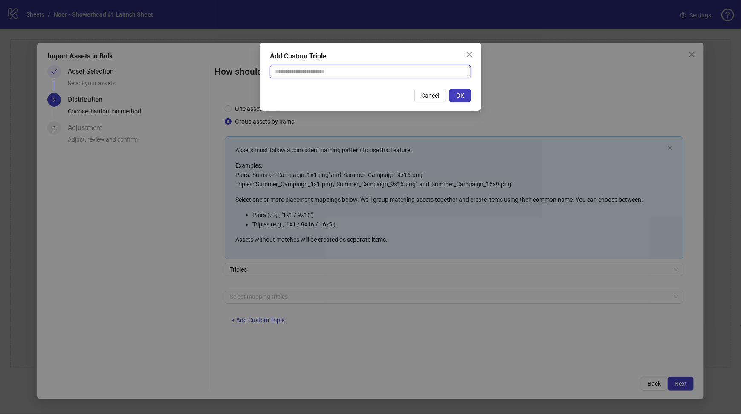
click at [305, 73] on input "text" at bounding box center [370, 72] width 201 height 14
type input "**********"
click at [464, 94] on span "OK" at bounding box center [460, 95] width 8 height 7
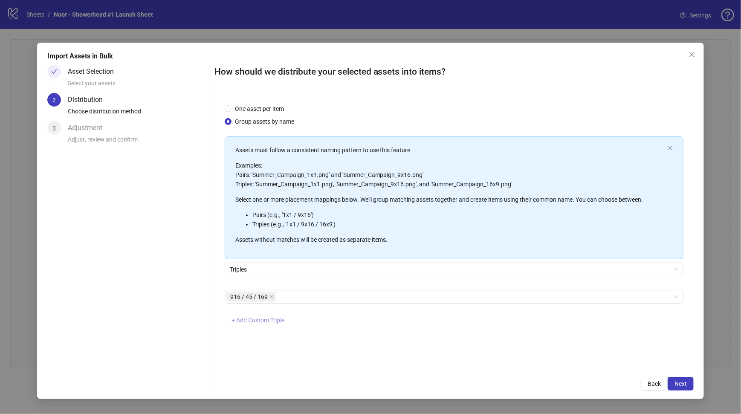
click at [264, 315] on button "+ Add Custom Triple" at bounding box center [258, 321] width 66 height 14
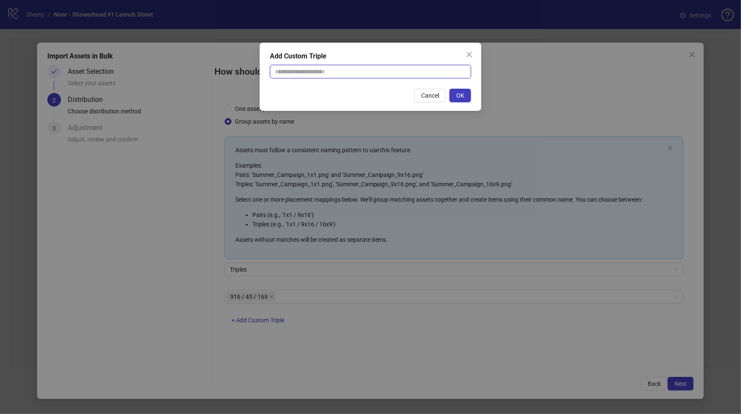
click at [313, 72] on input "text" at bounding box center [370, 72] width 201 height 14
type input "********"
click at [470, 95] on button "OK" at bounding box center [460, 96] width 22 height 14
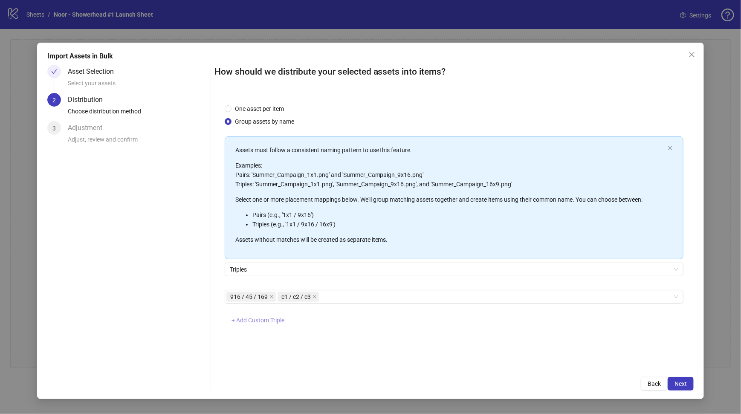
click at [252, 319] on span "+ Add Custom Triple" at bounding box center [257, 320] width 53 height 7
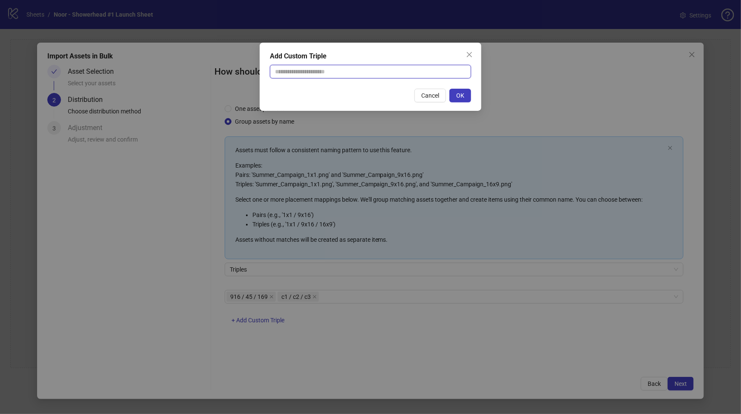
click at [320, 71] on input "text" at bounding box center [370, 72] width 201 height 14
type input "********"
click at [467, 93] on button "OK" at bounding box center [460, 96] width 22 height 14
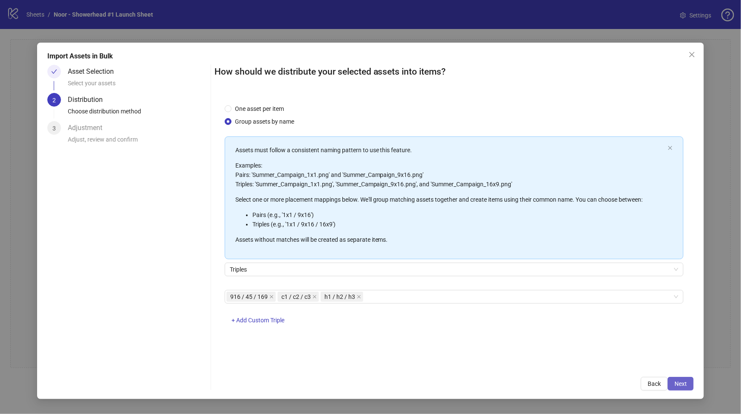
click at [685, 386] on span "Next" at bounding box center [680, 383] width 12 height 7
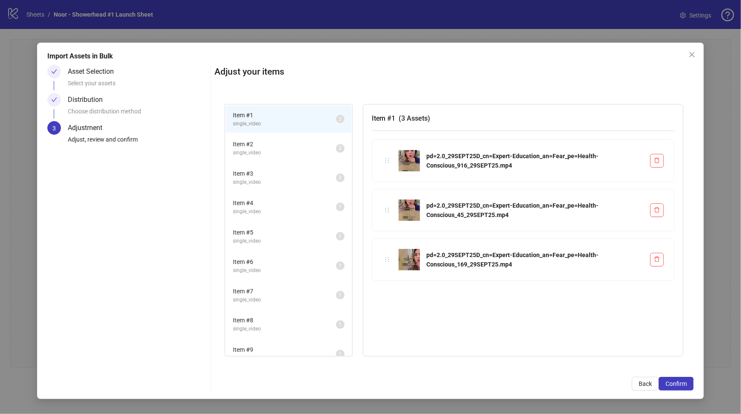
click at [265, 147] on span "Item # 2" at bounding box center [284, 143] width 103 height 9
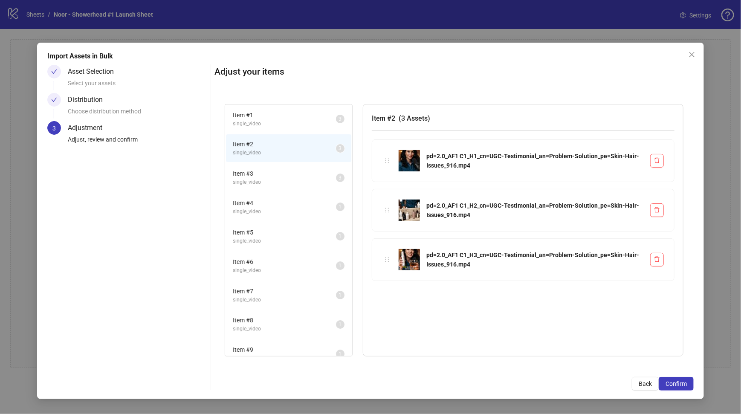
click at [271, 179] on span "single_video" at bounding box center [284, 182] width 103 height 8
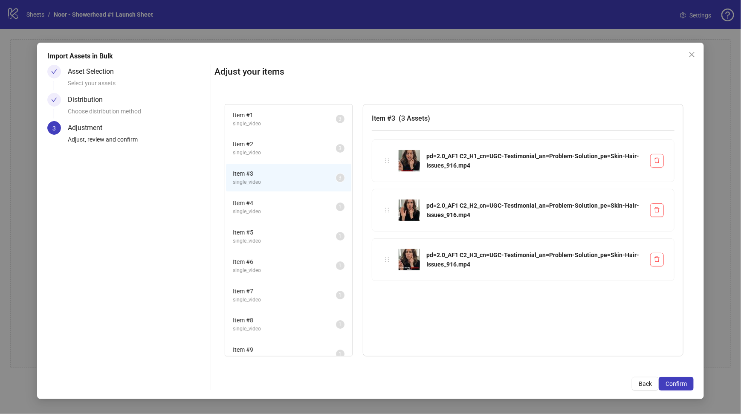
click at [269, 211] on span "single_video" at bounding box center [284, 211] width 103 height 8
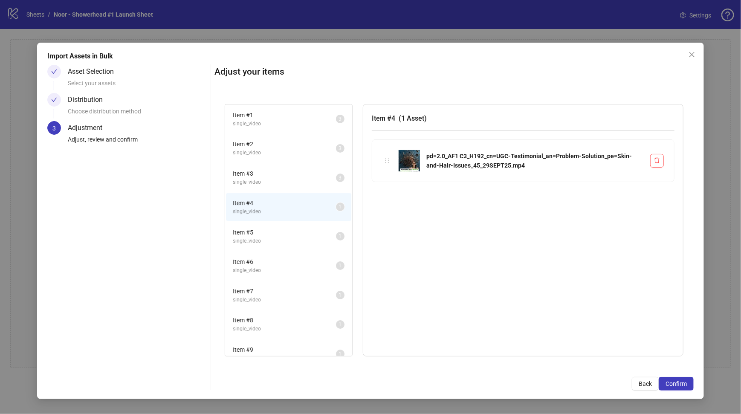
click at [271, 170] on span "Item # 3" at bounding box center [284, 173] width 103 height 9
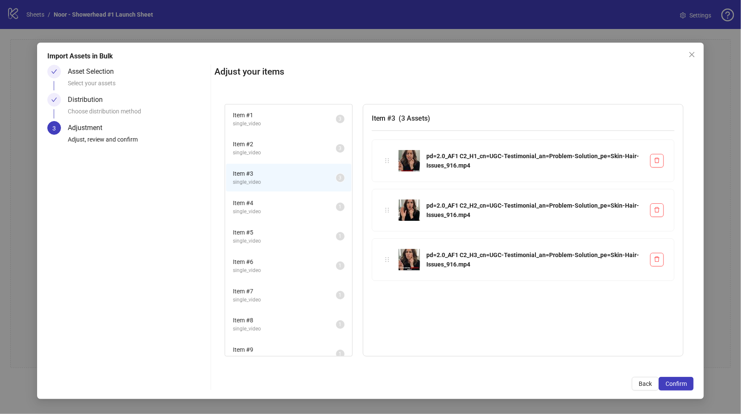
click at [265, 209] on span "single_video" at bounding box center [284, 211] width 103 height 8
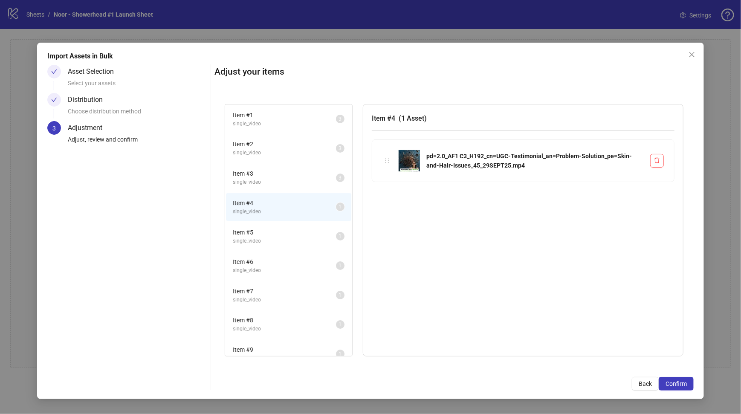
click at [267, 179] on span "single_video" at bounding box center [284, 182] width 103 height 8
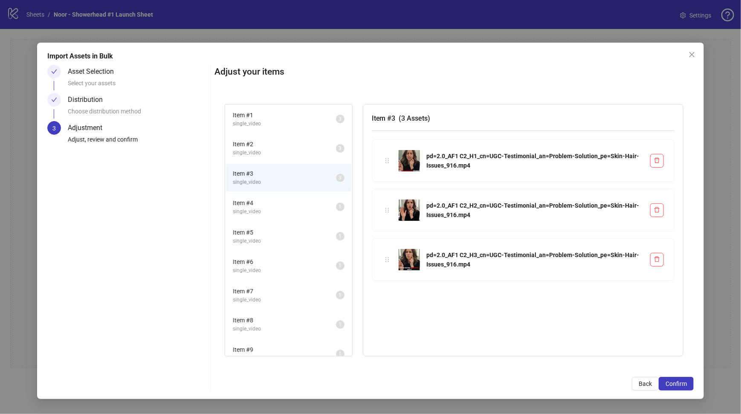
click at [264, 201] on span "Item # 4" at bounding box center [284, 202] width 103 height 9
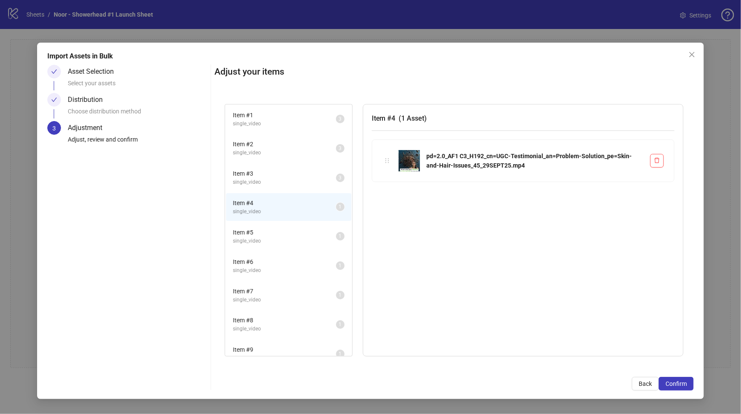
click at [260, 219] on div "Item # 4 single_video 1" at bounding box center [288, 206] width 127 height 29
click at [263, 230] on span "Item # 5" at bounding box center [284, 232] width 103 height 9
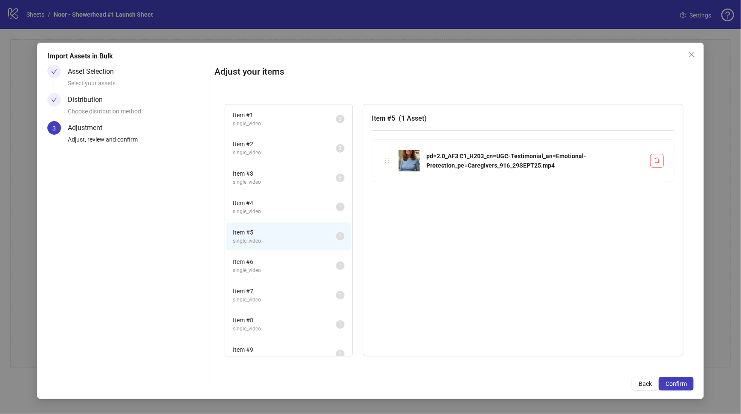
click at [262, 254] on li "Item # 6 single_video 1" at bounding box center [288, 266] width 125 height 28
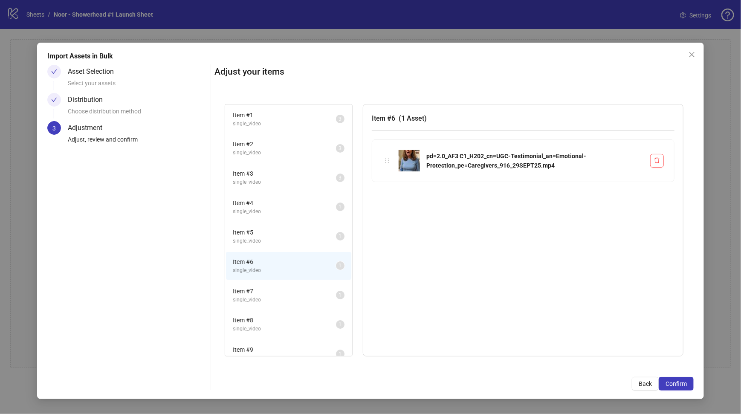
click at [261, 286] on span "Item # 7" at bounding box center [284, 290] width 103 height 9
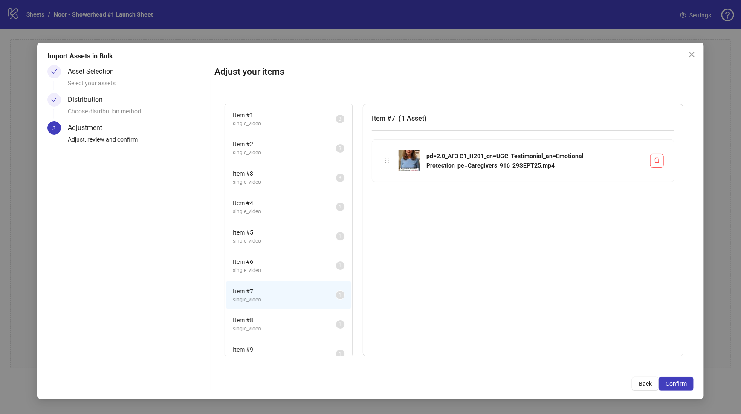
click at [261, 317] on span "Item # 8" at bounding box center [284, 319] width 103 height 9
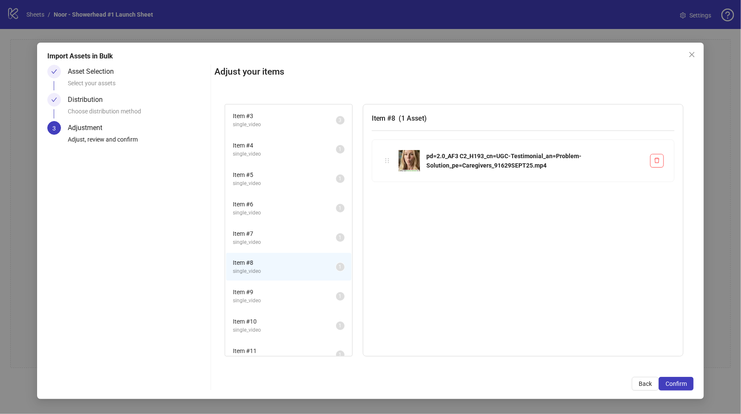
scroll to position [85, 0]
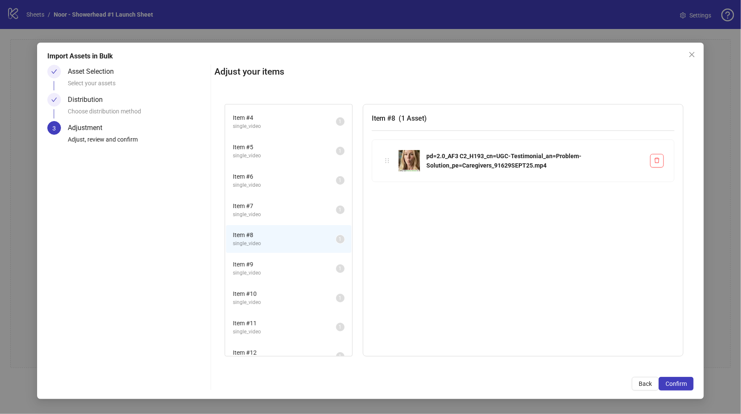
click at [263, 265] on span "Item # 9" at bounding box center [284, 263] width 103 height 9
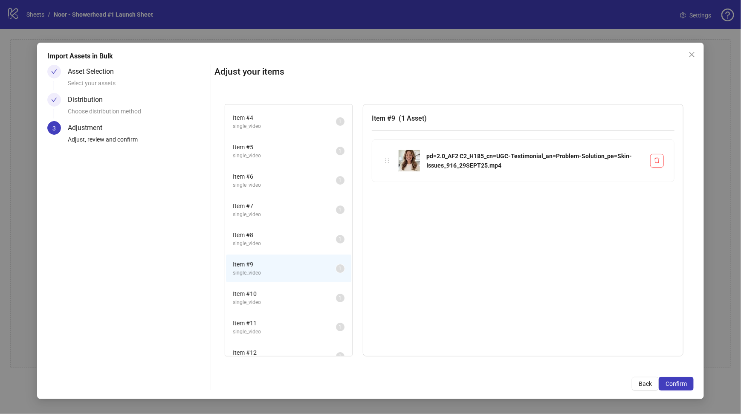
click at [270, 289] on span "Item # 10" at bounding box center [284, 293] width 103 height 9
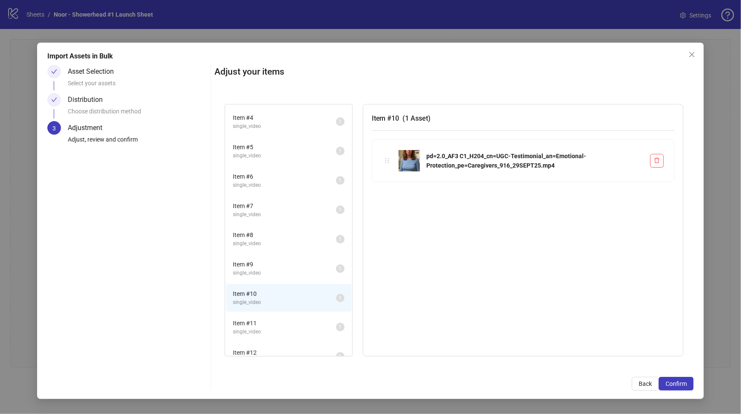
click at [274, 313] on li "Item # 11 single_video 1" at bounding box center [288, 327] width 125 height 28
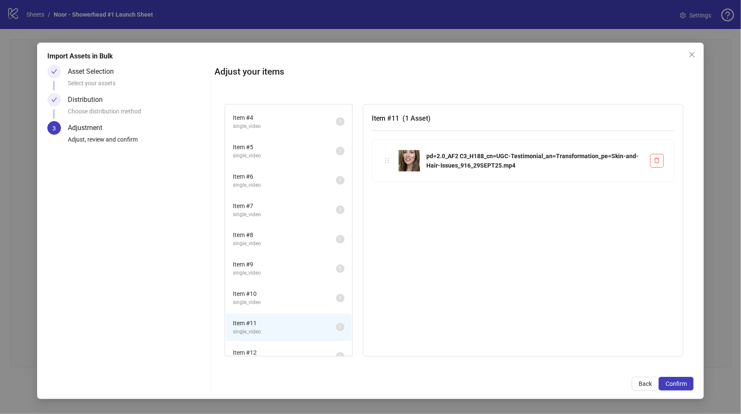
click at [271, 284] on li "Item # 10 single_video 1" at bounding box center [288, 298] width 125 height 28
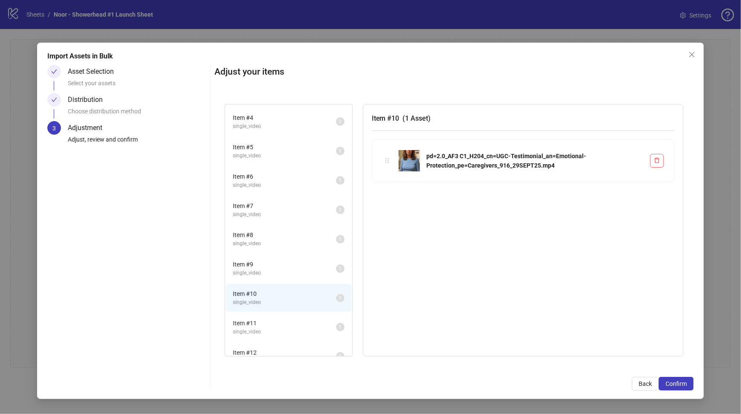
click at [271, 260] on span "Item # 9" at bounding box center [284, 263] width 103 height 9
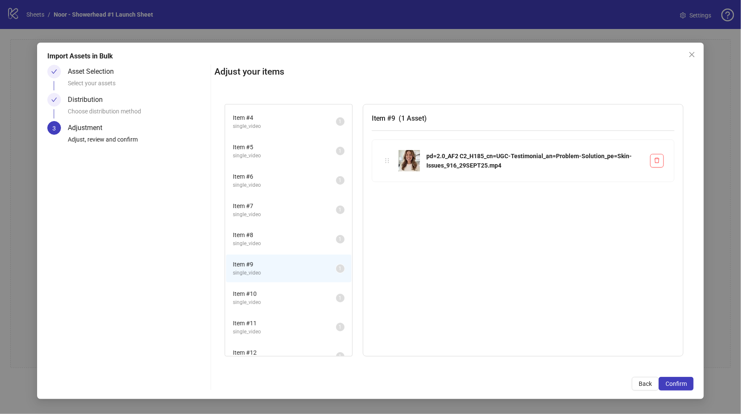
click at [276, 230] on span "Item # 8" at bounding box center [284, 234] width 103 height 9
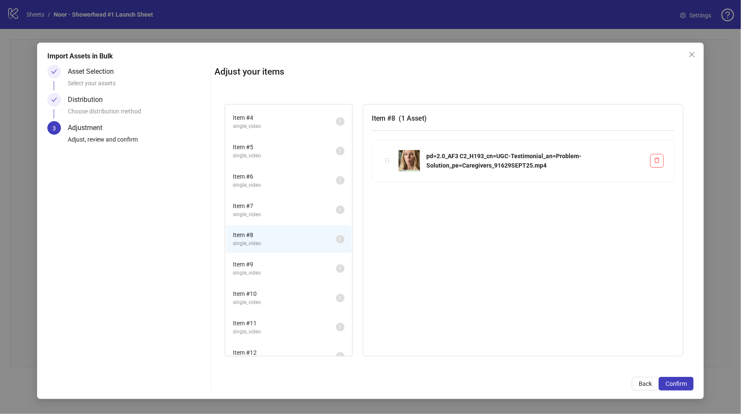
click at [276, 197] on li "Item # 7 single_video 1" at bounding box center [288, 210] width 125 height 28
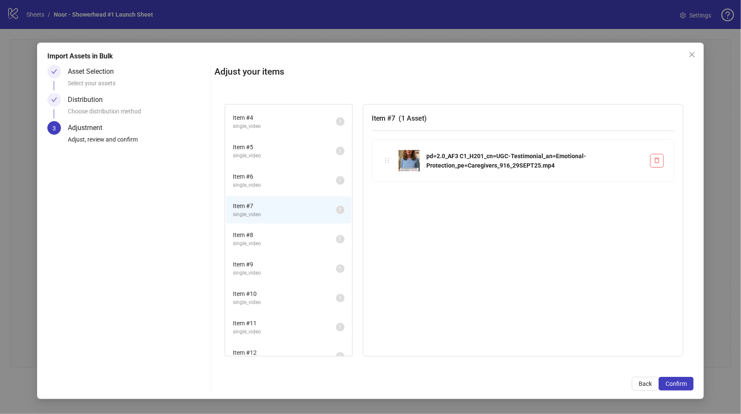
click at [273, 181] on span "single_video" at bounding box center [284, 185] width 103 height 8
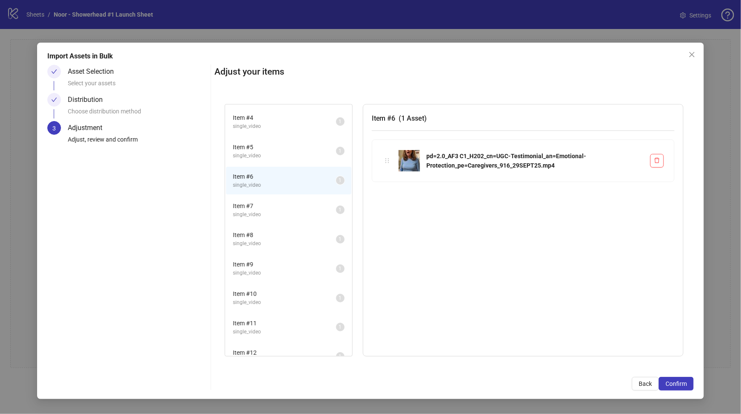
click at [269, 158] on span "single_video" at bounding box center [284, 156] width 103 height 8
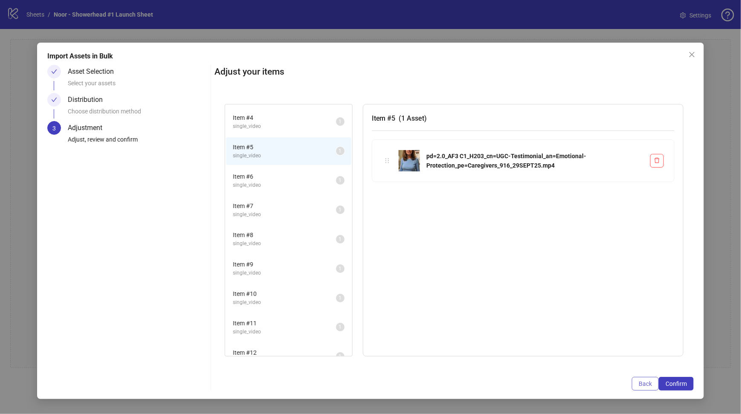
click at [651, 386] on span "Back" at bounding box center [644, 383] width 13 height 7
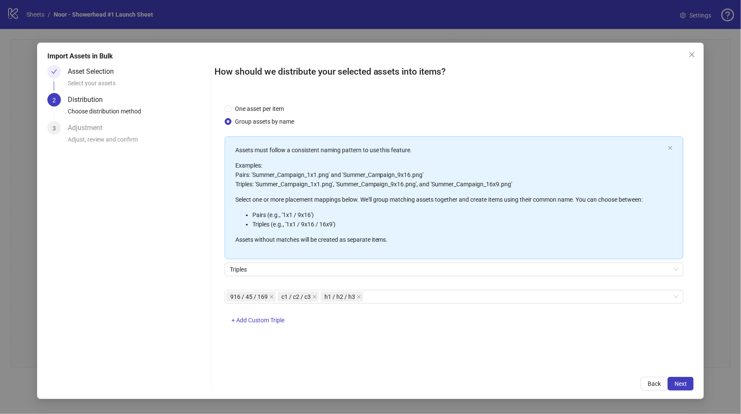
click at [539, 94] on div "One asset per item Group assets by name Assets must follow a consistent naming …" at bounding box center [453, 230] width 479 height 273
click at [267, 322] on span "+ Add Custom Triple" at bounding box center [257, 320] width 53 height 7
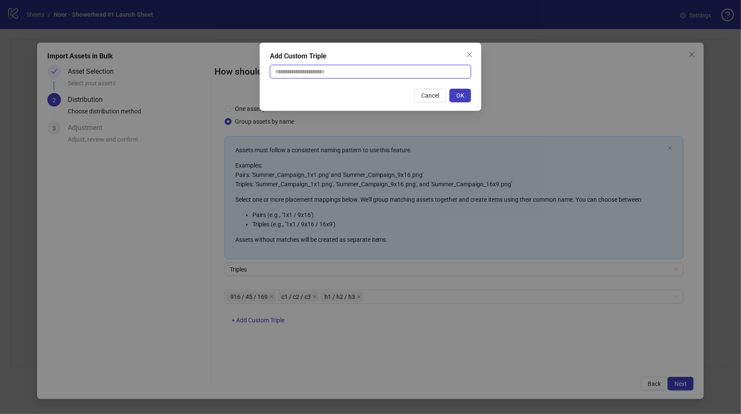
click at [331, 72] on input "text" at bounding box center [370, 72] width 201 height 14
drag, startPoint x: 467, startPoint y: 97, endPoint x: 300, endPoint y: 72, distance: 168.4
click at [311, 78] on div "Add Custom Triple ****** Please enter three dimensions separated by / Cancel OK" at bounding box center [370, 77] width 222 height 68
click at [300, 71] on input "******" at bounding box center [370, 72] width 201 height 14
click at [462, 96] on span "OK" at bounding box center [460, 95] width 8 height 7
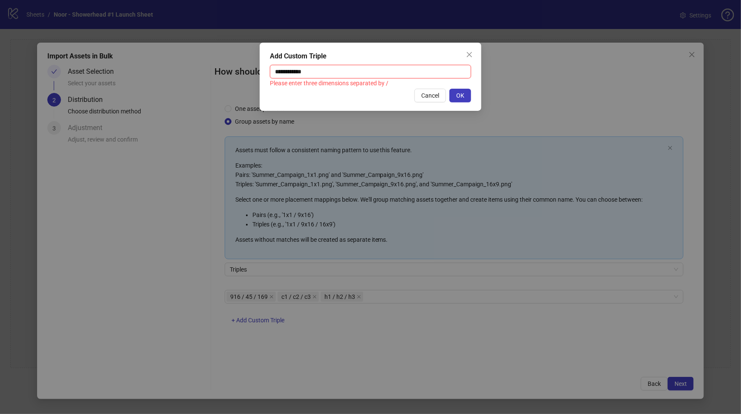
drag, startPoint x: 323, startPoint y: 71, endPoint x: 285, endPoint y: 77, distance: 38.0
click at [285, 77] on input "**********" at bounding box center [370, 72] width 201 height 14
type input "***"
click at [464, 92] on button "OK" at bounding box center [460, 96] width 22 height 14
click at [433, 95] on span "Cancel" at bounding box center [430, 95] width 18 height 7
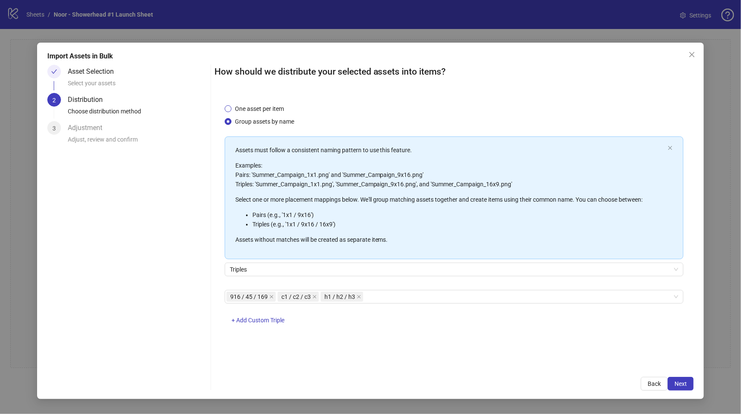
click at [259, 108] on span "One asset per item" at bounding box center [259, 108] width 56 height 9
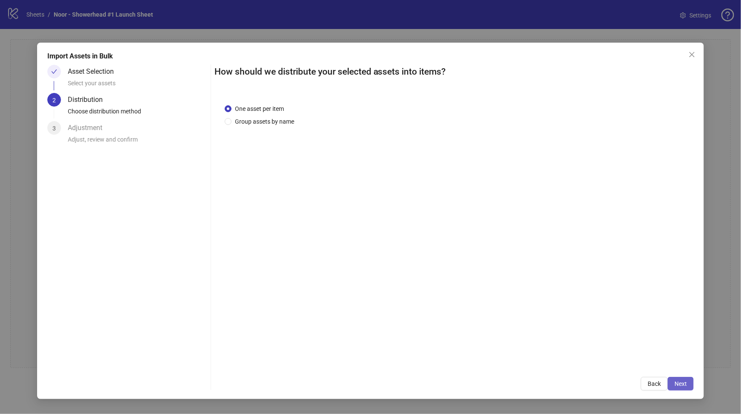
click at [680, 384] on span "Next" at bounding box center [680, 383] width 12 height 7
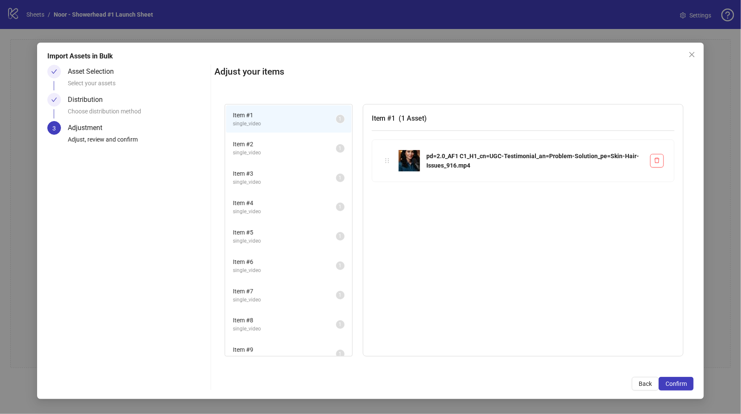
click at [267, 143] on span "Item # 2" at bounding box center [284, 143] width 103 height 9
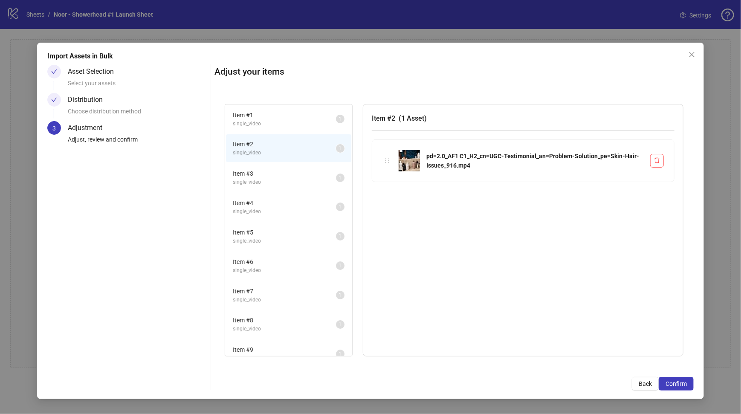
click at [299, 182] on span "single_video" at bounding box center [284, 182] width 103 height 8
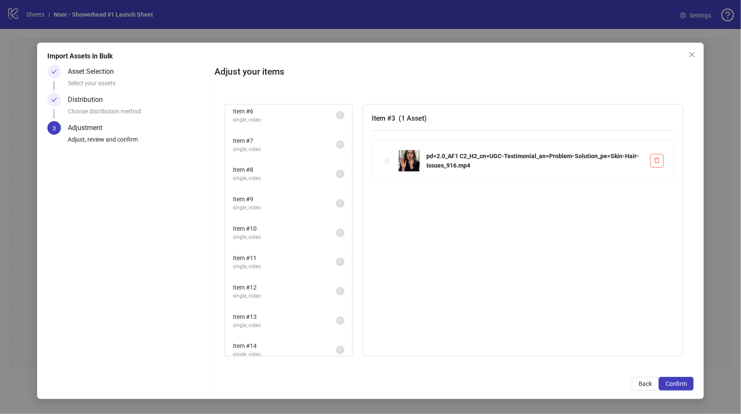
scroll to position [0, 0]
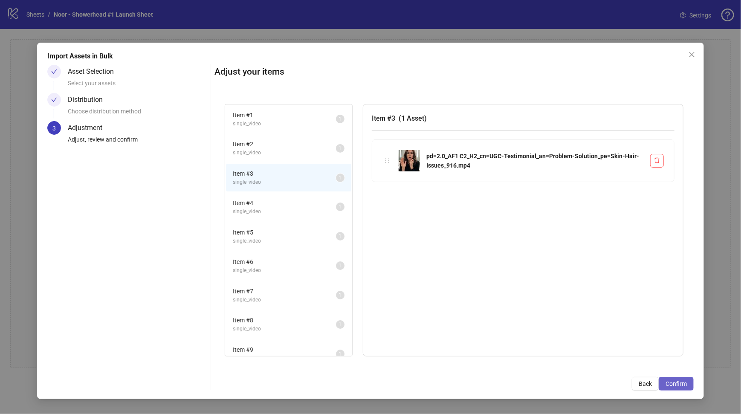
click at [671, 386] on span "Confirm" at bounding box center [675, 383] width 21 height 7
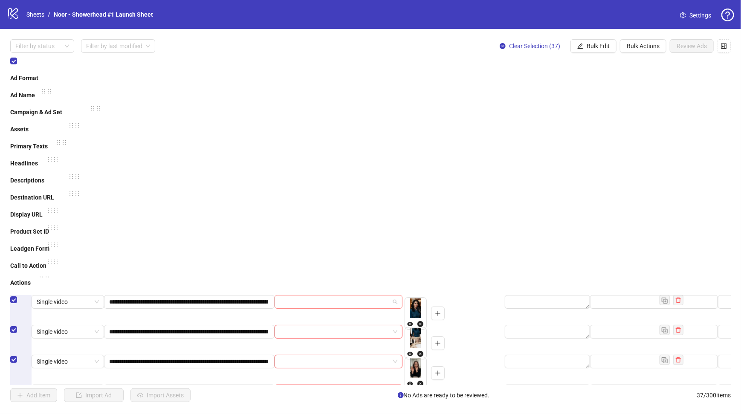
click at [389, 295] on span at bounding box center [339, 301] width 118 height 13
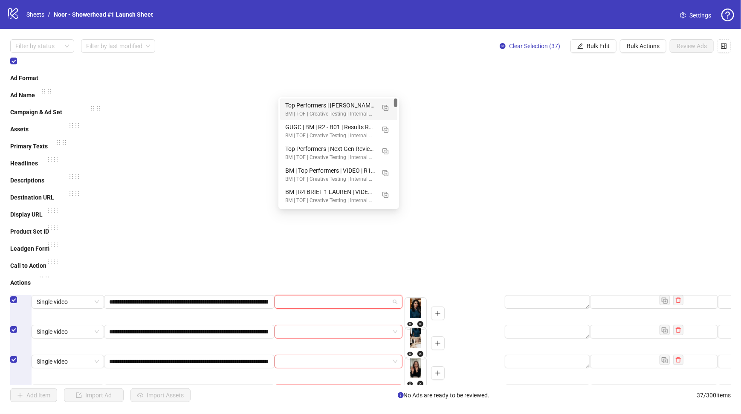
click at [389, 295] on span at bounding box center [339, 301] width 118 height 13
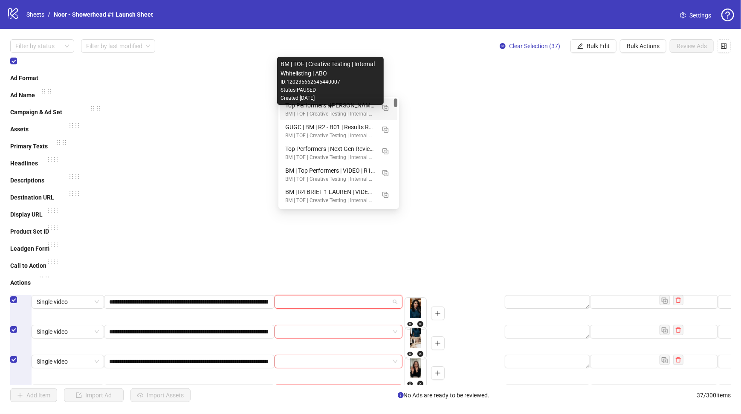
click at [337, 110] on div "BM | TOF | Creative Testing | Internal Whitelisting | ABO" at bounding box center [330, 114] width 90 height 8
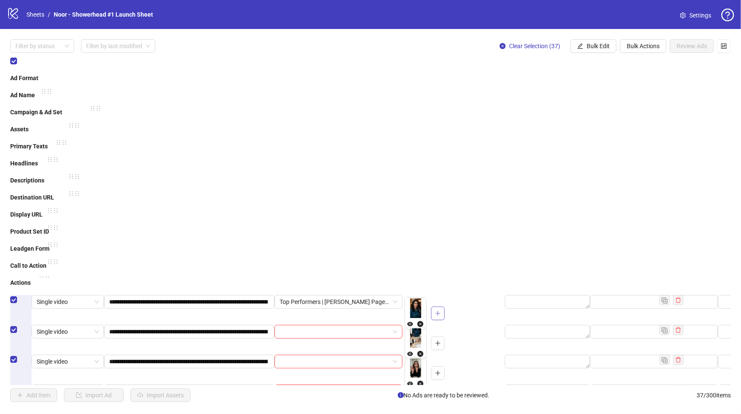
click at [438, 310] on icon "plus" at bounding box center [438, 313] width 6 height 6
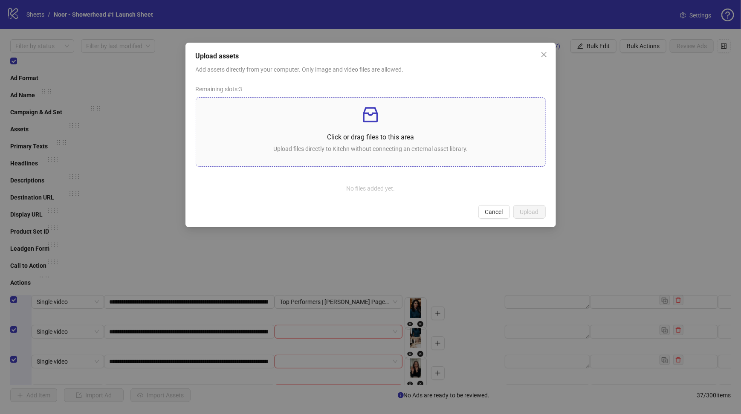
click at [377, 115] on icon "inbox" at bounding box center [370, 114] width 15 height 15
click at [493, 212] on span "Cancel" at bounding box center [494, 211] width 18 height 7
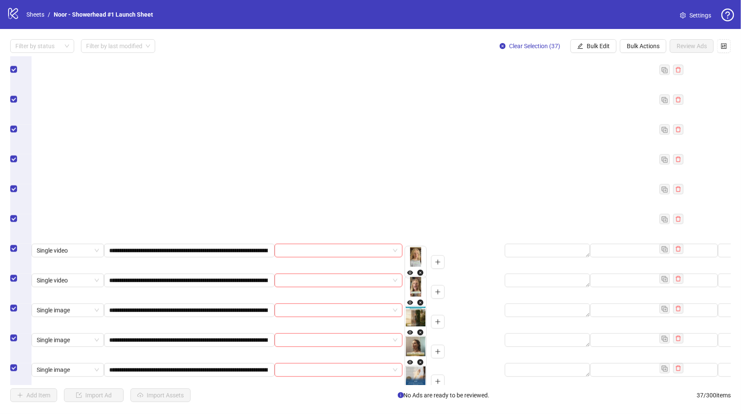
scroll to position [796, 0]
